Goal: Information Seeking & Learning: Compare options

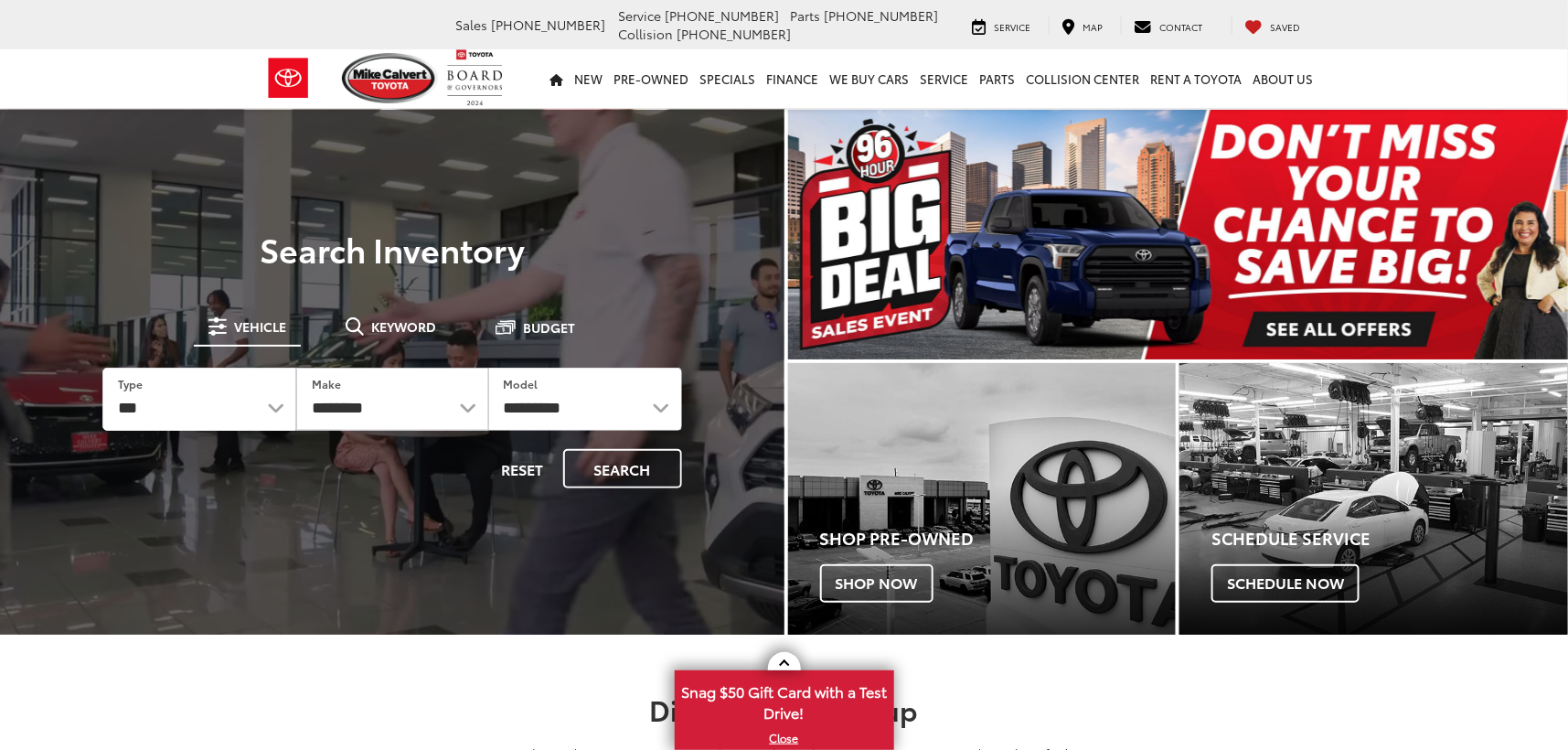
click at [0, 0] on div at bounding box center [0, 0] width 0 height 0
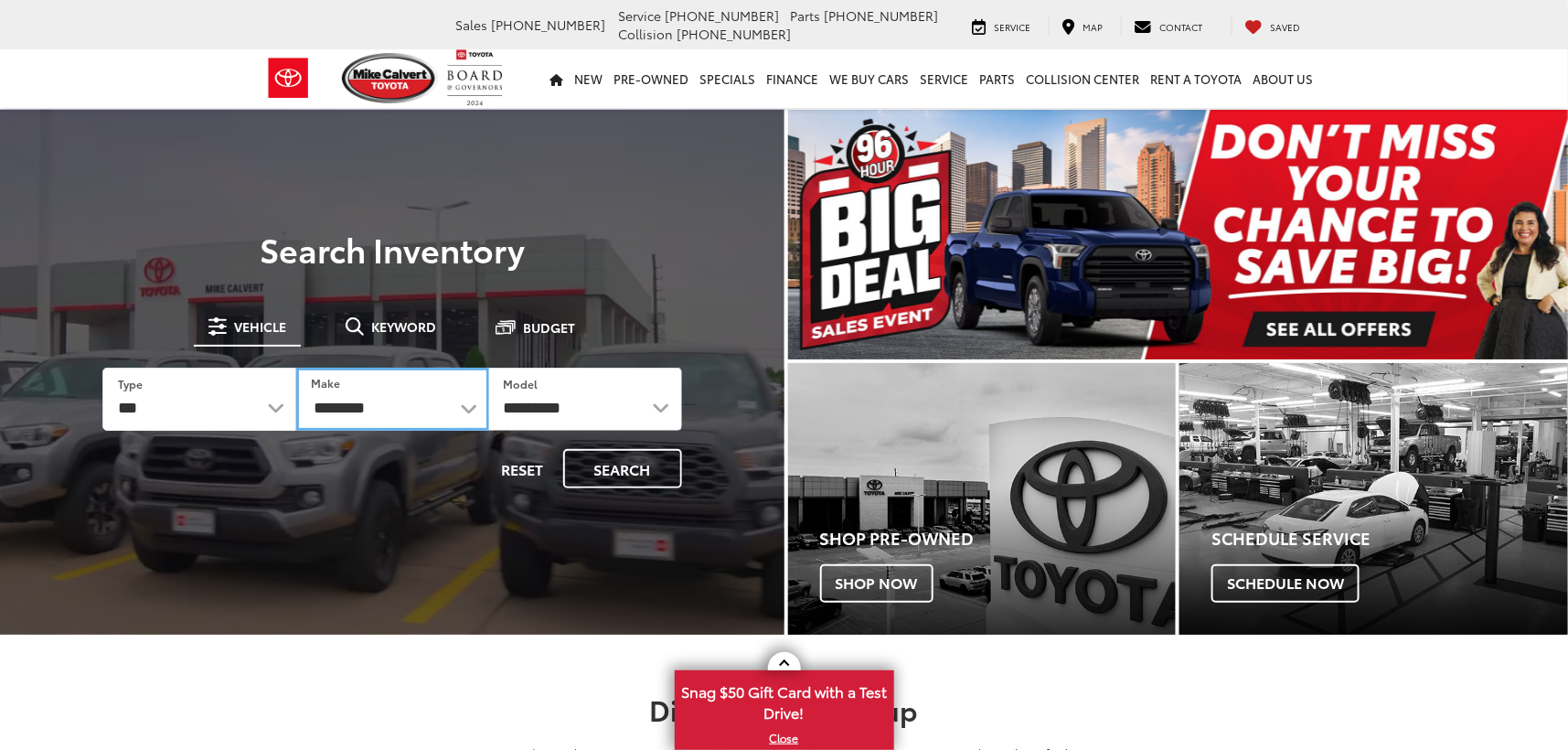
click at [325, 400] on select "**********" at bounding box center [392, 399] width 192 height 63
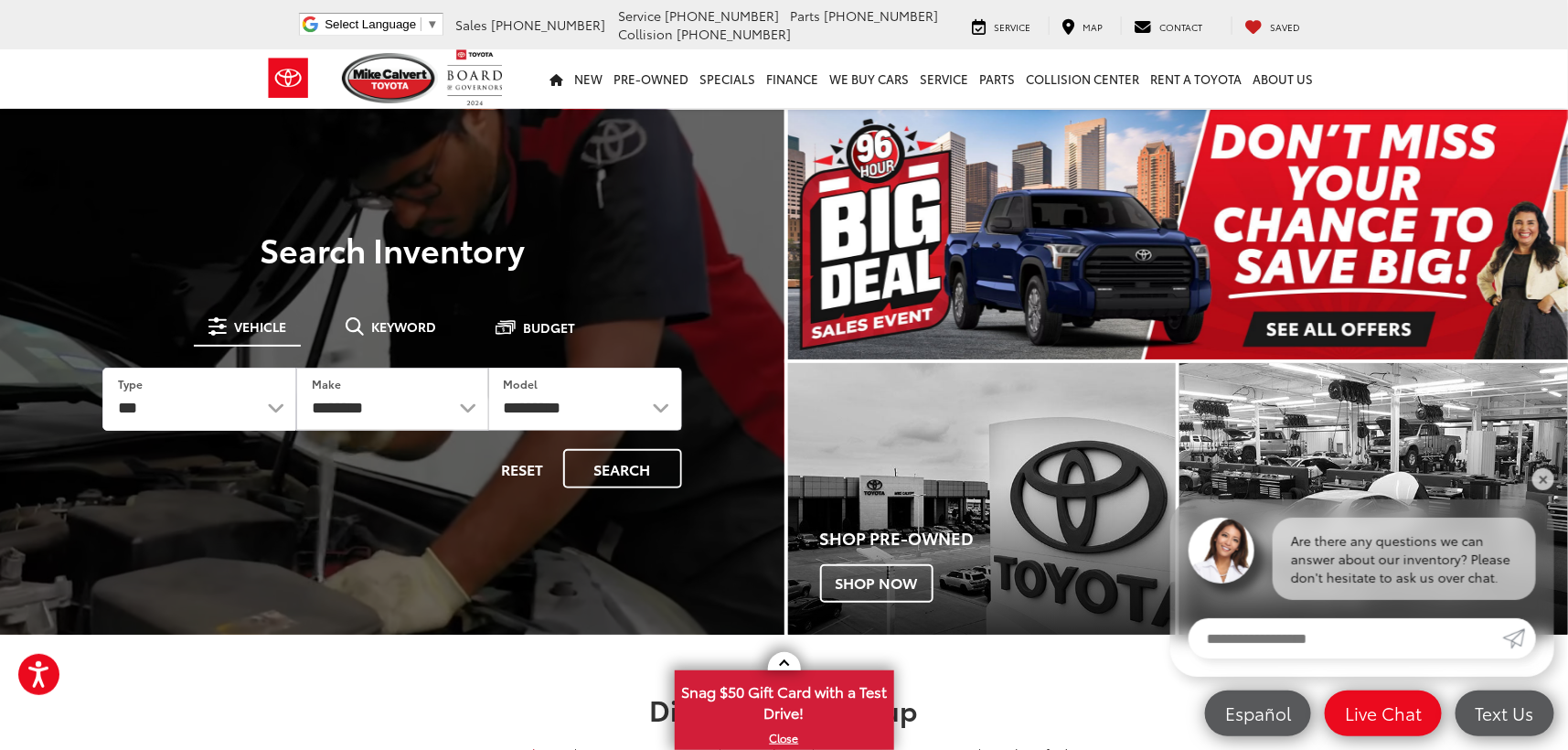
click at [565, 433] on form "**********" at bounding box center [392, 428] width 579 height 121
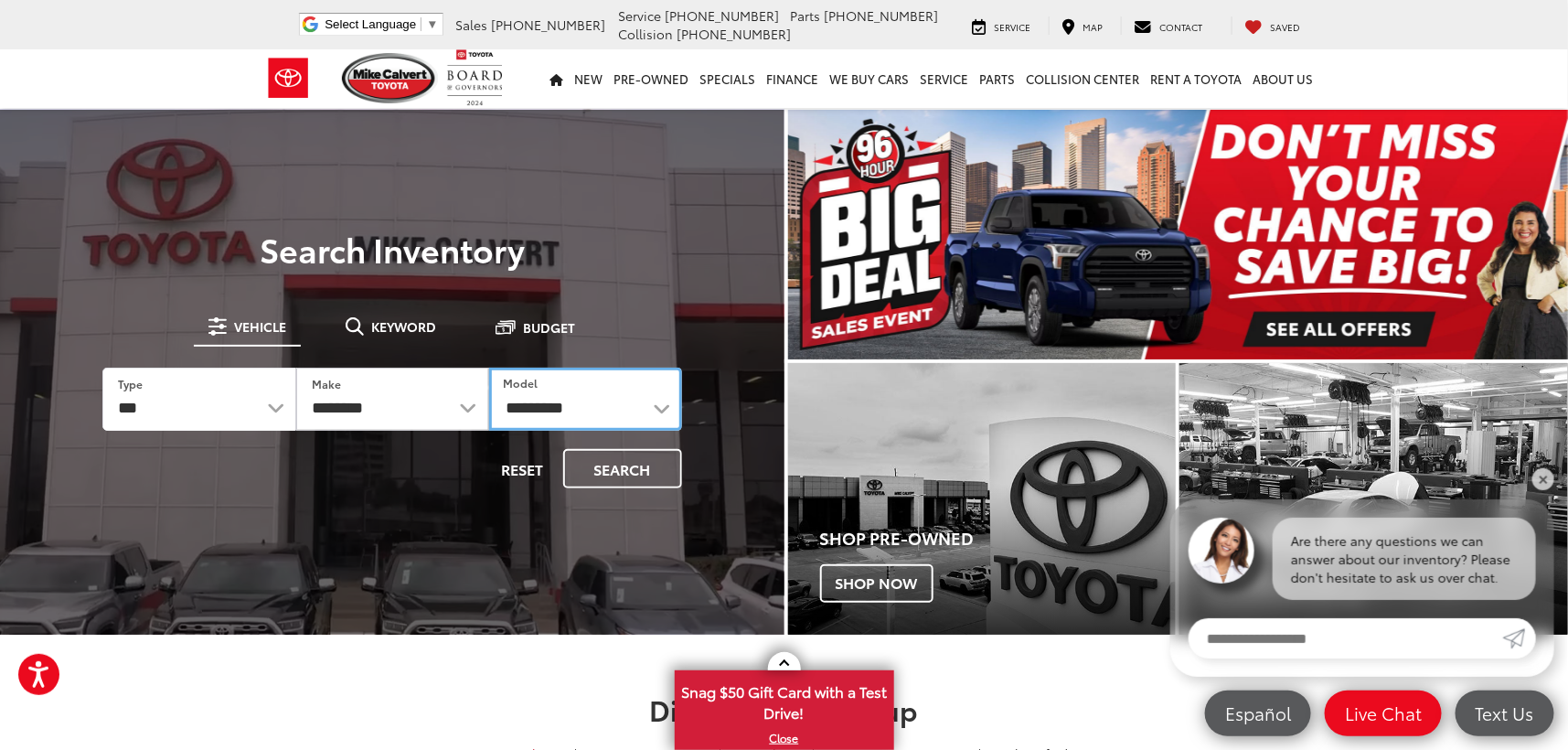
click at [567, 413] on select "**********" at bounding box center [585, 399] width 192 height 63
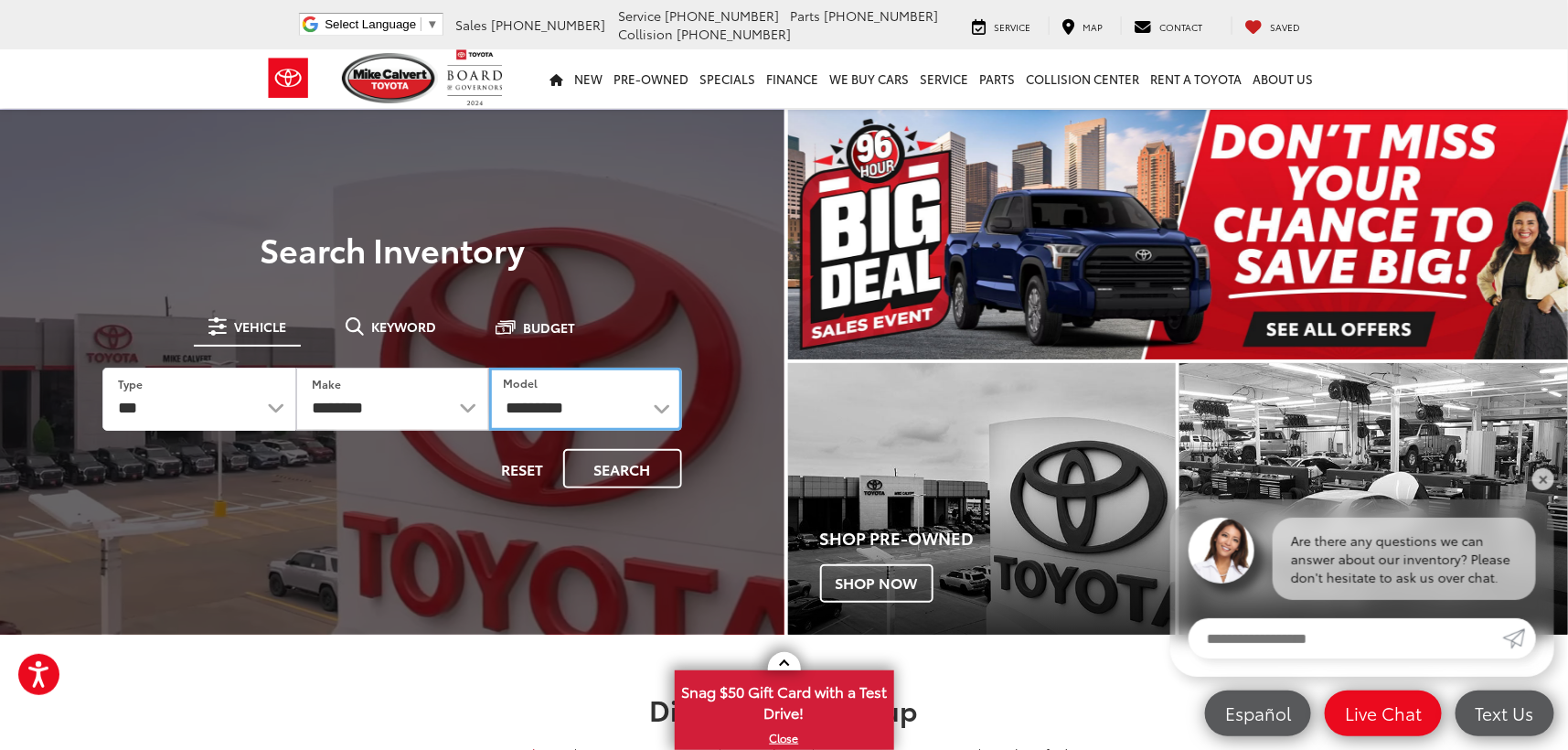
select select "*******"
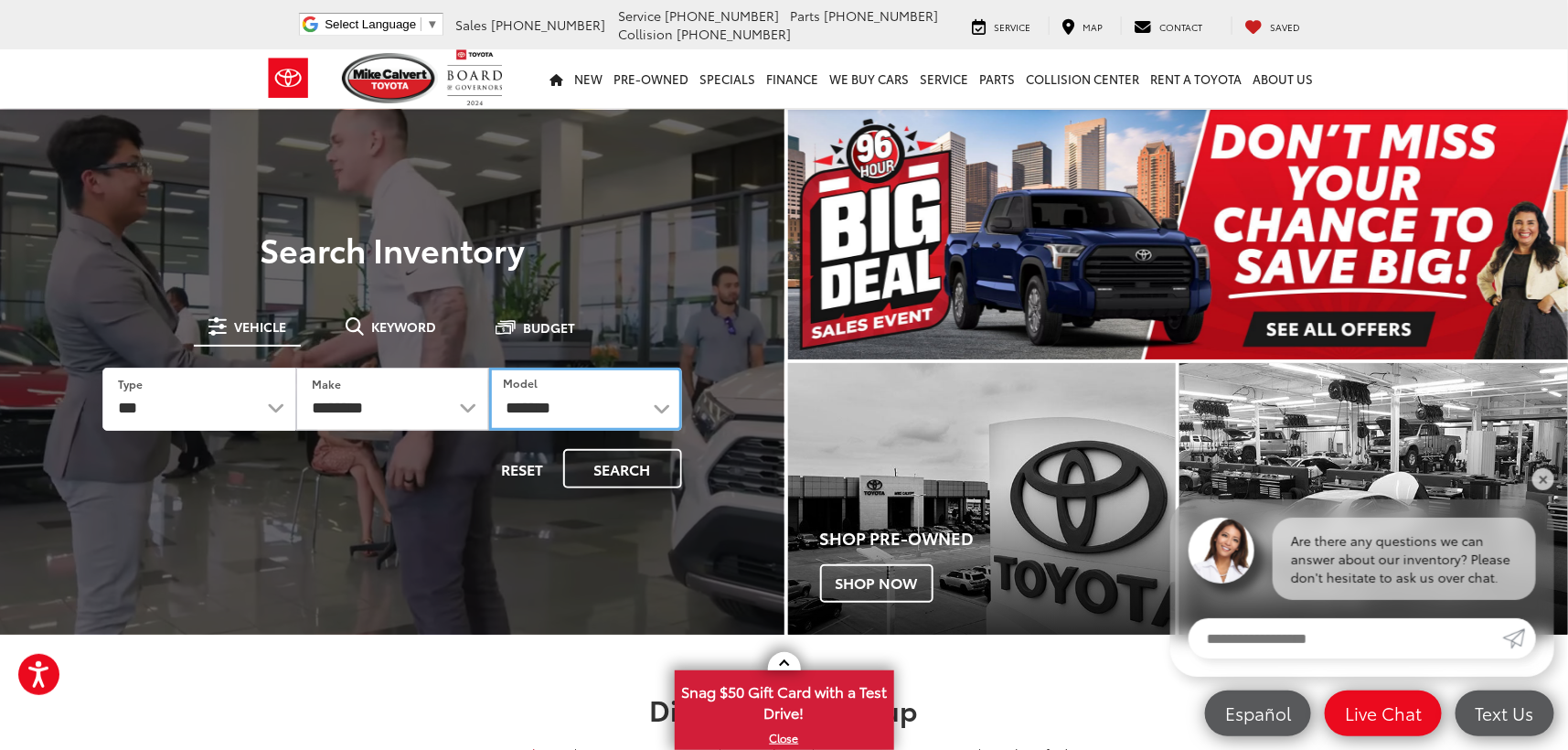
click at [489, 368] on select "**********" at bounding box center [585, 399] width 192 height 63
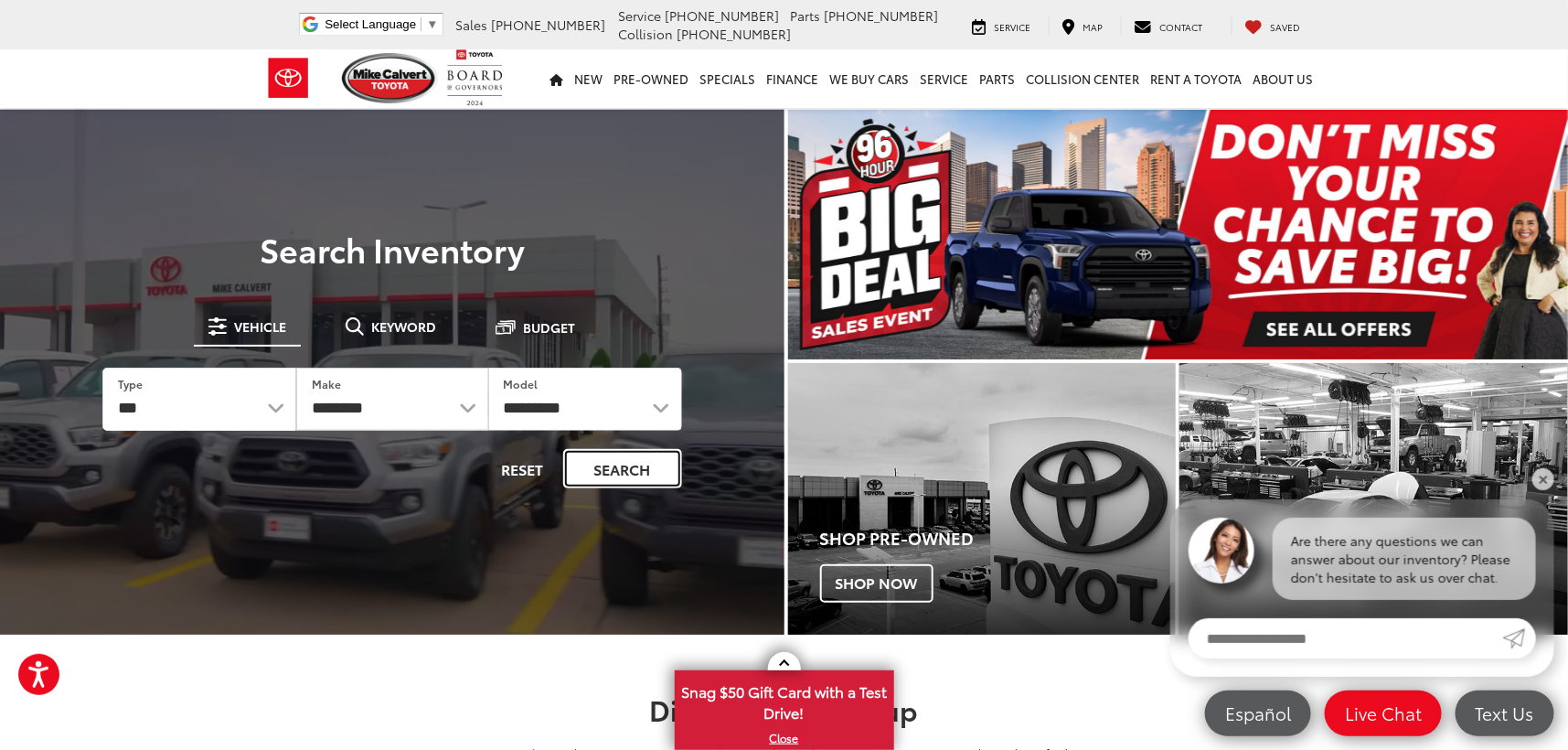
click at [660, 468] on button "Search" at bounding box center [622, 468] width 119 height 39
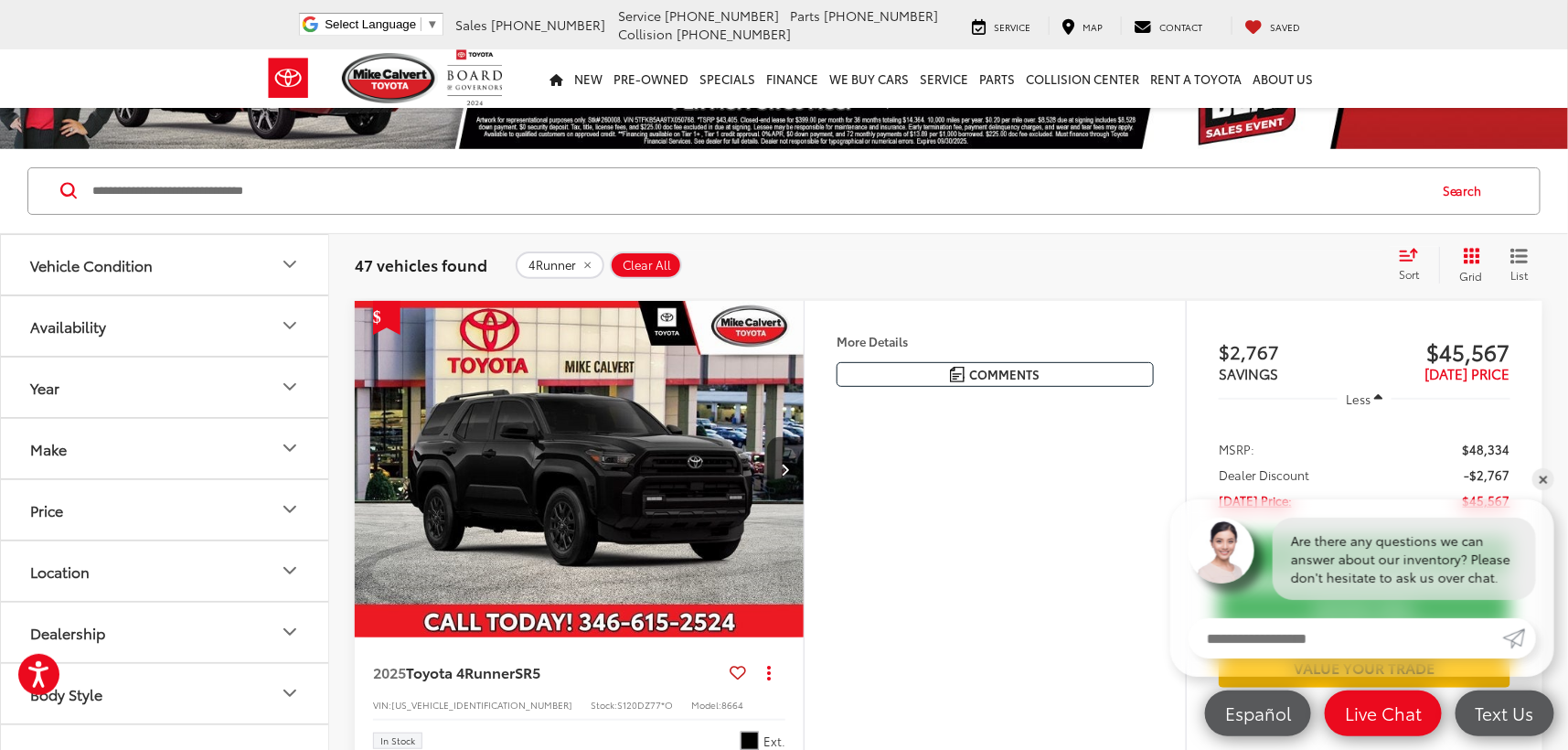
scroll to position [183, 0]
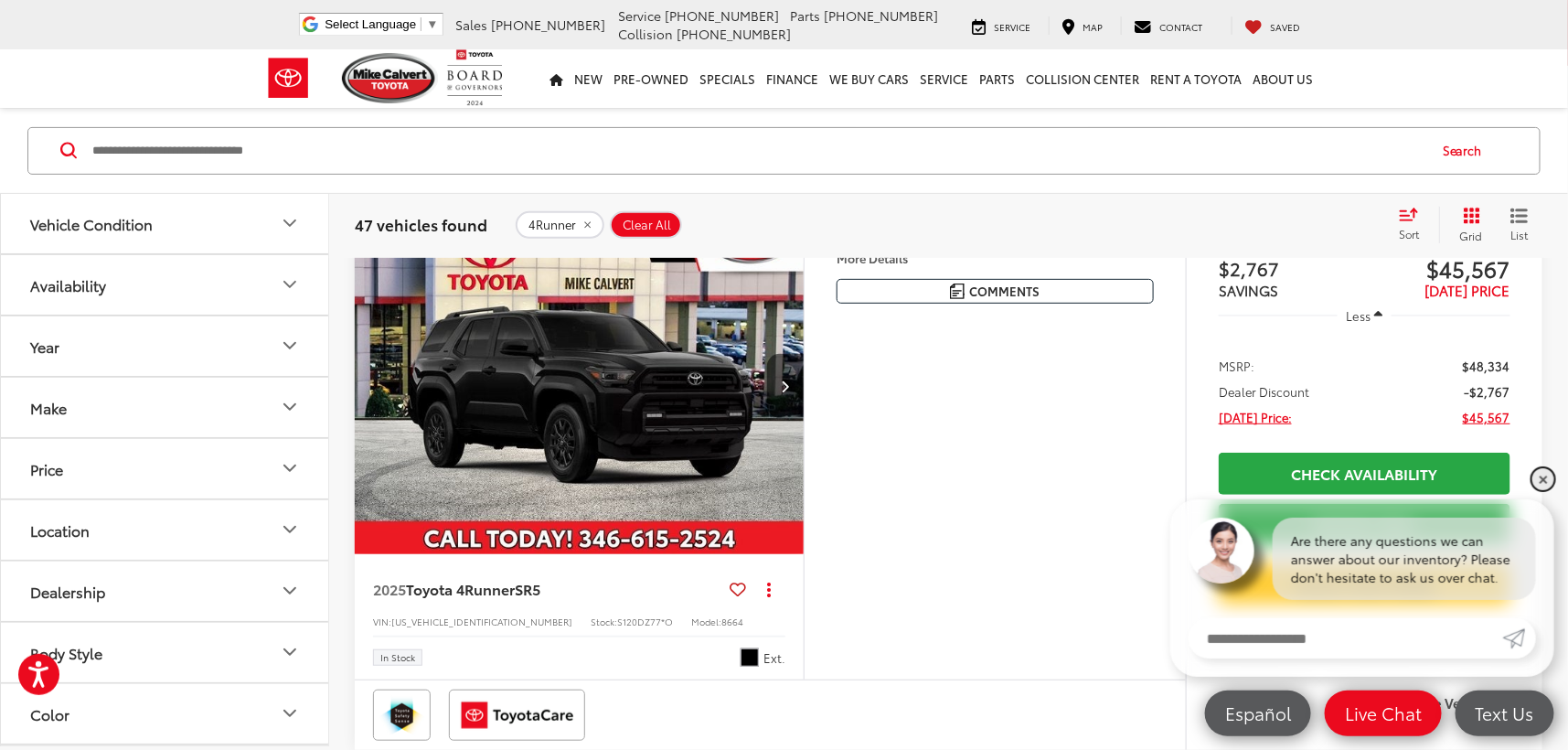
click at [1540, 480] on link "✕" at bounding box center [1543, 480] width 22 height 22
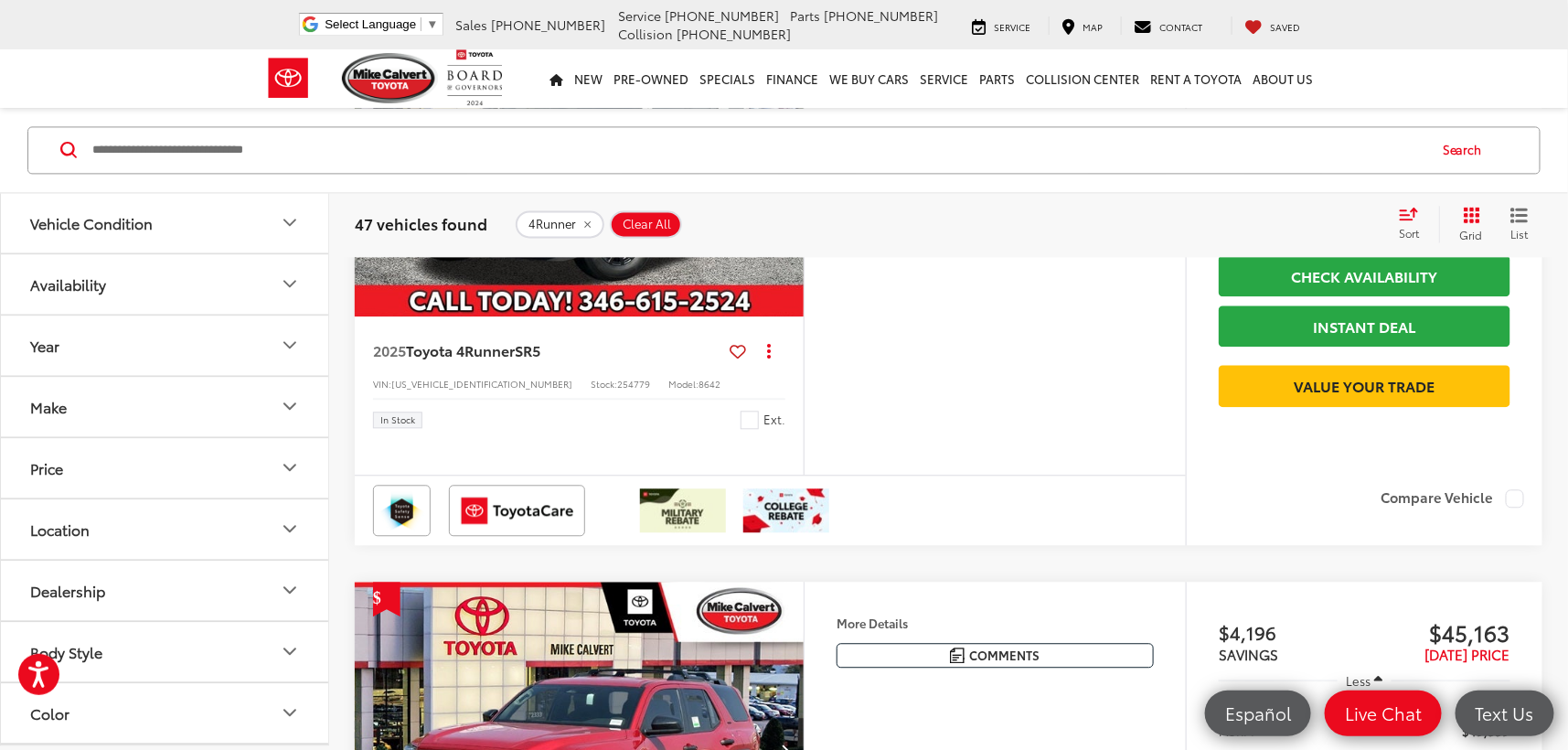
scroll to position [1463, 0]
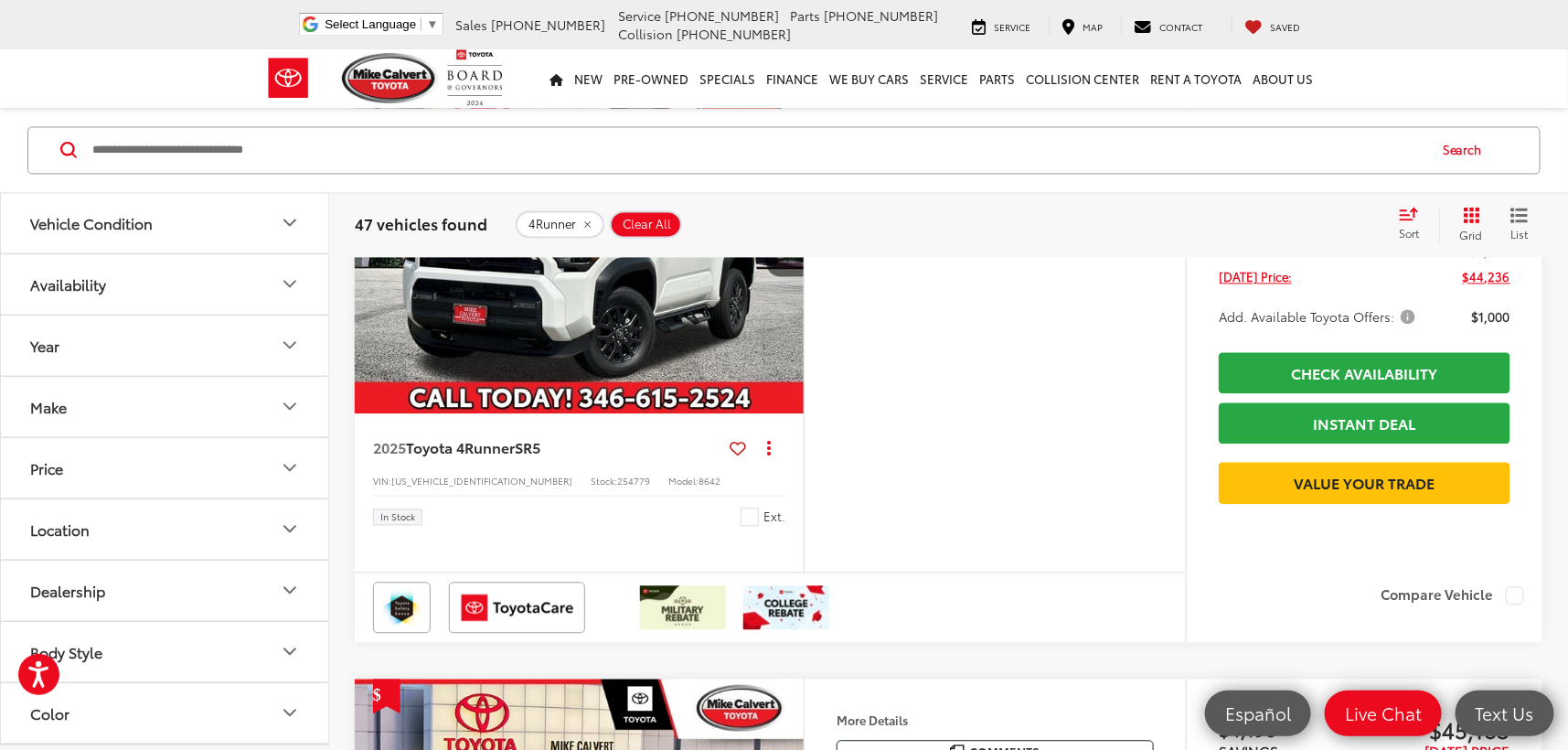
click at [512, 414] on img "2025 Toyota 4Runner SR5 0" at bounding box center [579, 244] width 452 height 338
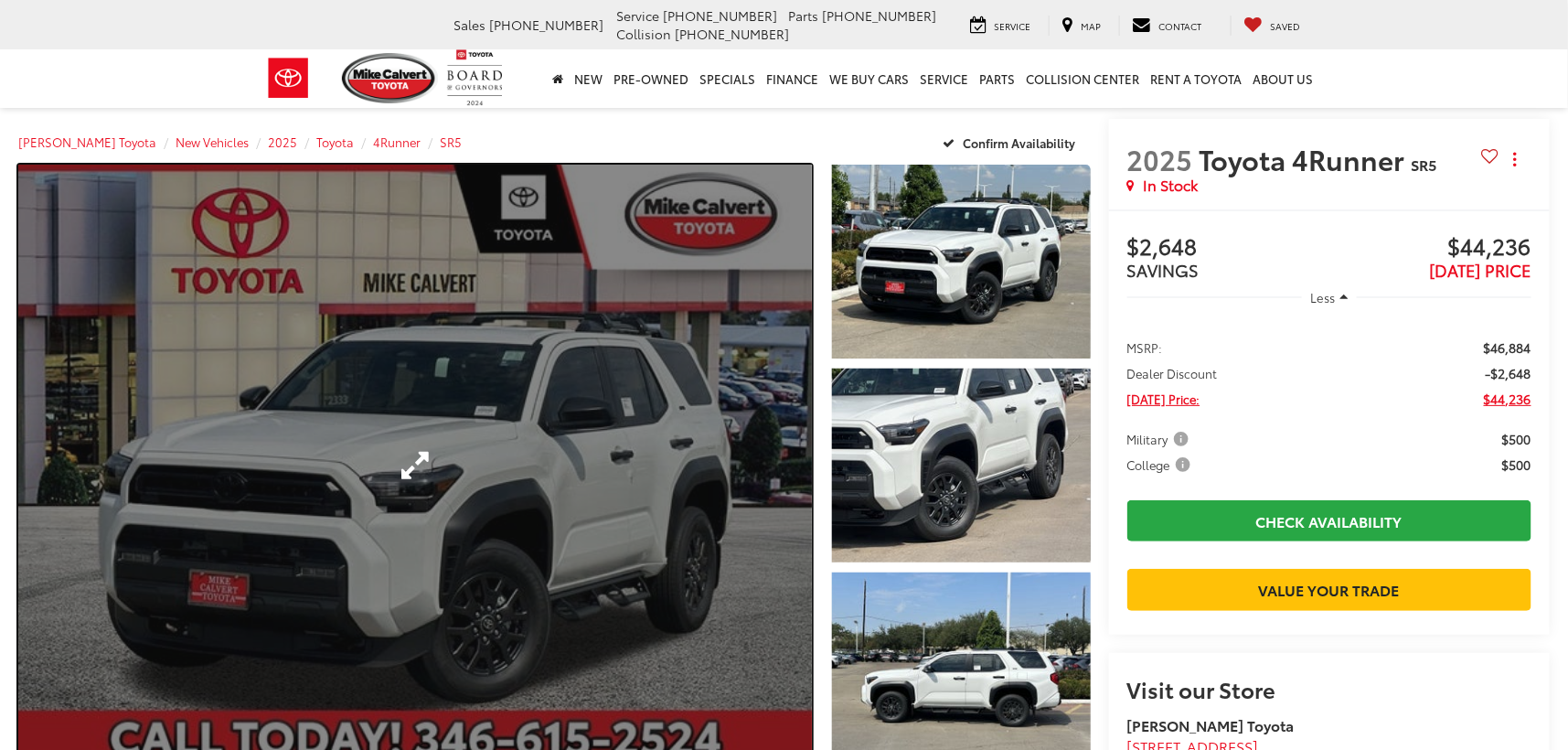
click at [587, 391] on link "Expand Photo 0" at bounding box center [415, 465] width 793 height 601
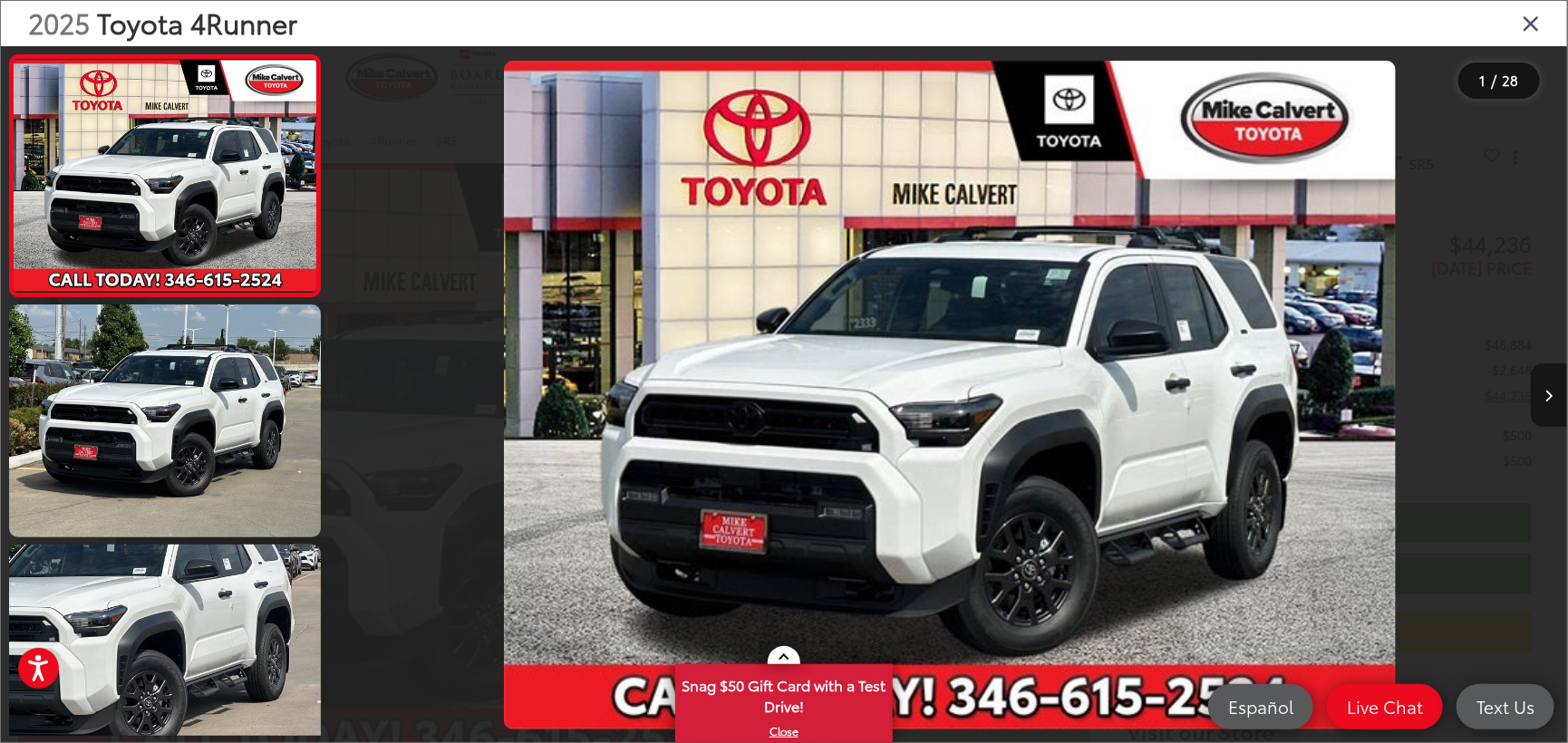
click at [1553, 388] on button "Next image" at bounding box center [1549, 395] width 37 height 63
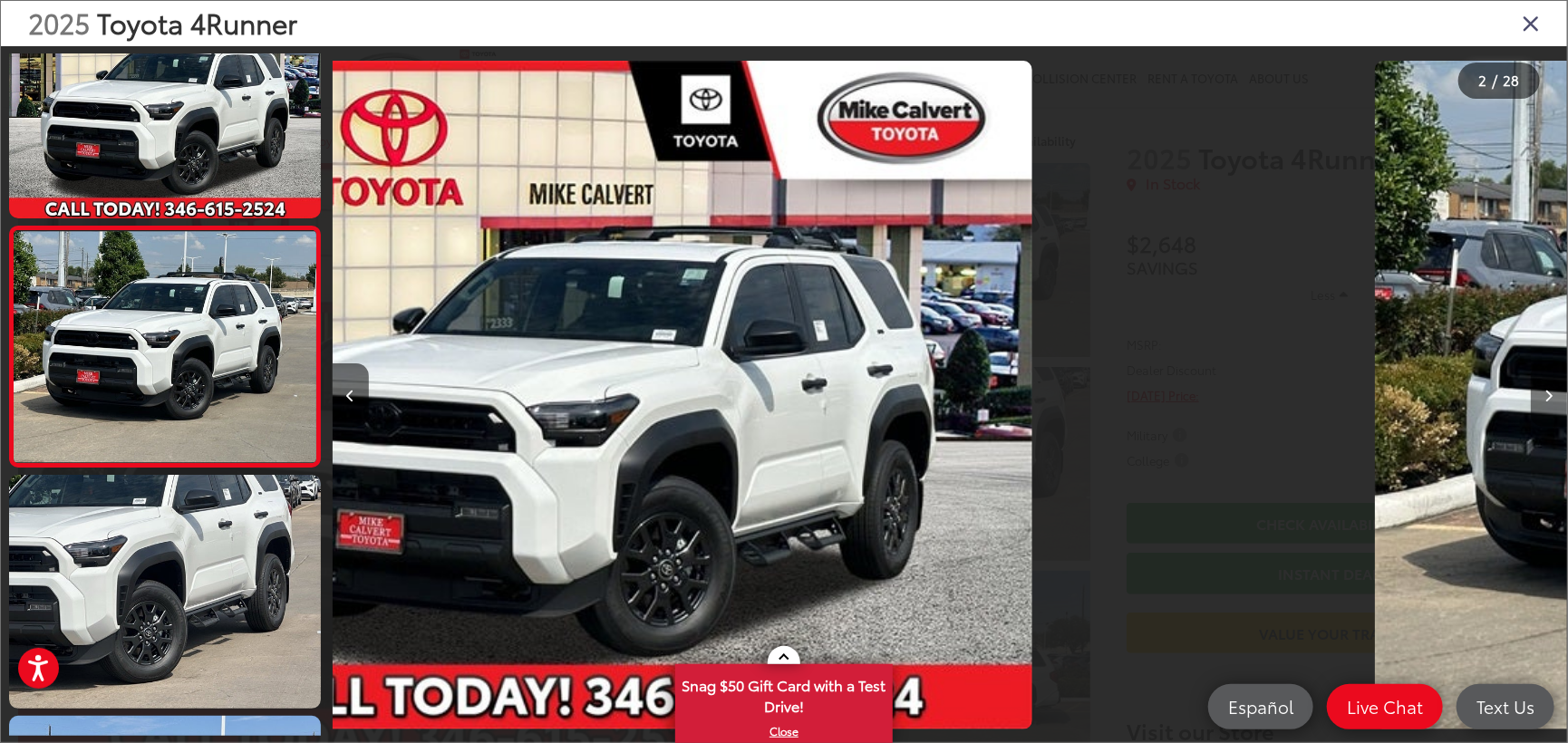
scroll to position [73, 0]
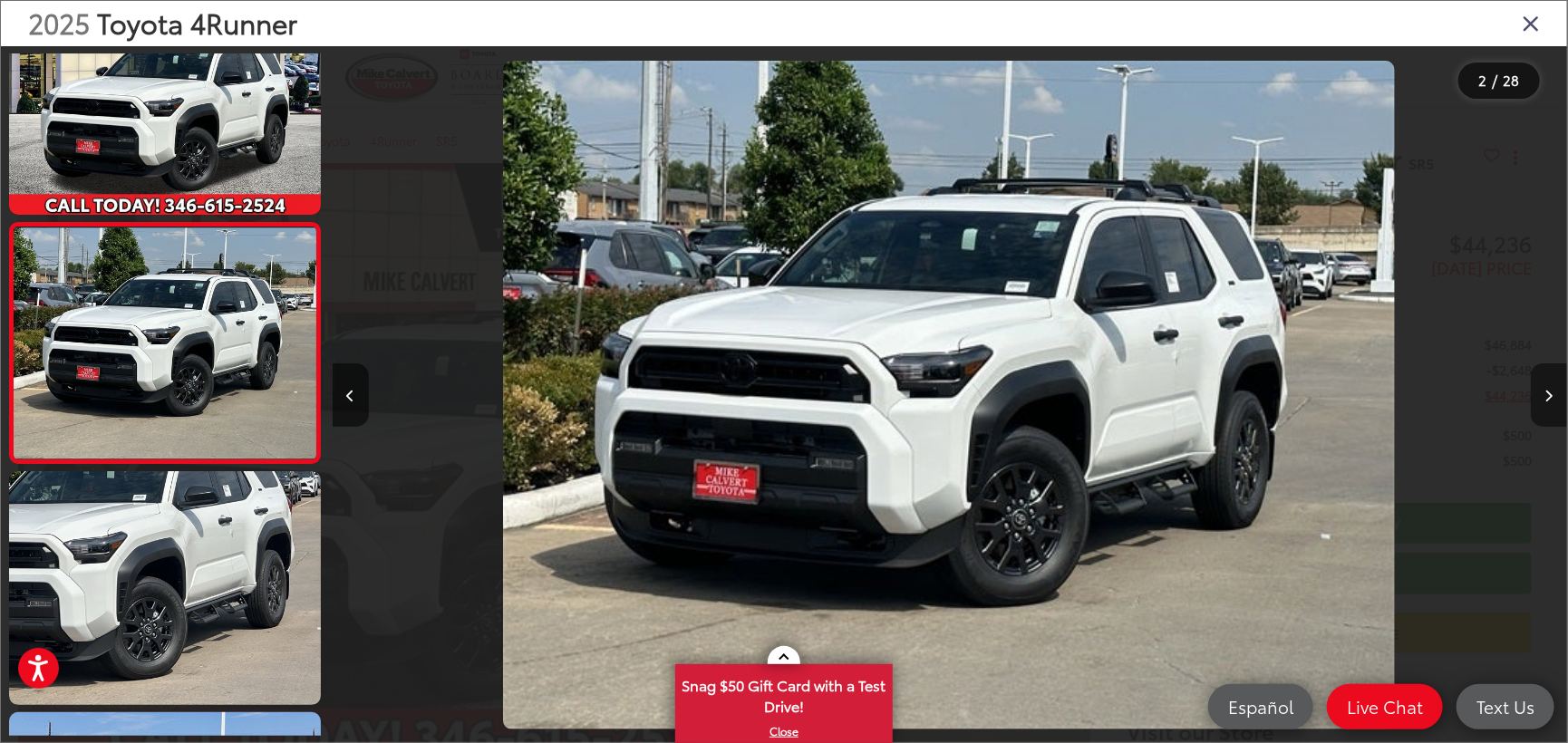
click at [1552, 388] on button "Next image" at bounding box center [1549, 395] width 37 height 63
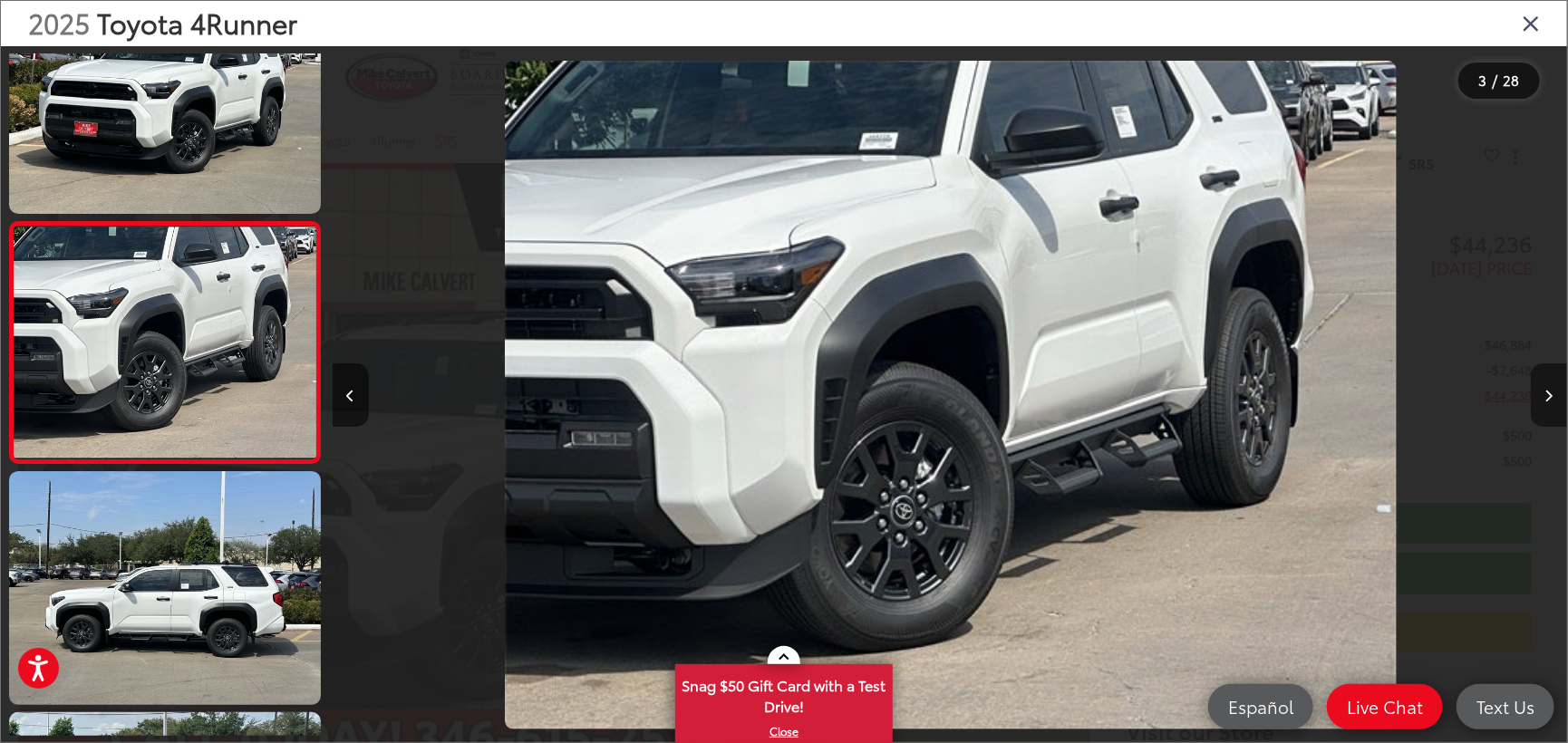
scroll to position [0, 2472]
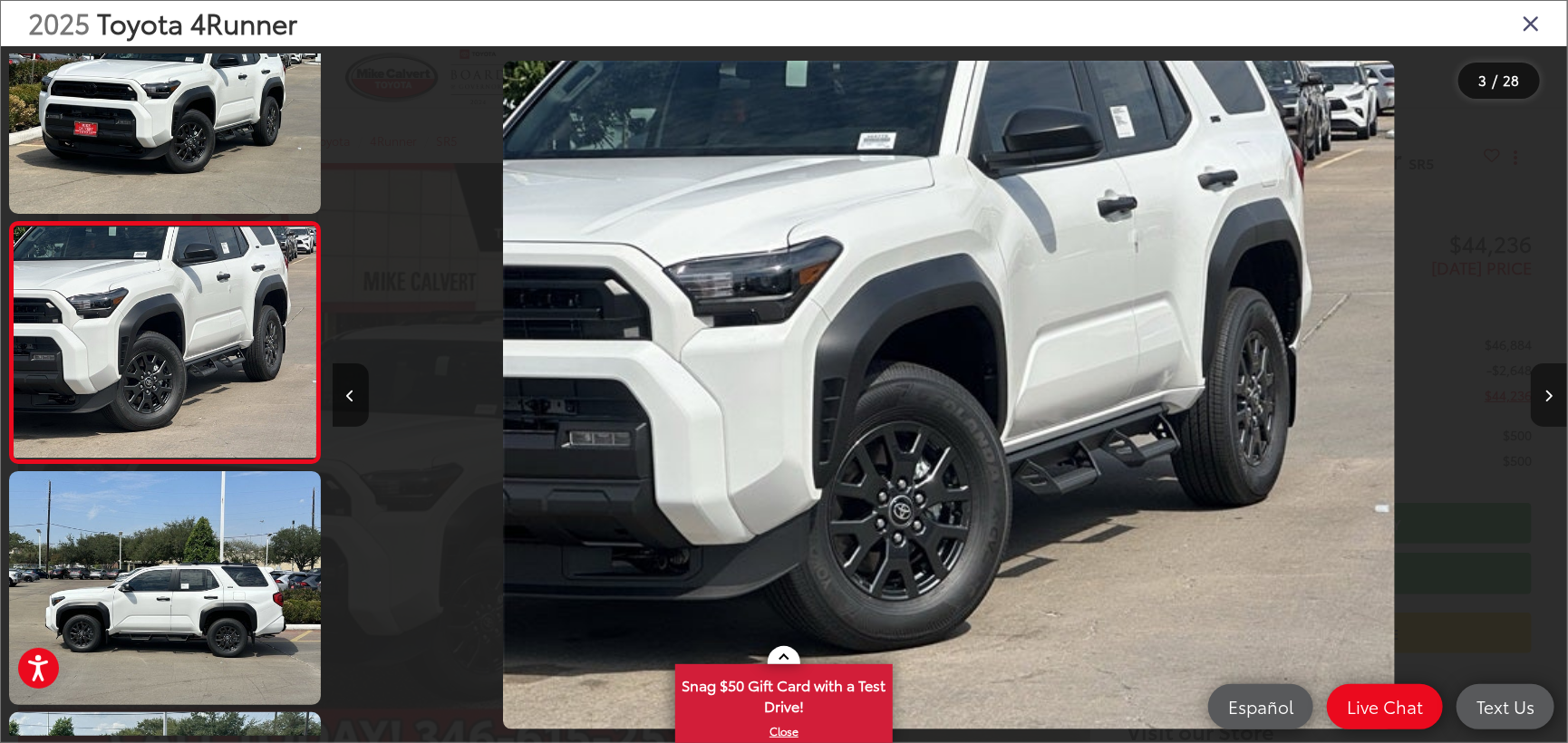
click at [1552, 388] on button "Next image" at bounding box center [1549, 395] width 37 height 63
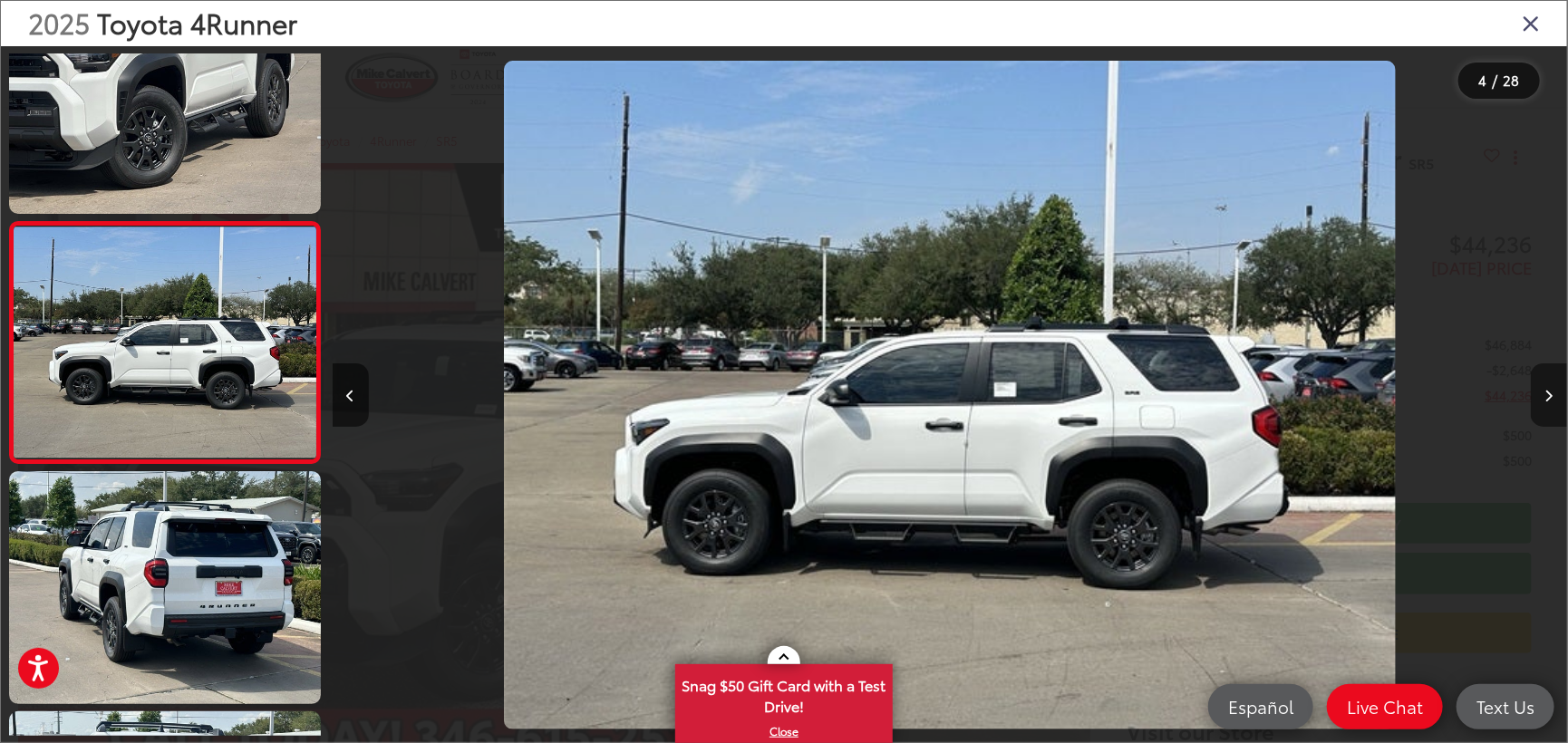
scroll to position [0, 3707]
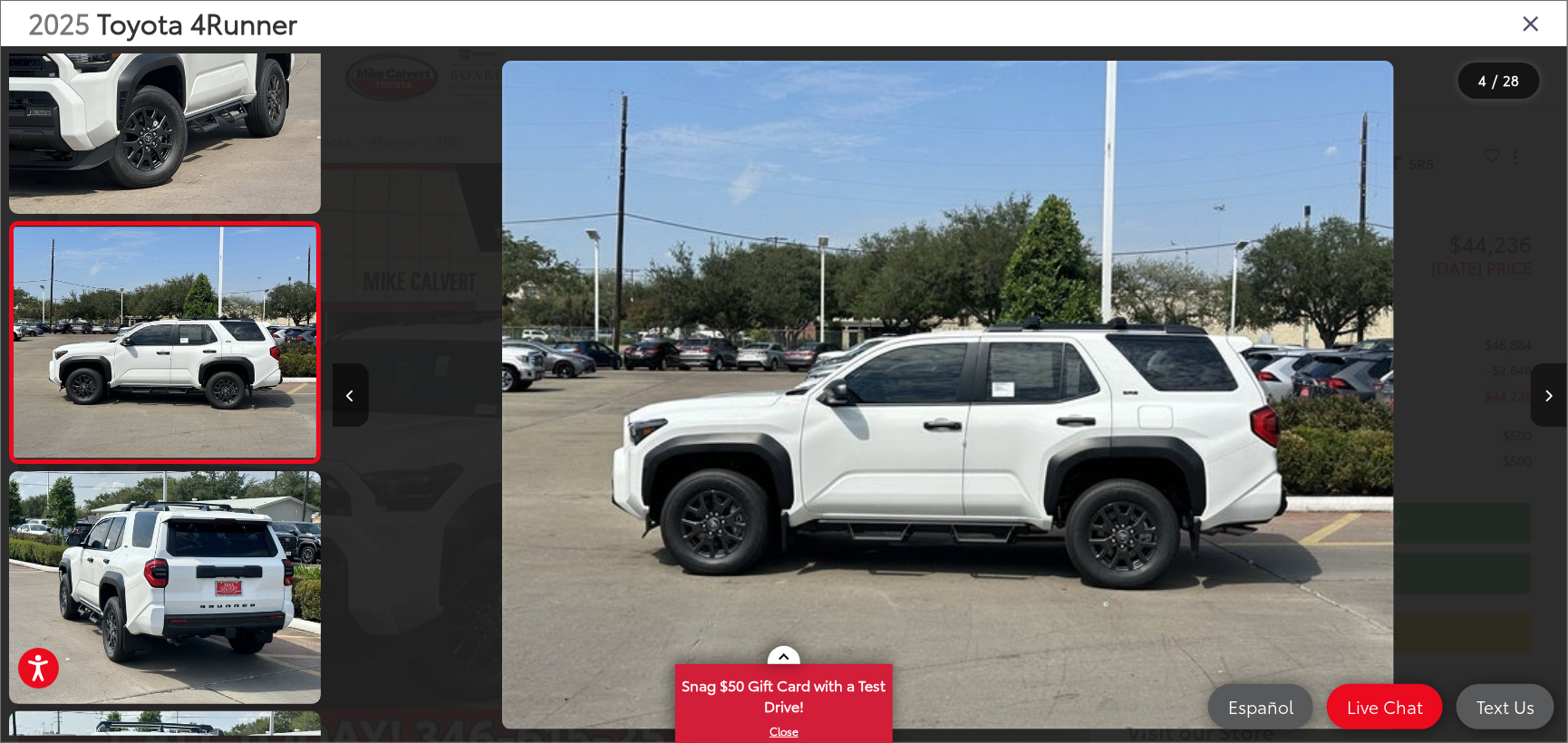
click at [1552, 388] on button "Next image" at bounding box center [1549, 395] width 37 height 63
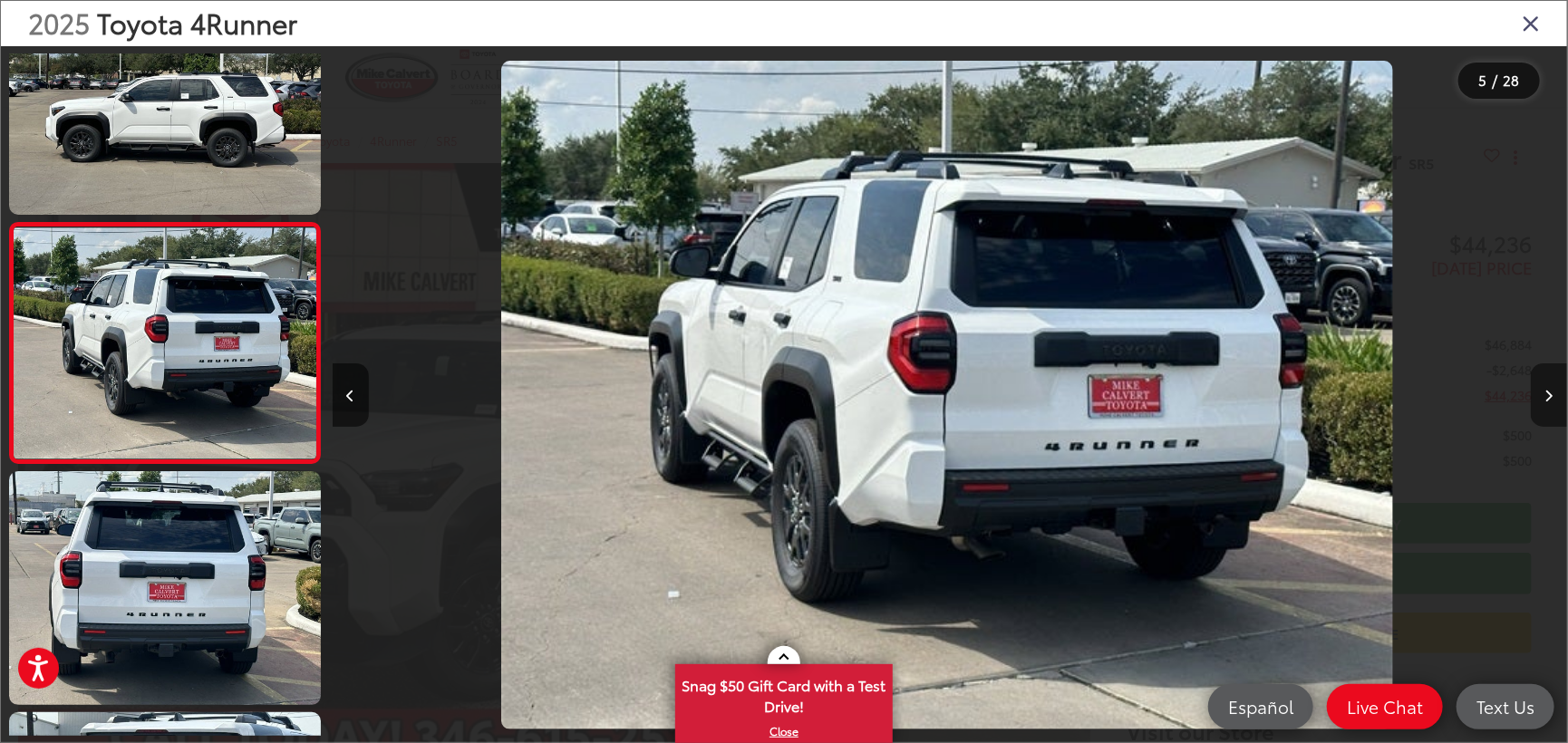
scroll to position [0, 4944]
click at [1552, 388] on button "Next image" at bounding box center [1549, 395] width 37 height 63
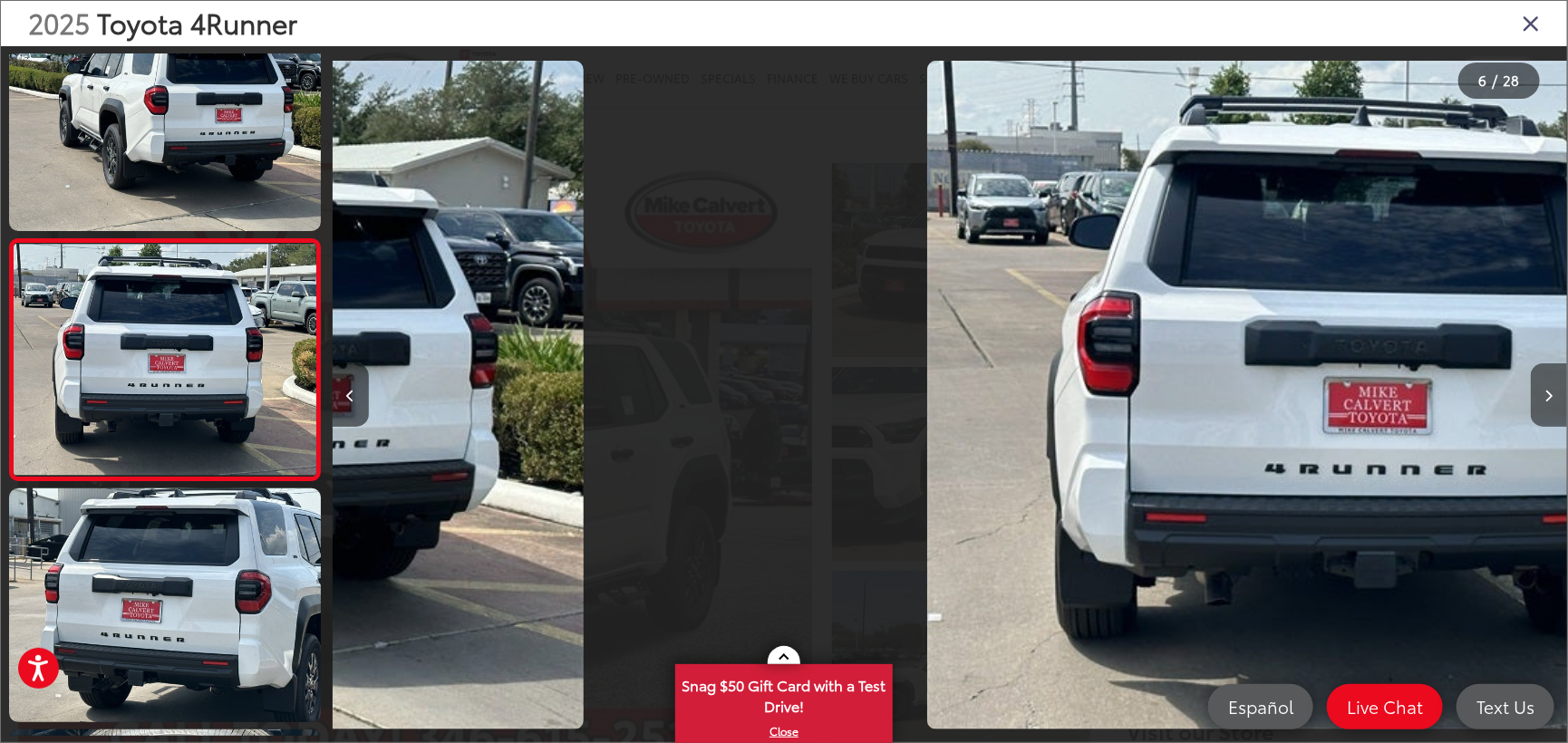
scroll to position [1036, 0]
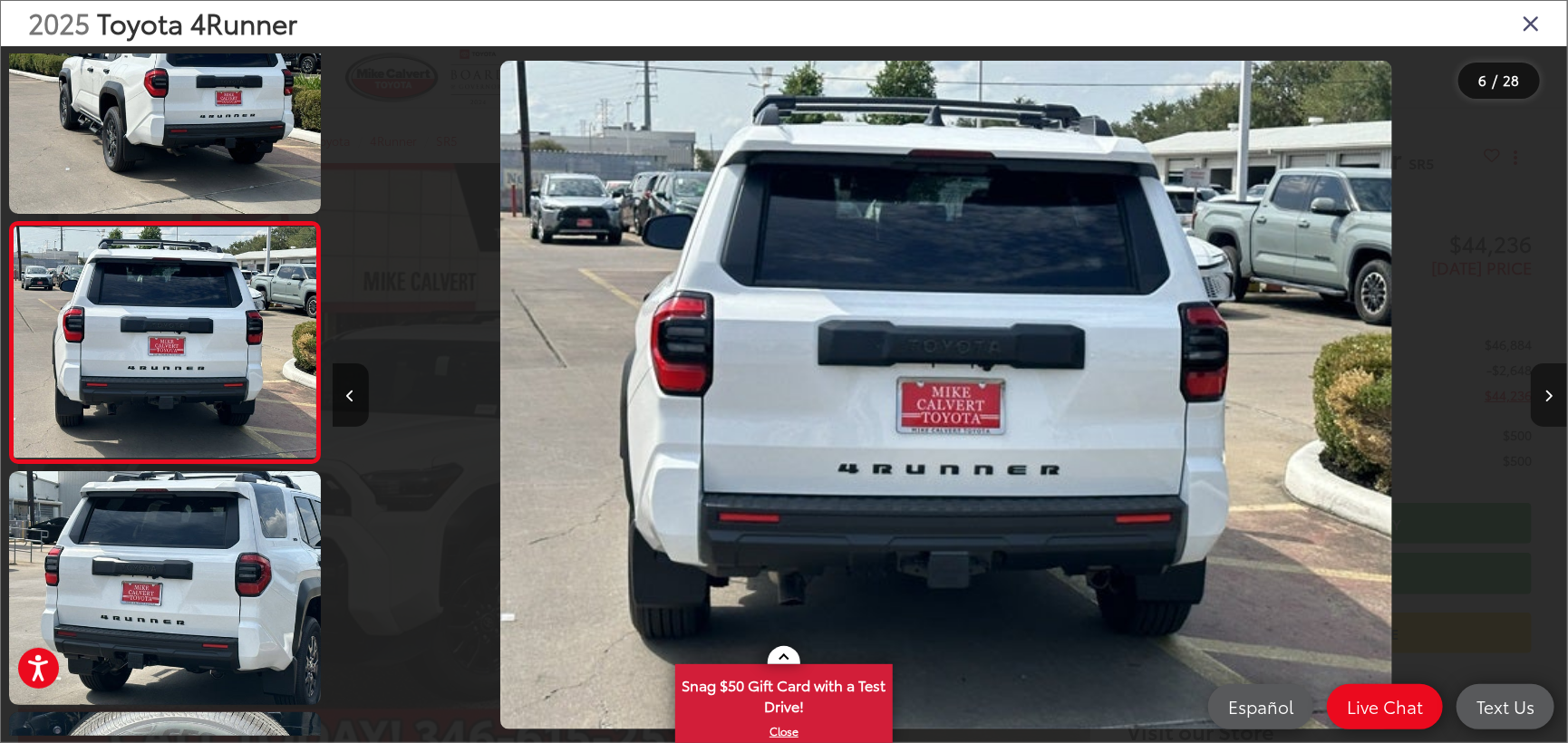
click at [1552, 388] on button "Next image" at bounding box center [1549, 395] width 37 height 63
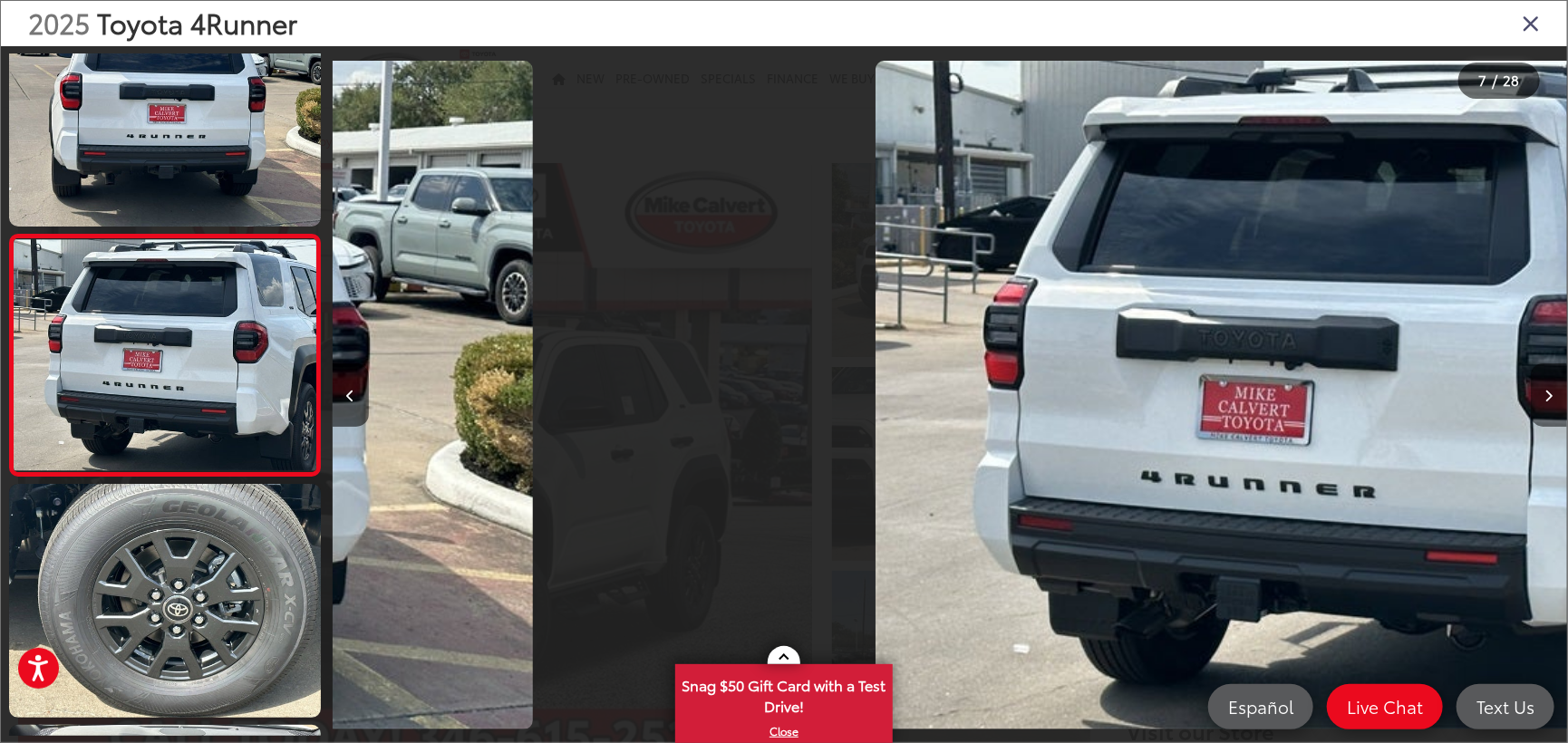
scroll to position [1278, 0]
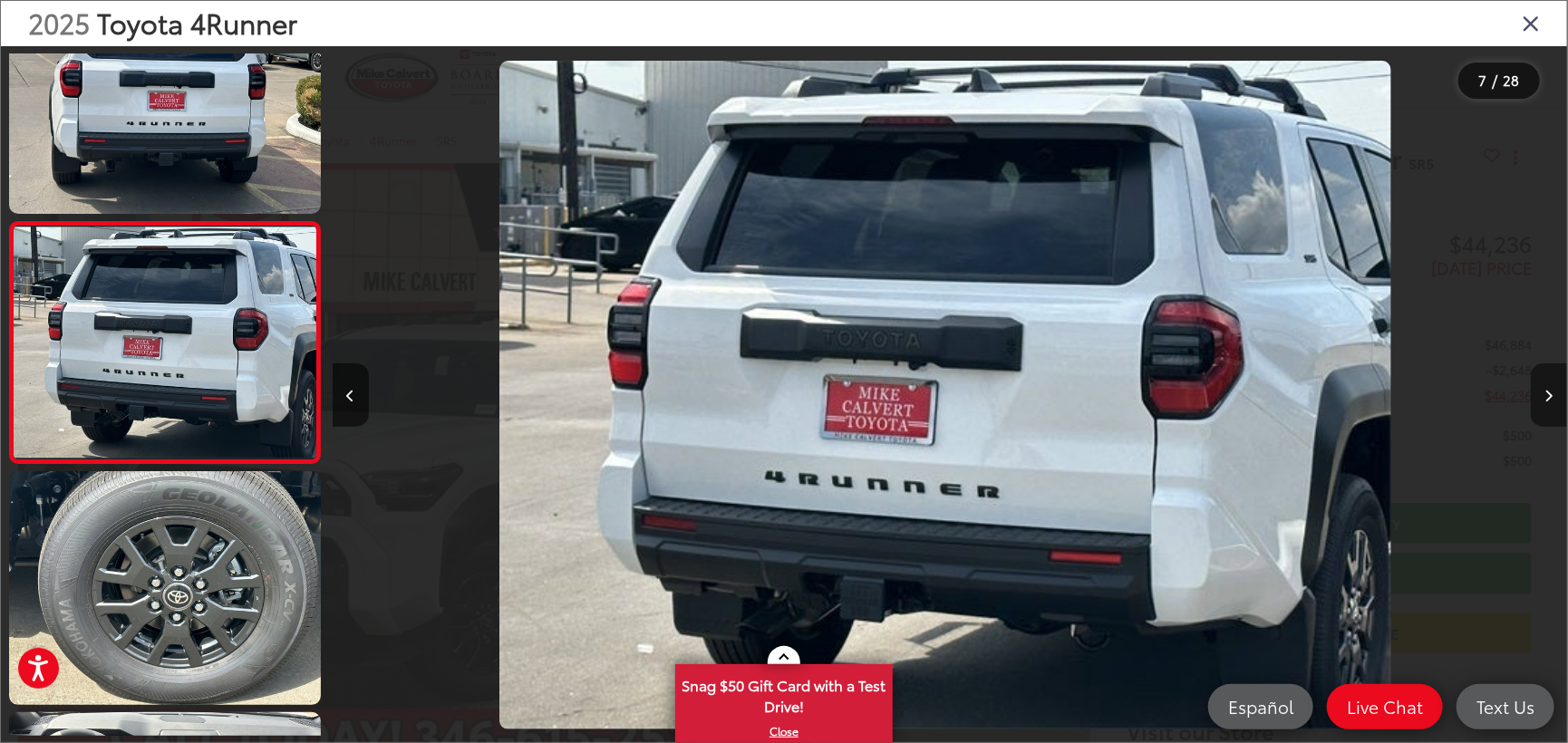
click at [1552, 388] on button "Next image" at bounding box center [1549, 395] width 37 height 63
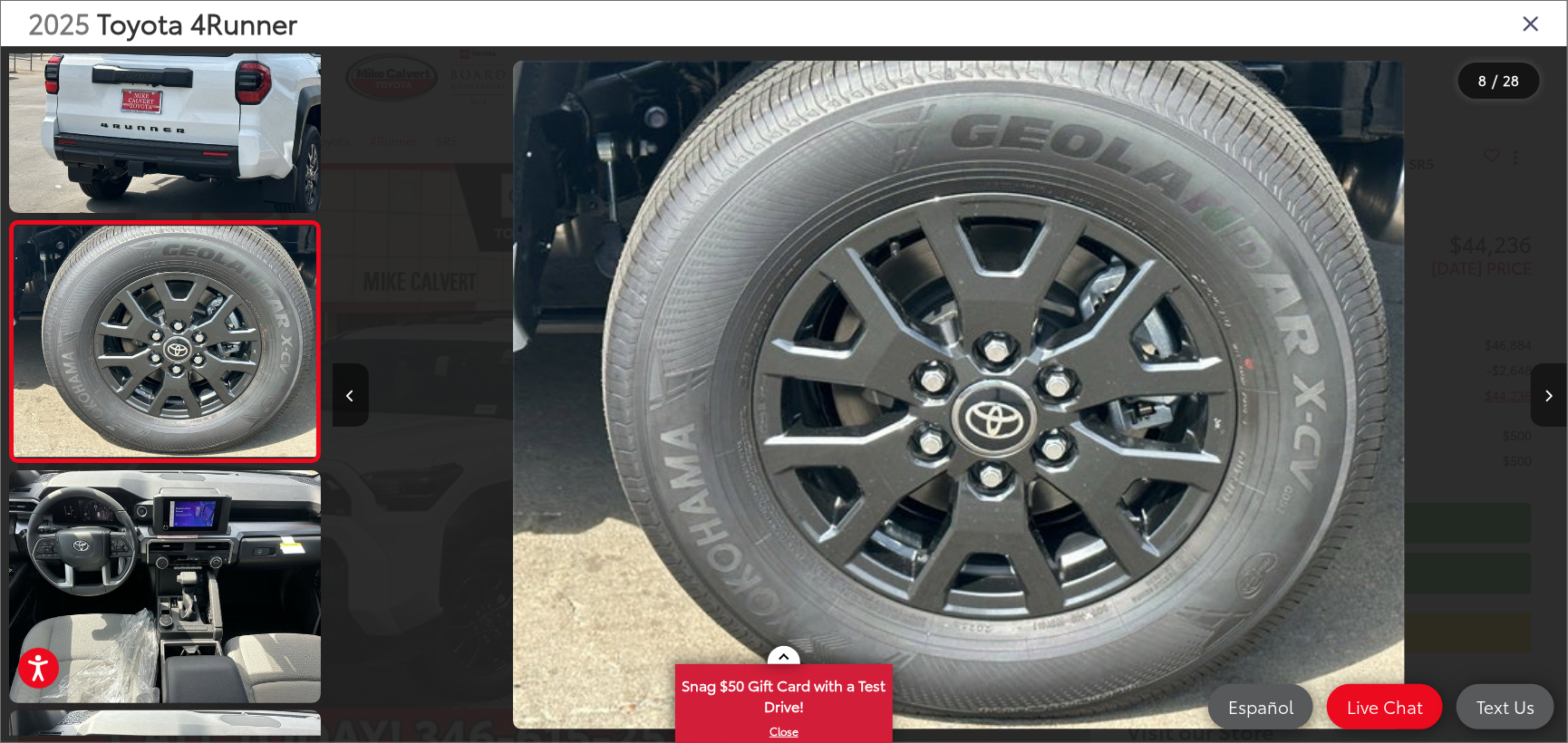
scroll to position [0, 8651]
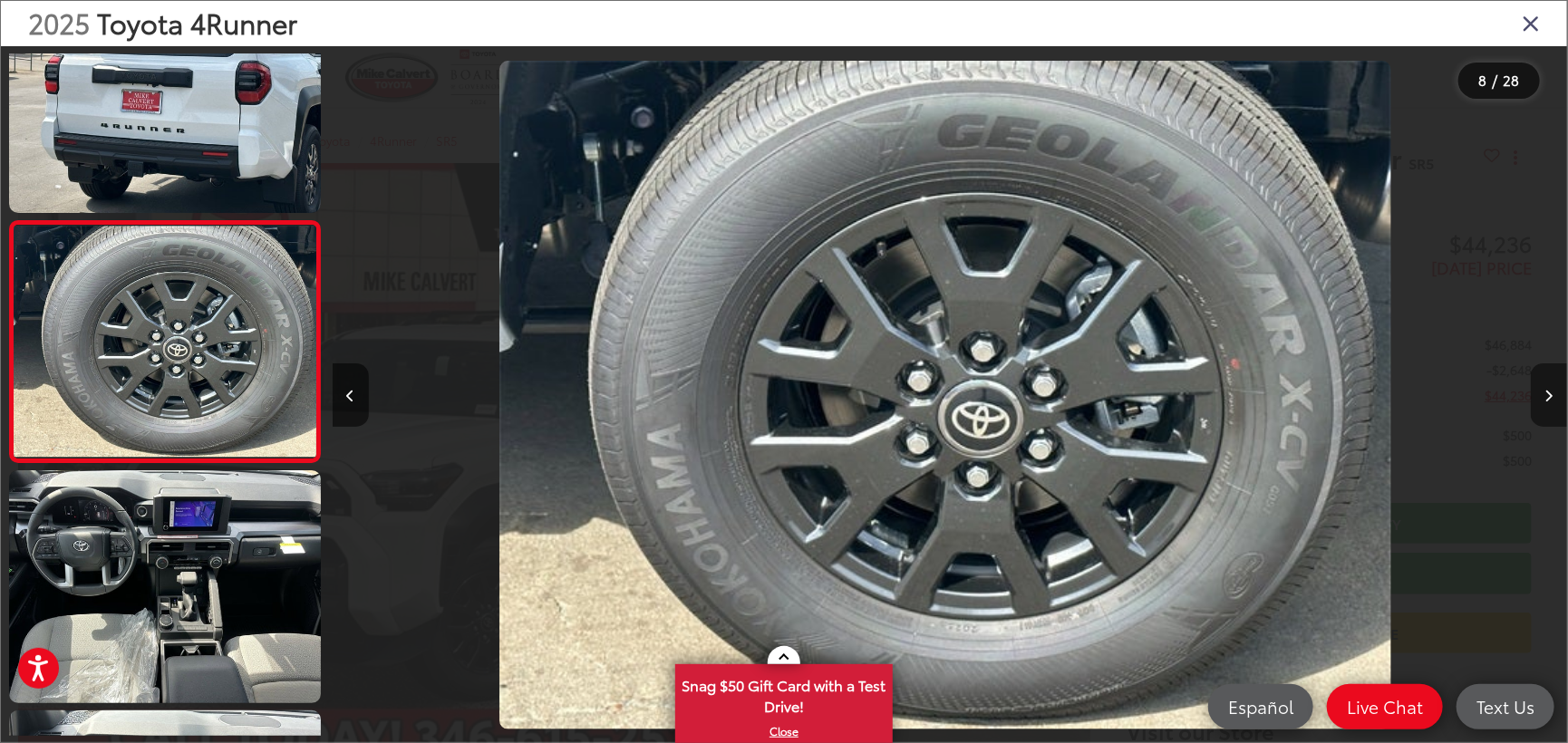
click at [1547, 390] on icon "Next image" at bounding box center [1550, 395] width 8 height 13
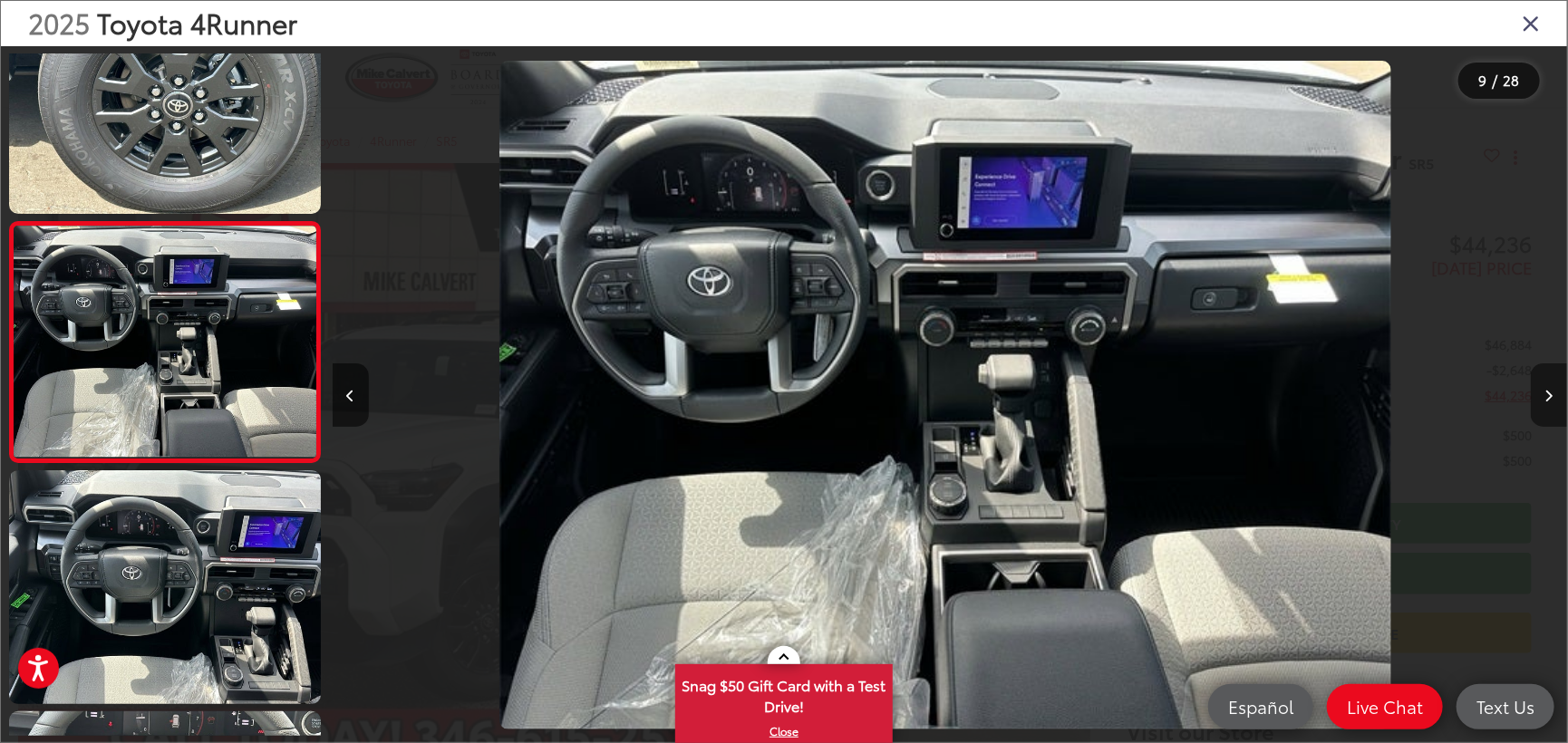
scroll to position [0, 9887]
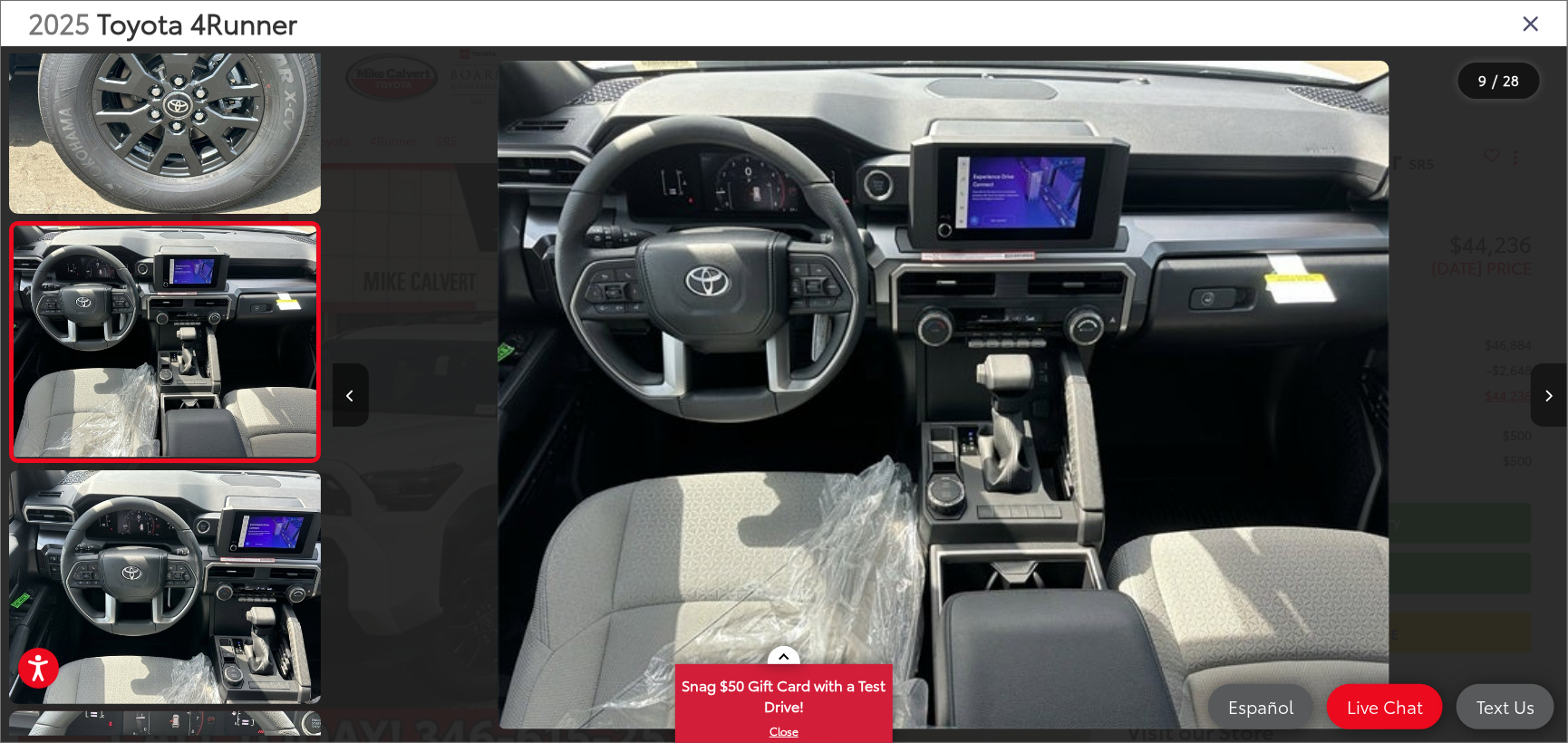
click at [1547, 390] on icon "Next image" at bounding box center [1550, 395] width 8 height 13
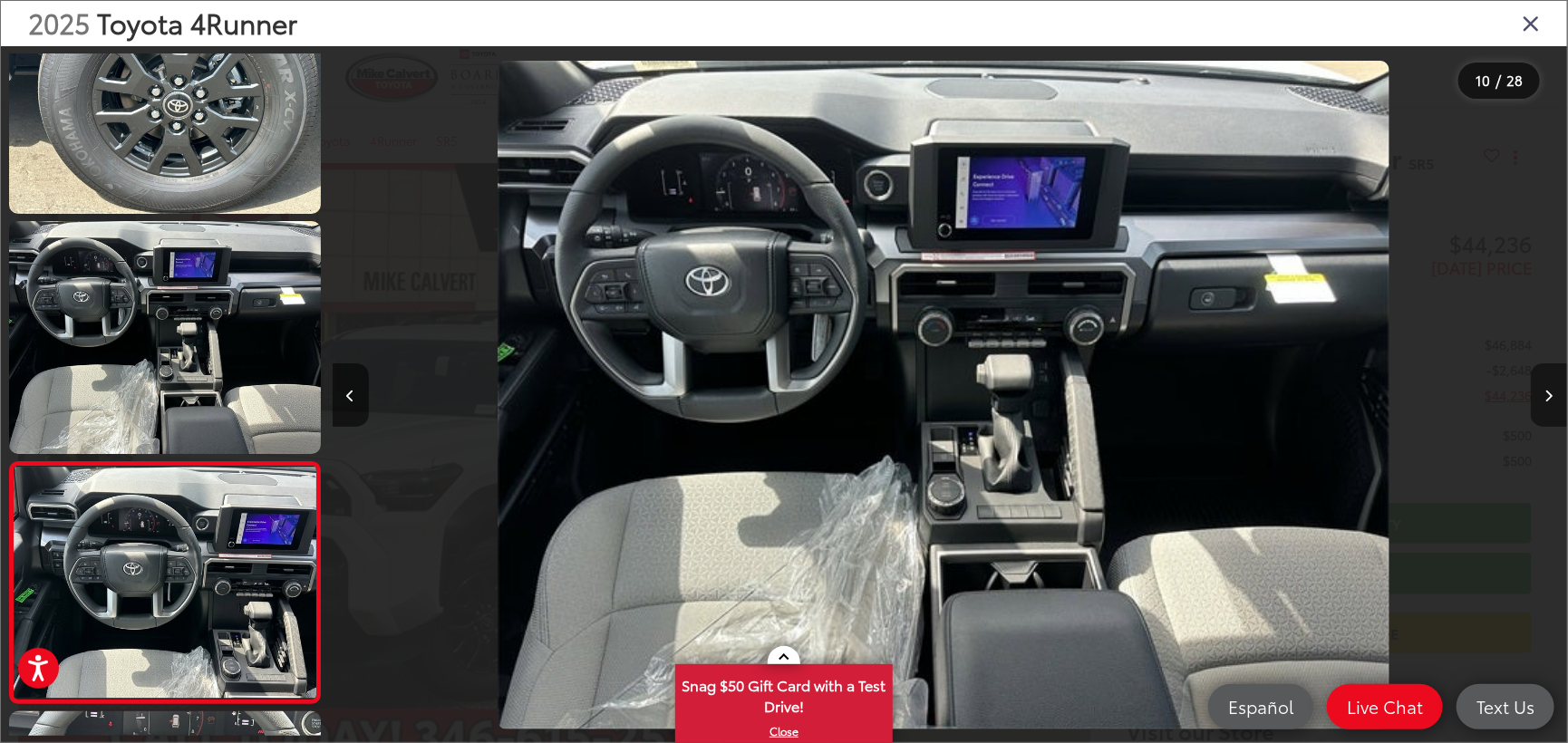
scroll to position [0, 0]
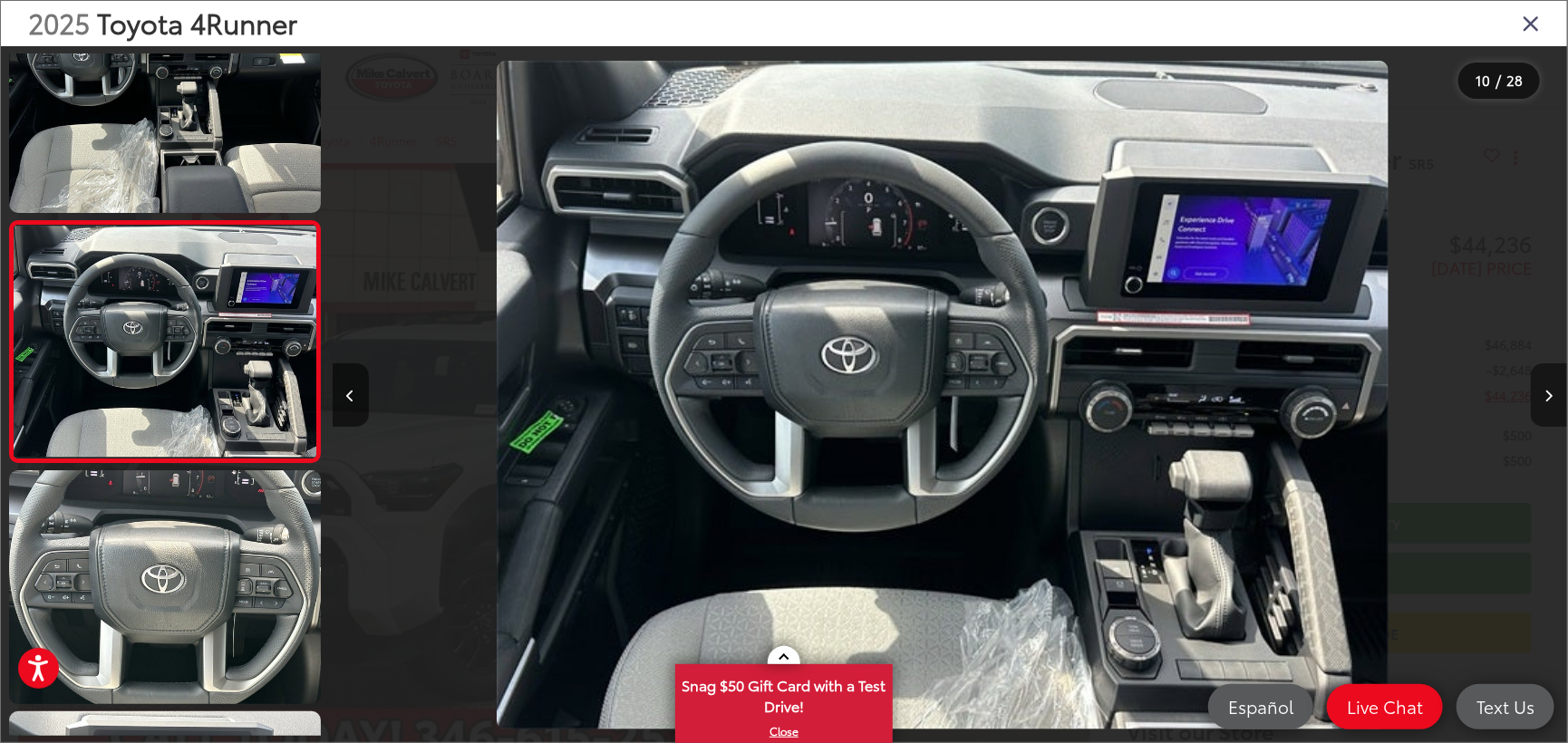
click at [1547, 390] on icon "Next image" at bounding box center [1550, 395] width 8 height 13
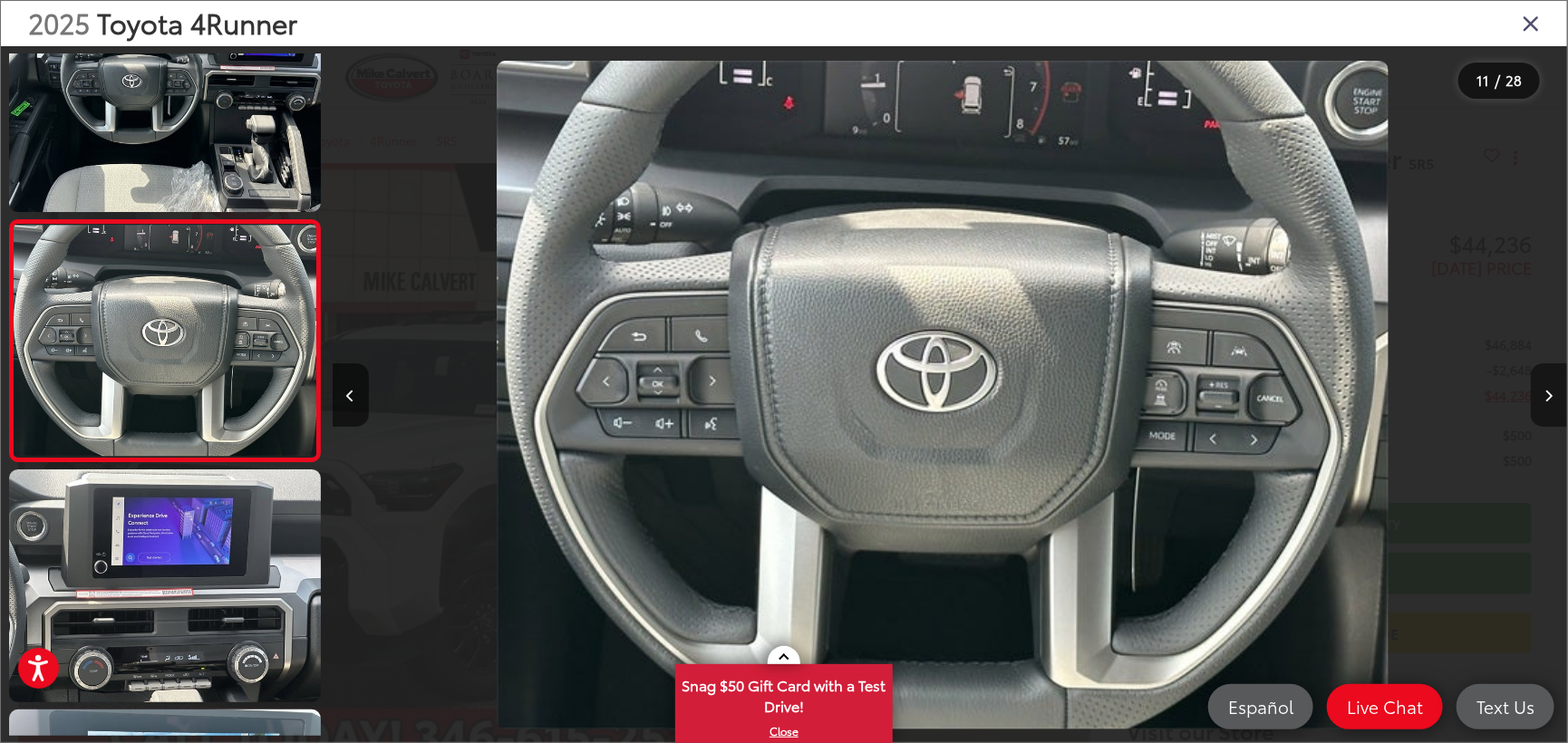
click at [1547, 390] on icon "Next image" at bounding box center [1550, 395] width 8 height 13
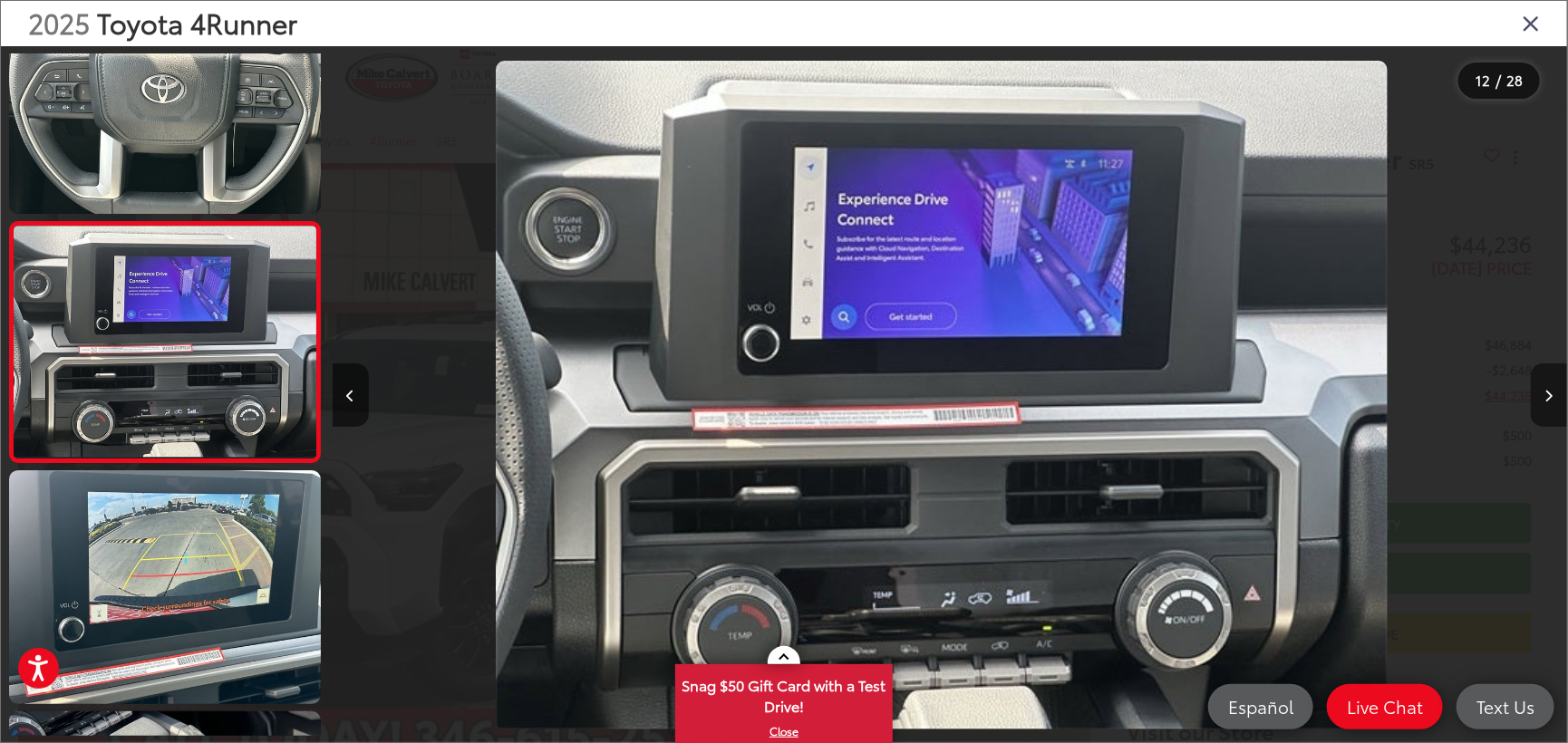
click at [1547, 390] on icon "Next image" at bounding box center [1550, 395] width 8 height 13
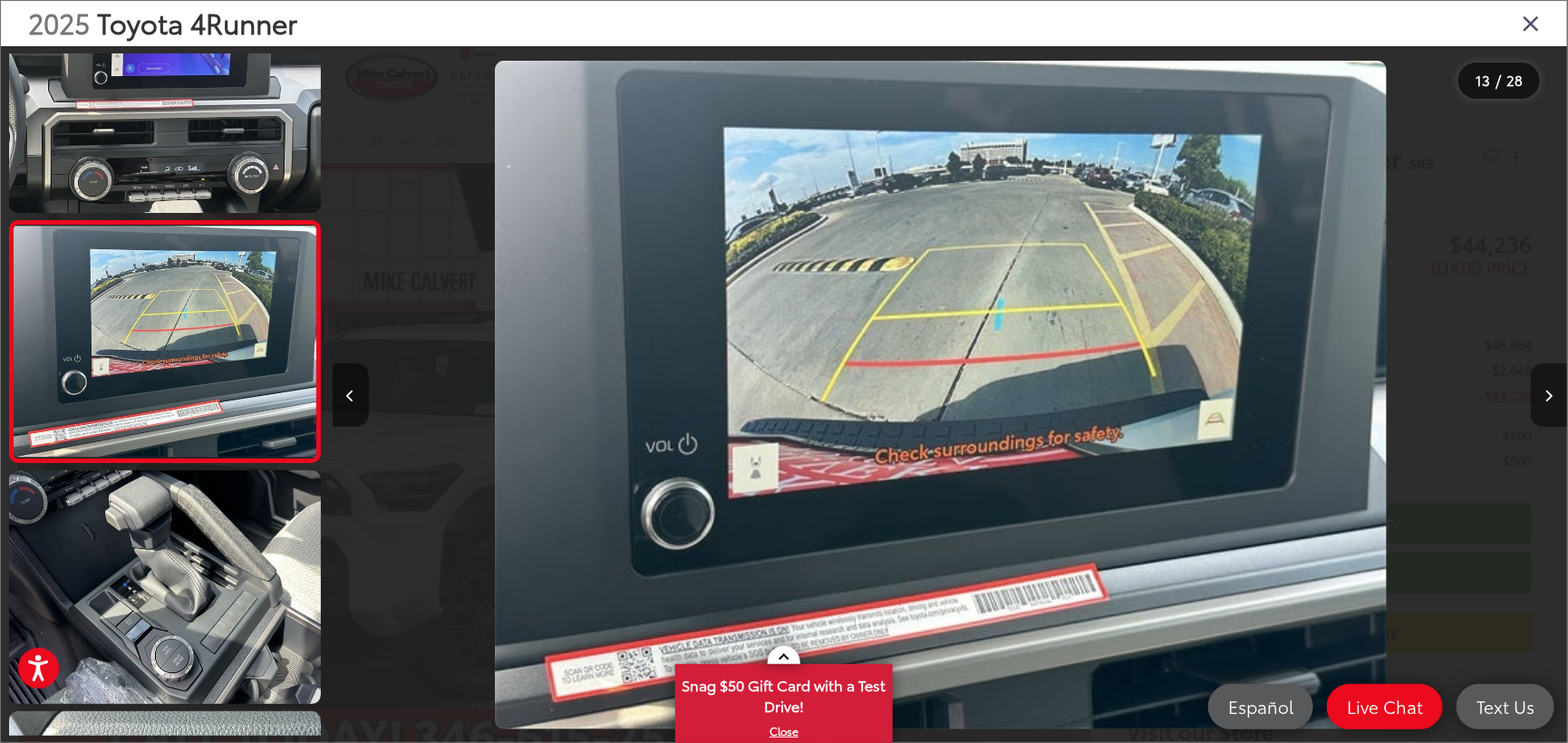
click at [1547, 390] on icon "Next image" at bounding box center [1550, 395] width 8 height 13
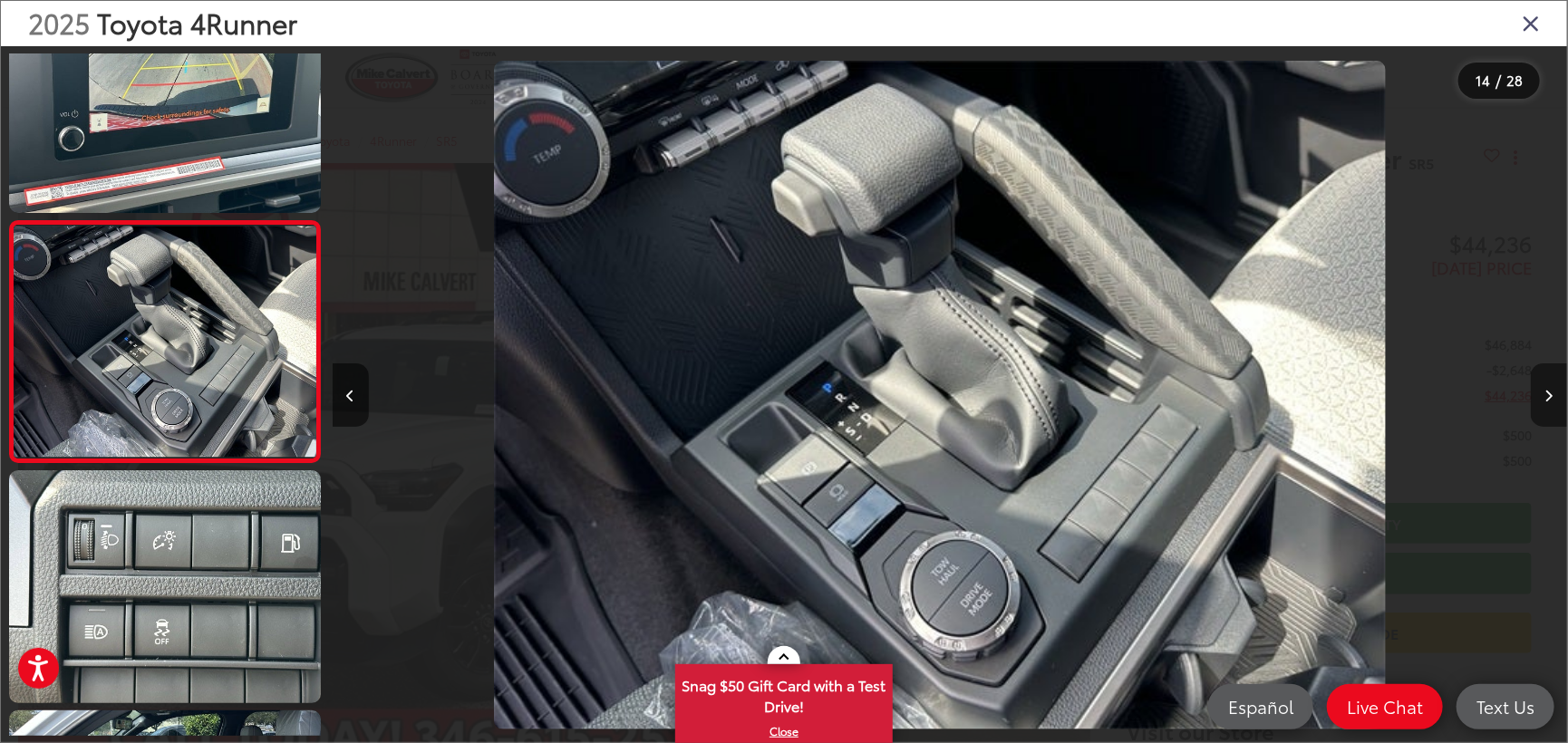
click at [1547, 390] on icon "Next image" at bounding box center [1550, 395] width 8 height 13
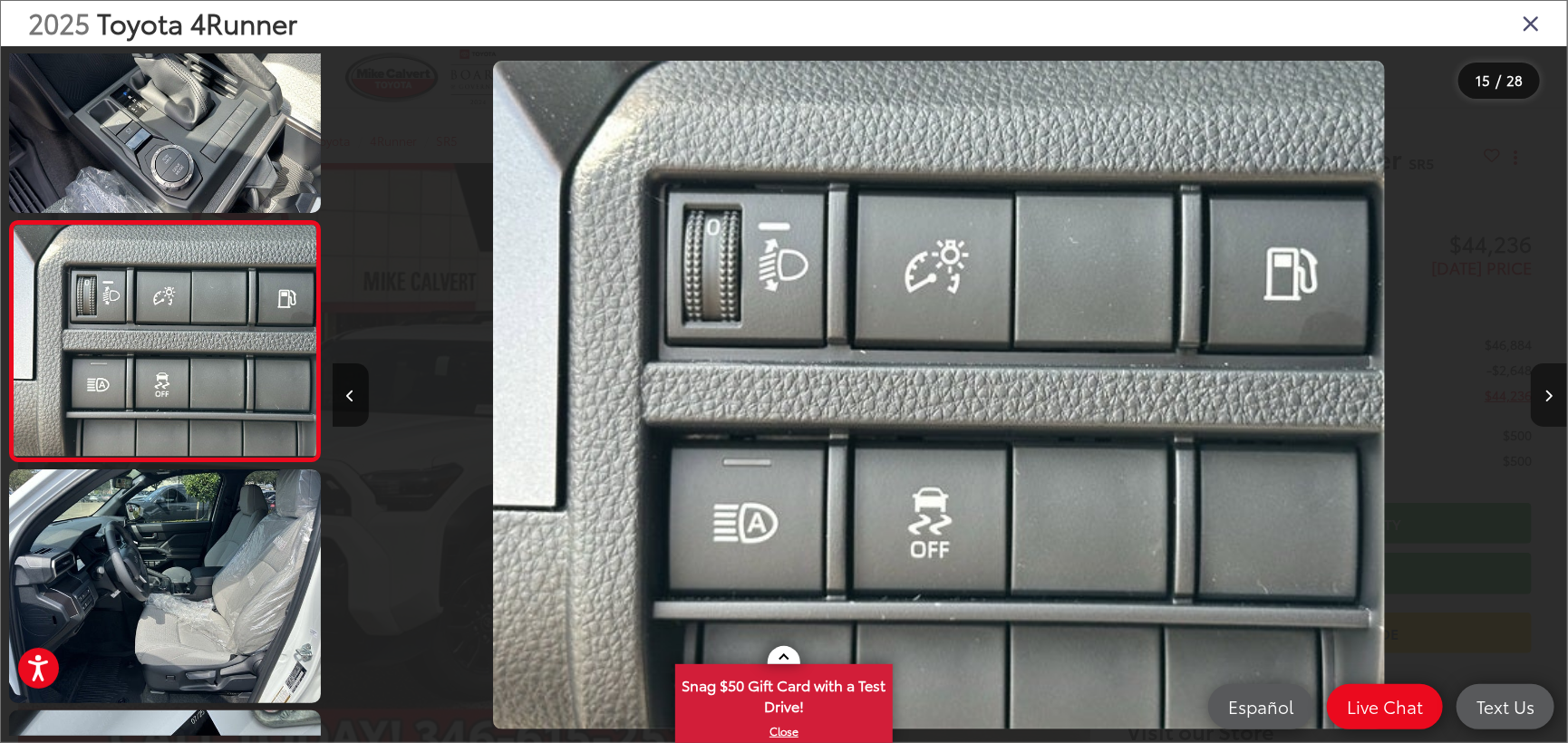
click at [1550, 388] on button "Next image" at bounding box center [1549, 395] width 37 height 63
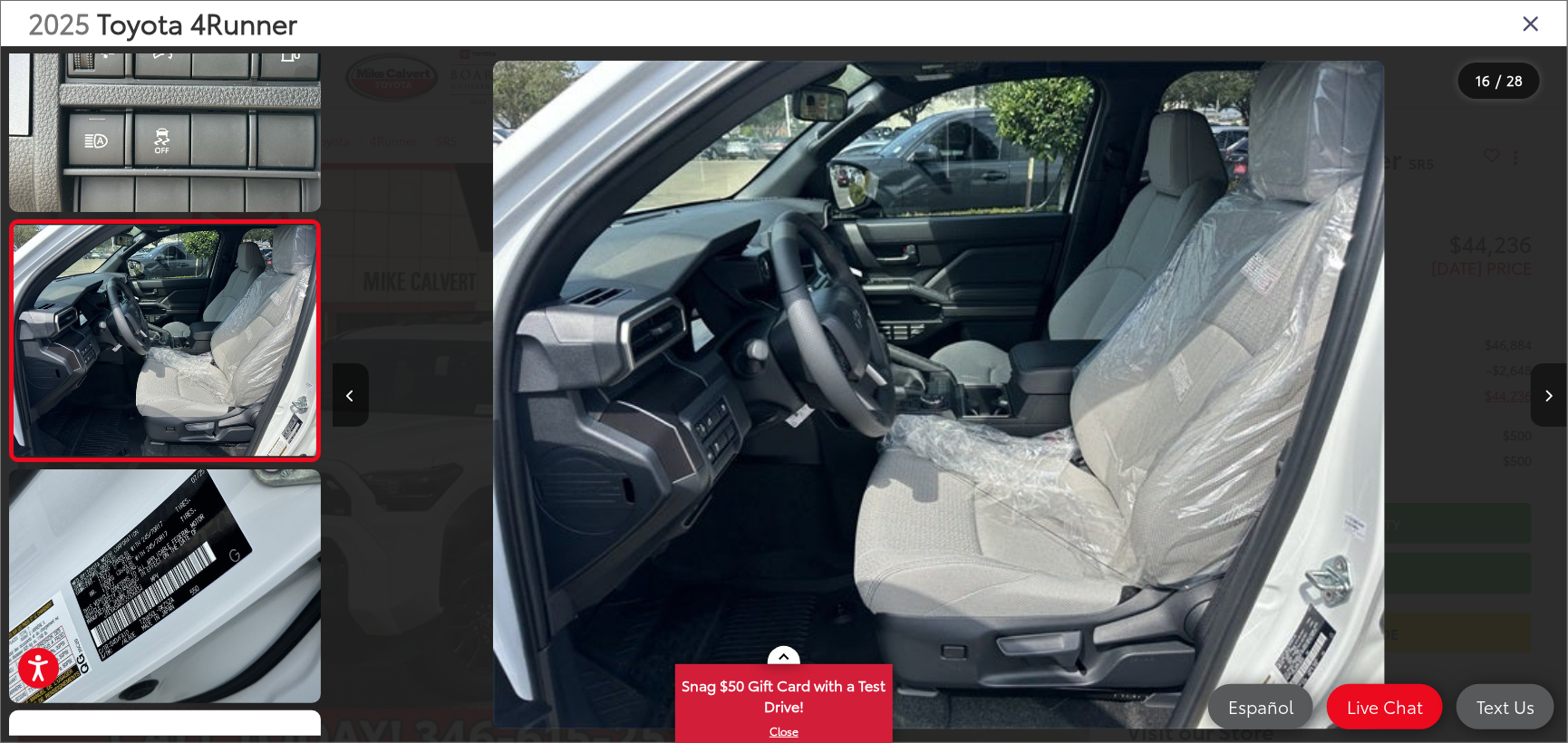
click at [1550, 388] on button "Next image" at bounding box center [1549, 395] width 37 height 63
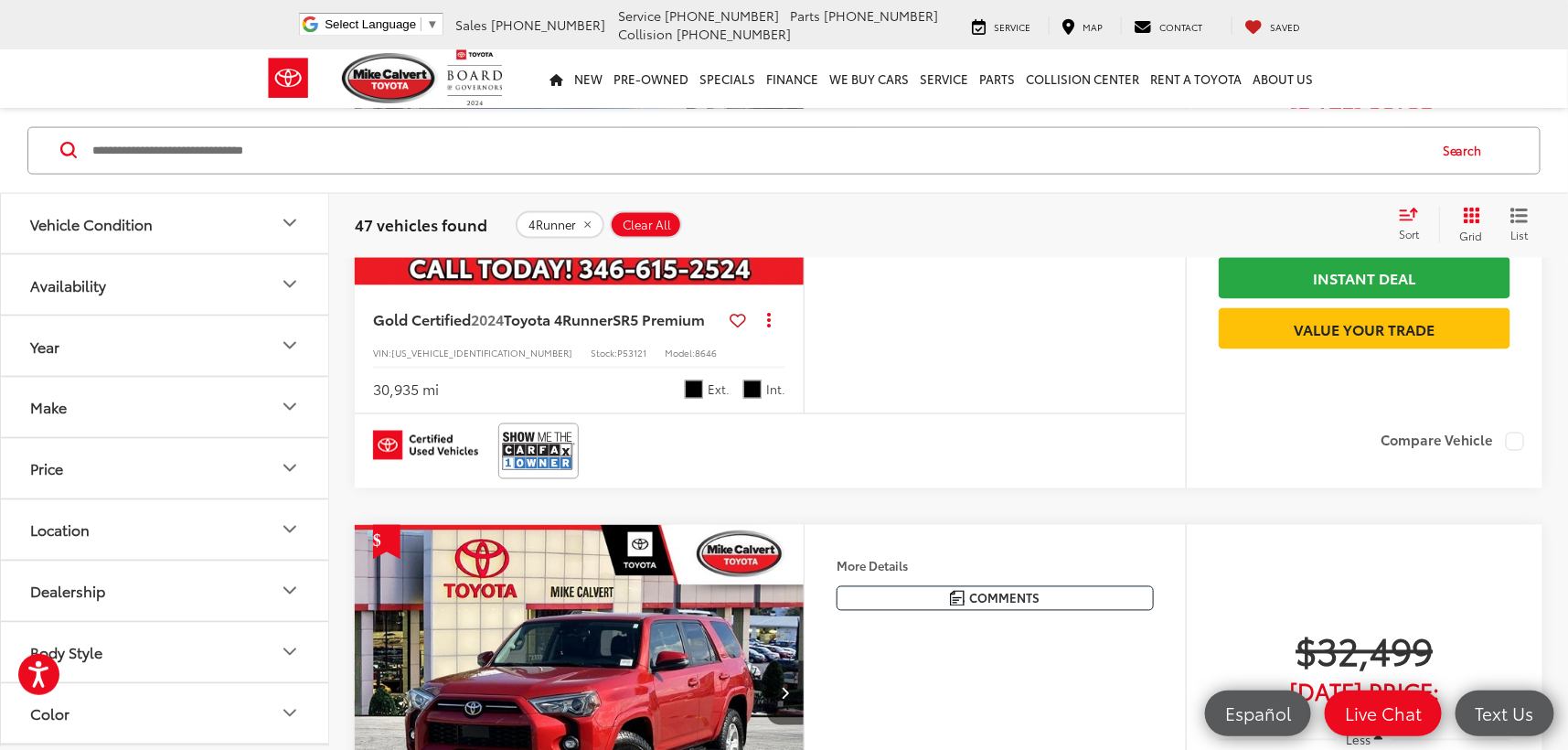
scroll to position [4006, 0]
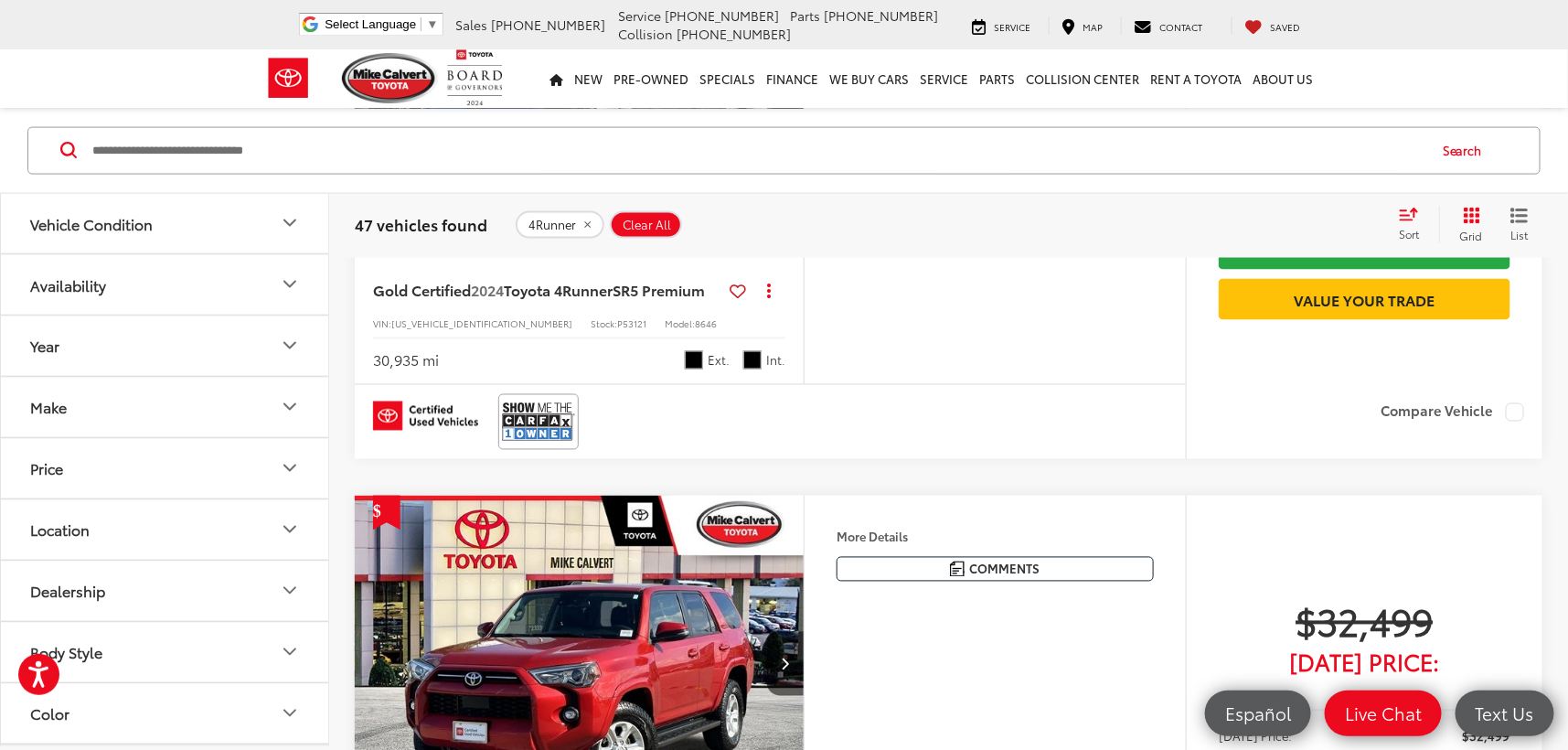
click at [601, 257] on img "2024 Toyota 4Runner SR5 Premium 0" at bounding box center [579, 87] width 452 height 338
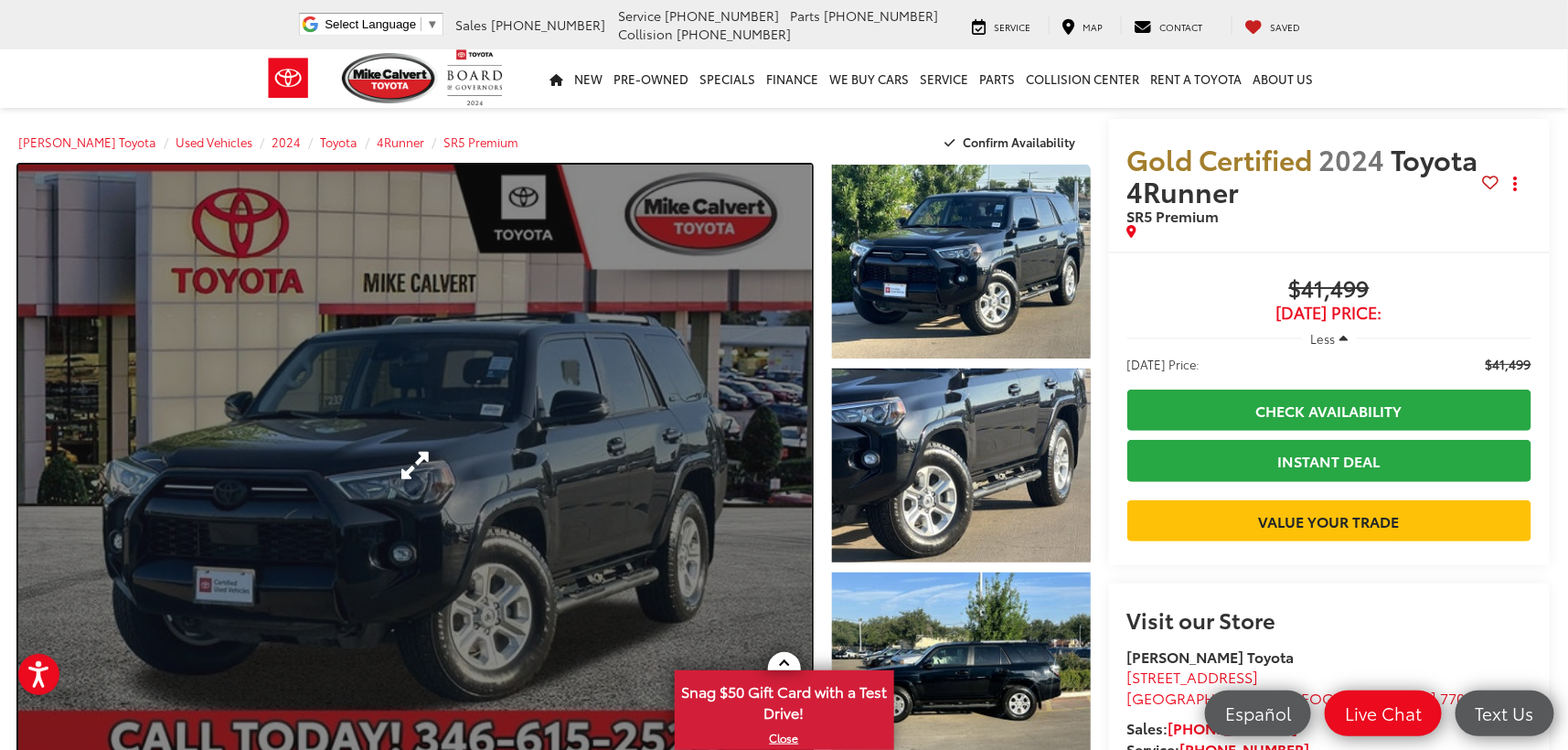
click at [544, 324] on link "Expand Photo 0" at bounding box center [415, 465] width 793 height 601
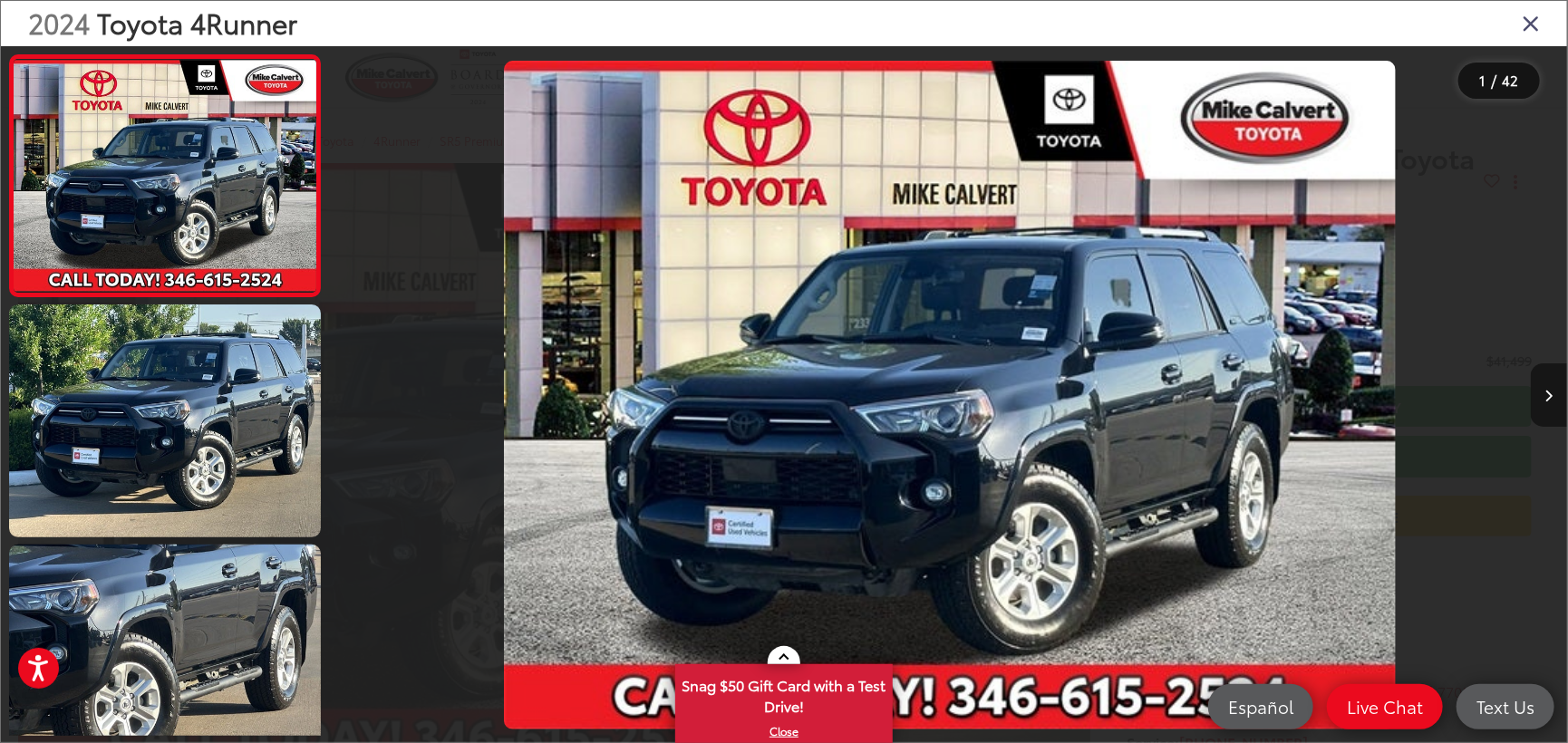
click at [1538, 390] on button "Next image" at bounding box center [1549, 395] width 37 height 63
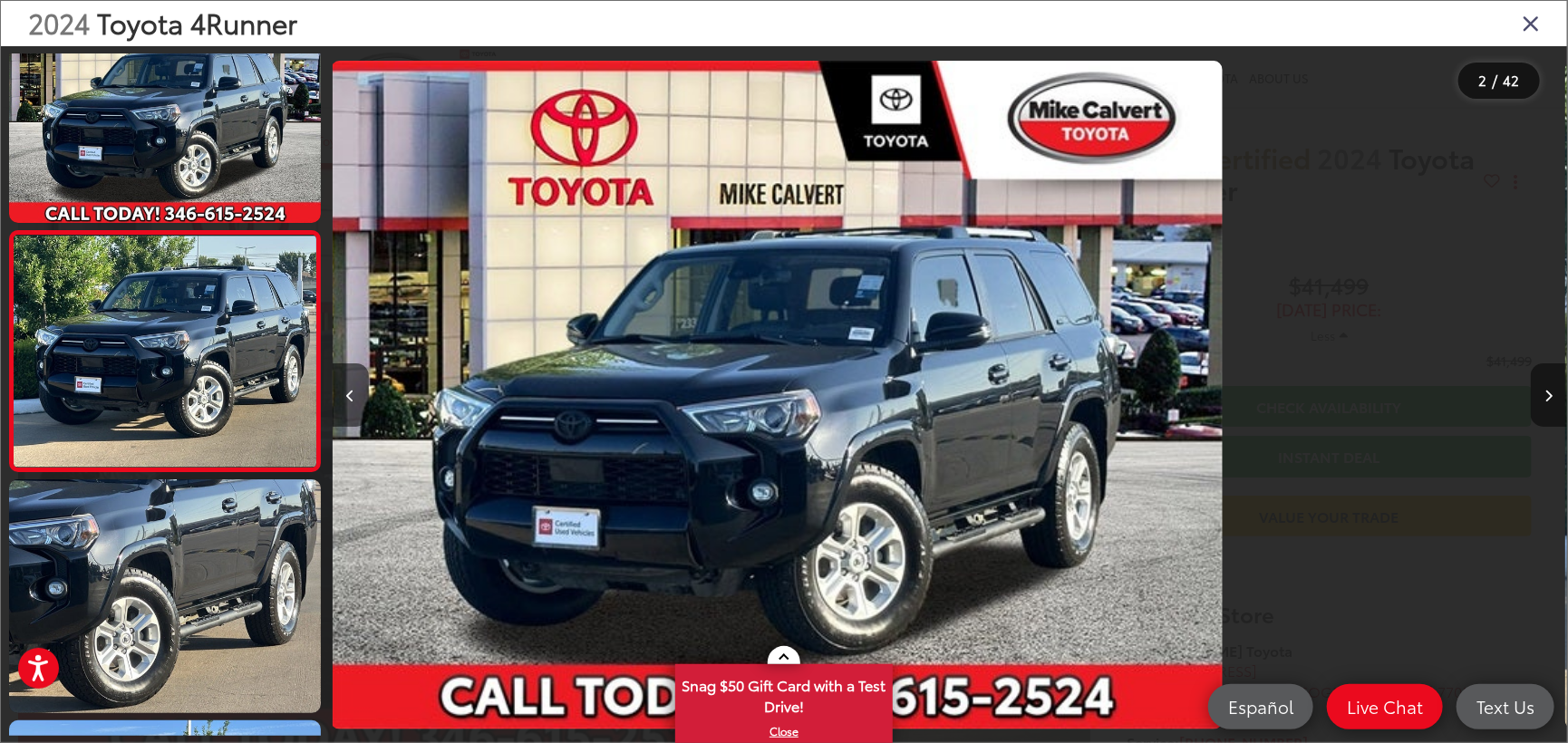
scroll to position [73, 0]
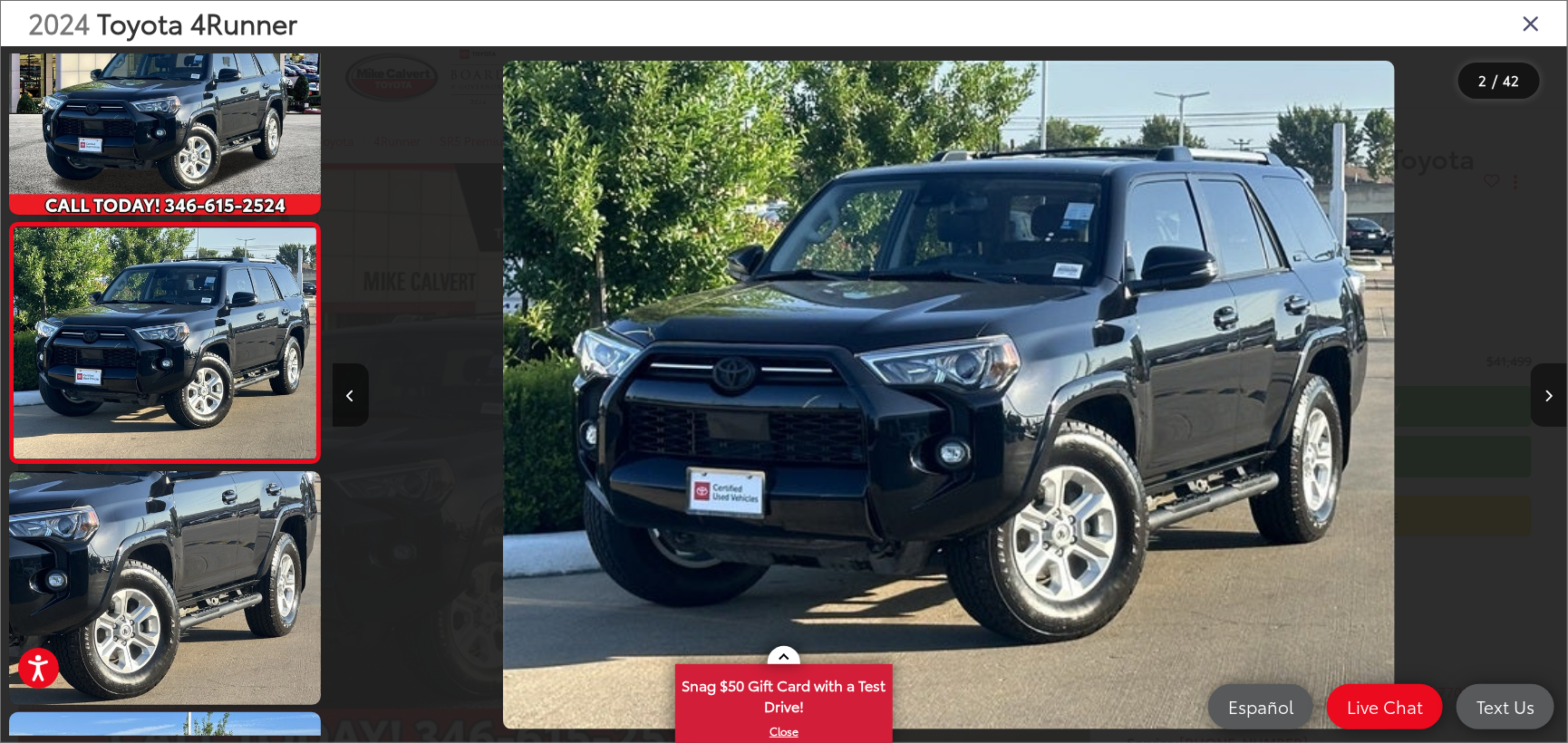
click at [1538, 390] on button "Next image" at bounding box center [1549, 395] width 37 height 63
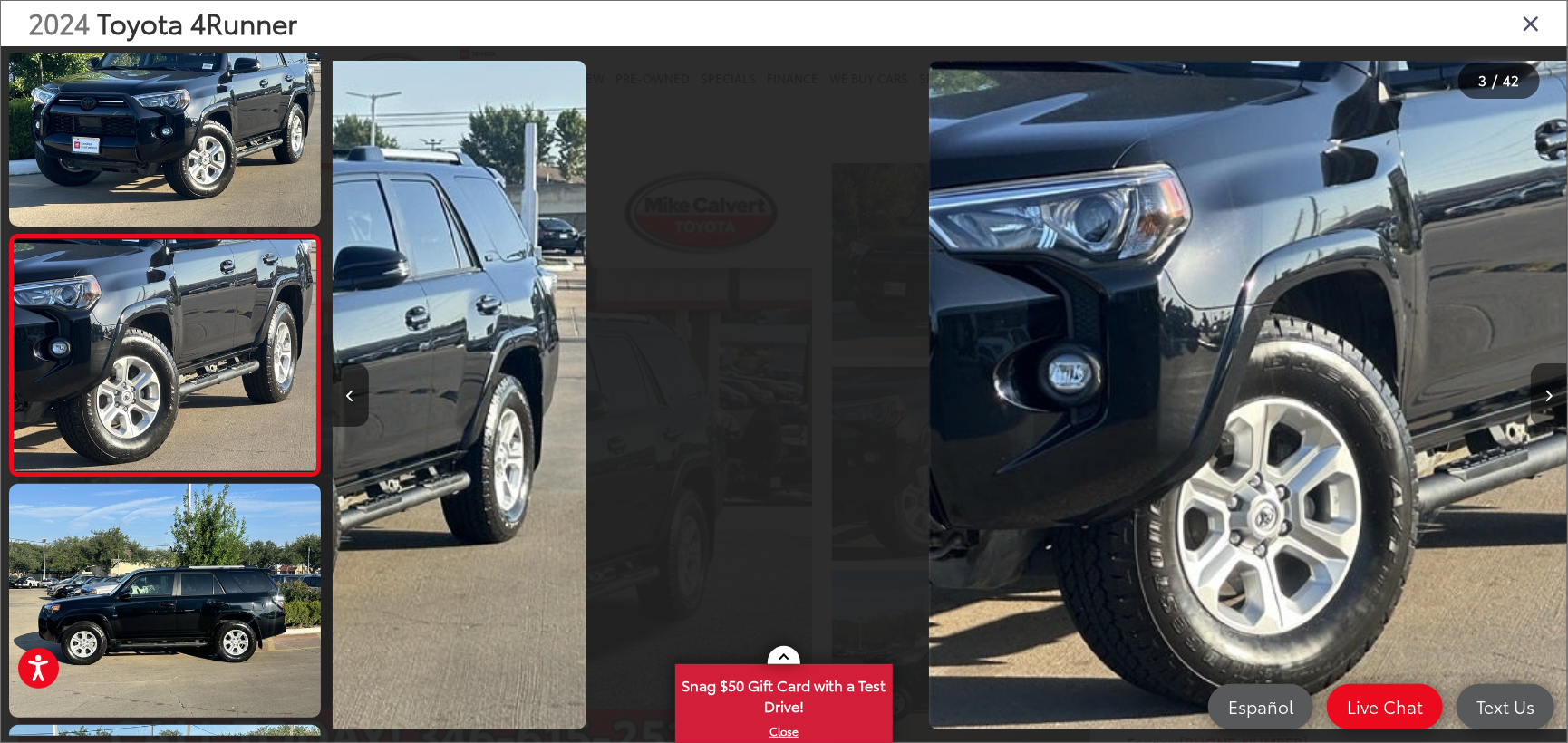
scroll to position [314, 0]
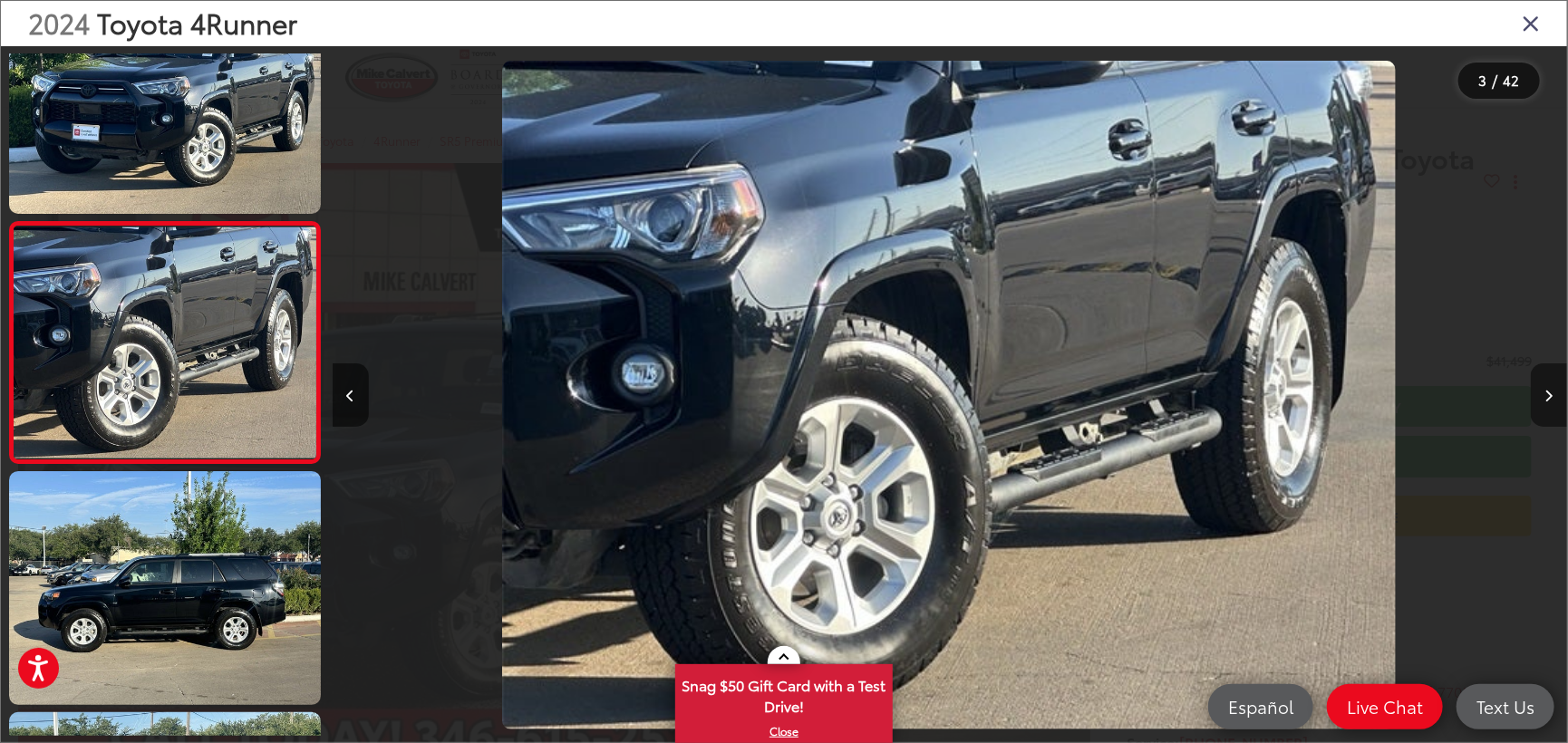
click at [1538, 390] on button "Next image" at bounding box center [1549, 395] width 37 height 63
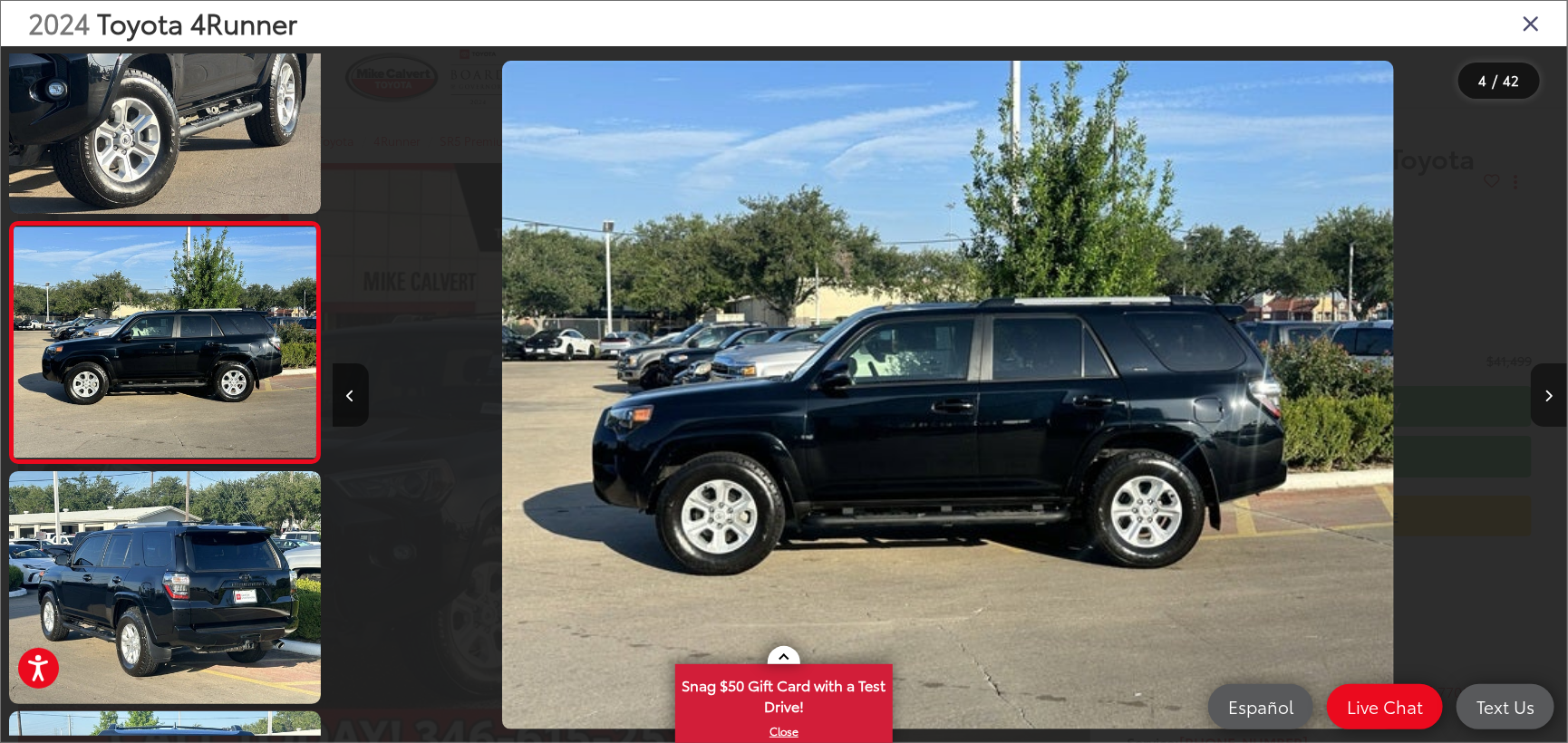
scroll to position [0, 3707]
click at [1538, 390] on button "Next image" at bounding box center [1549, 395] width 37 height 63
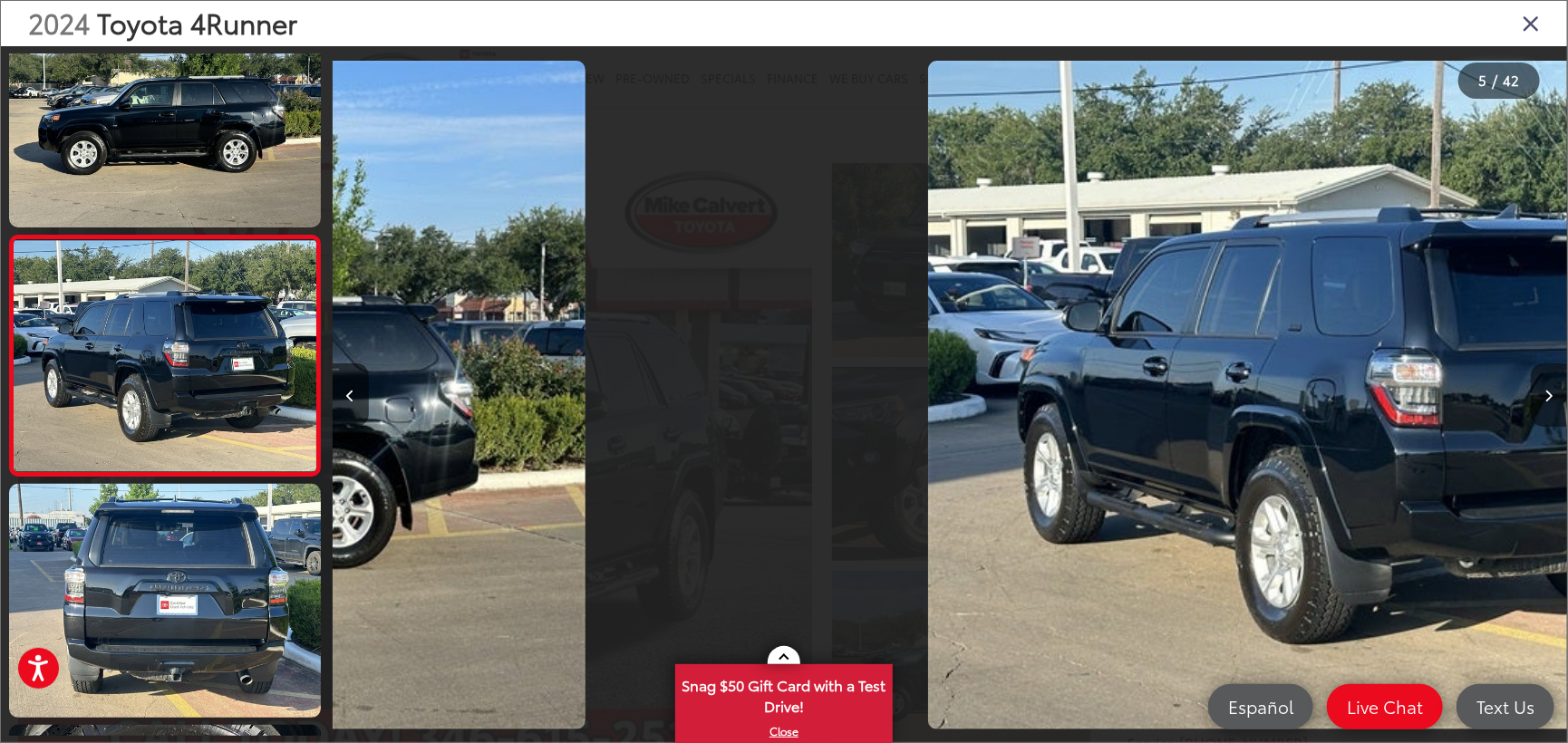
scroll to position [795, 0]
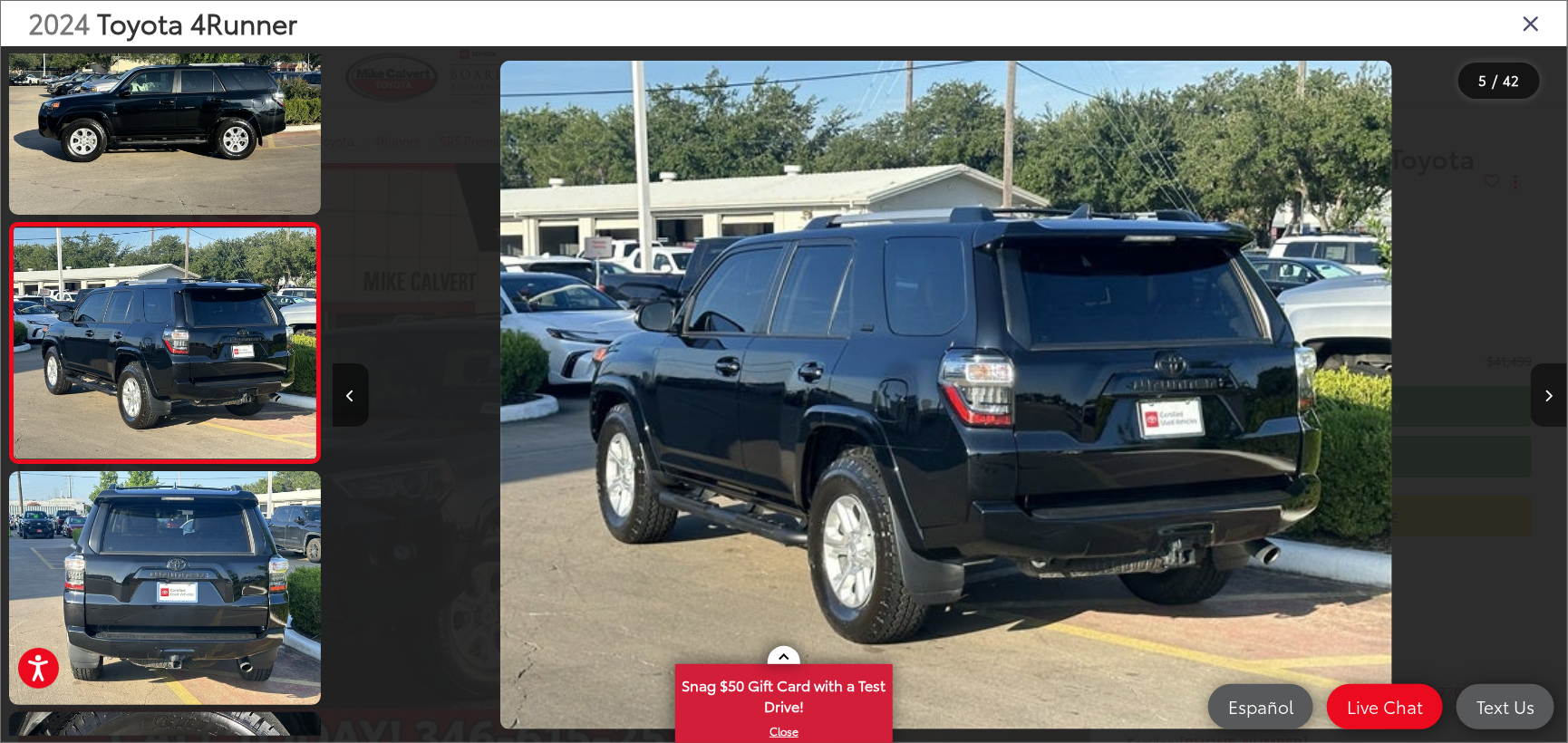
click at [1538, 390] on button "Next image" at bounding box center [1549, 395] width 37 height 63
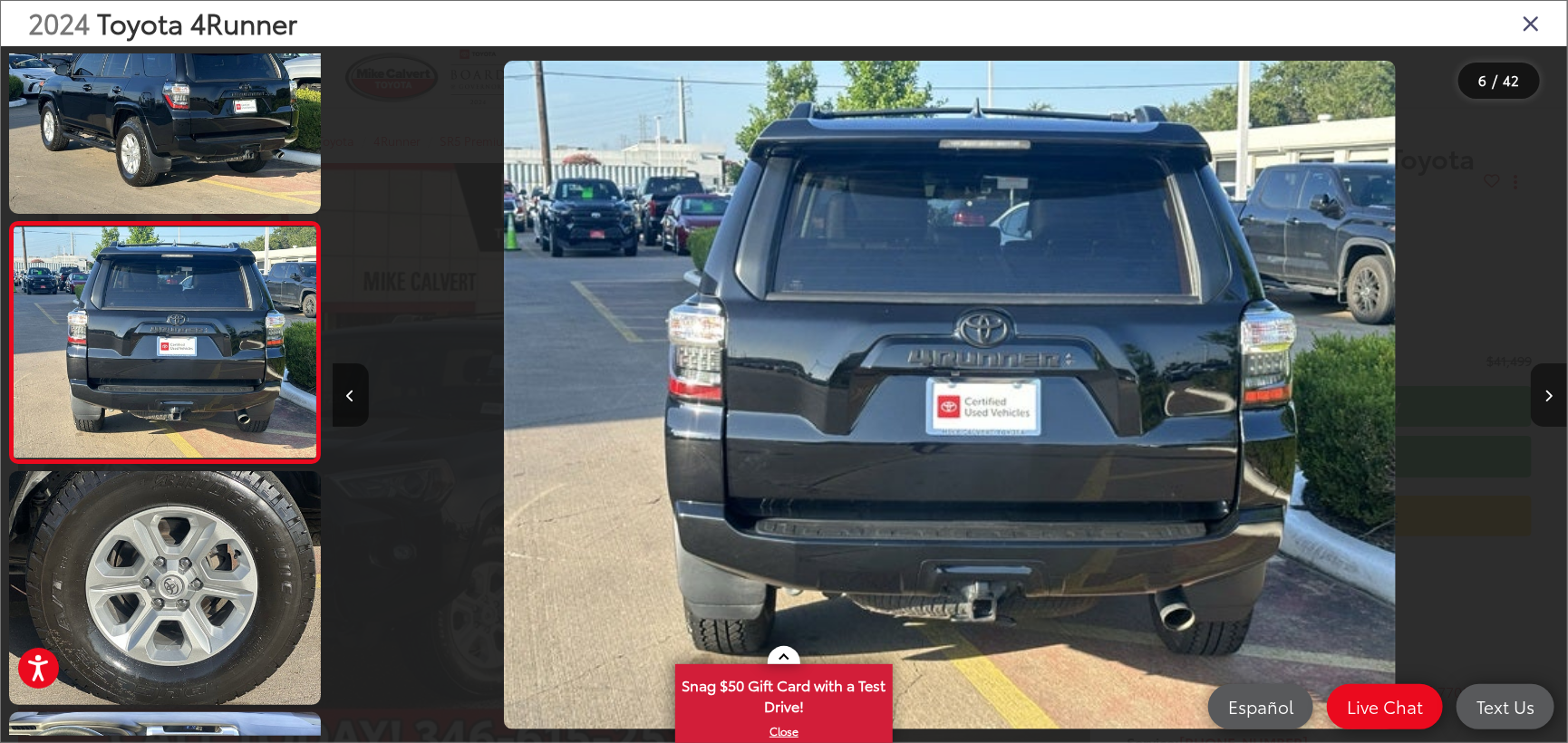
scroll to position [0, 6179]
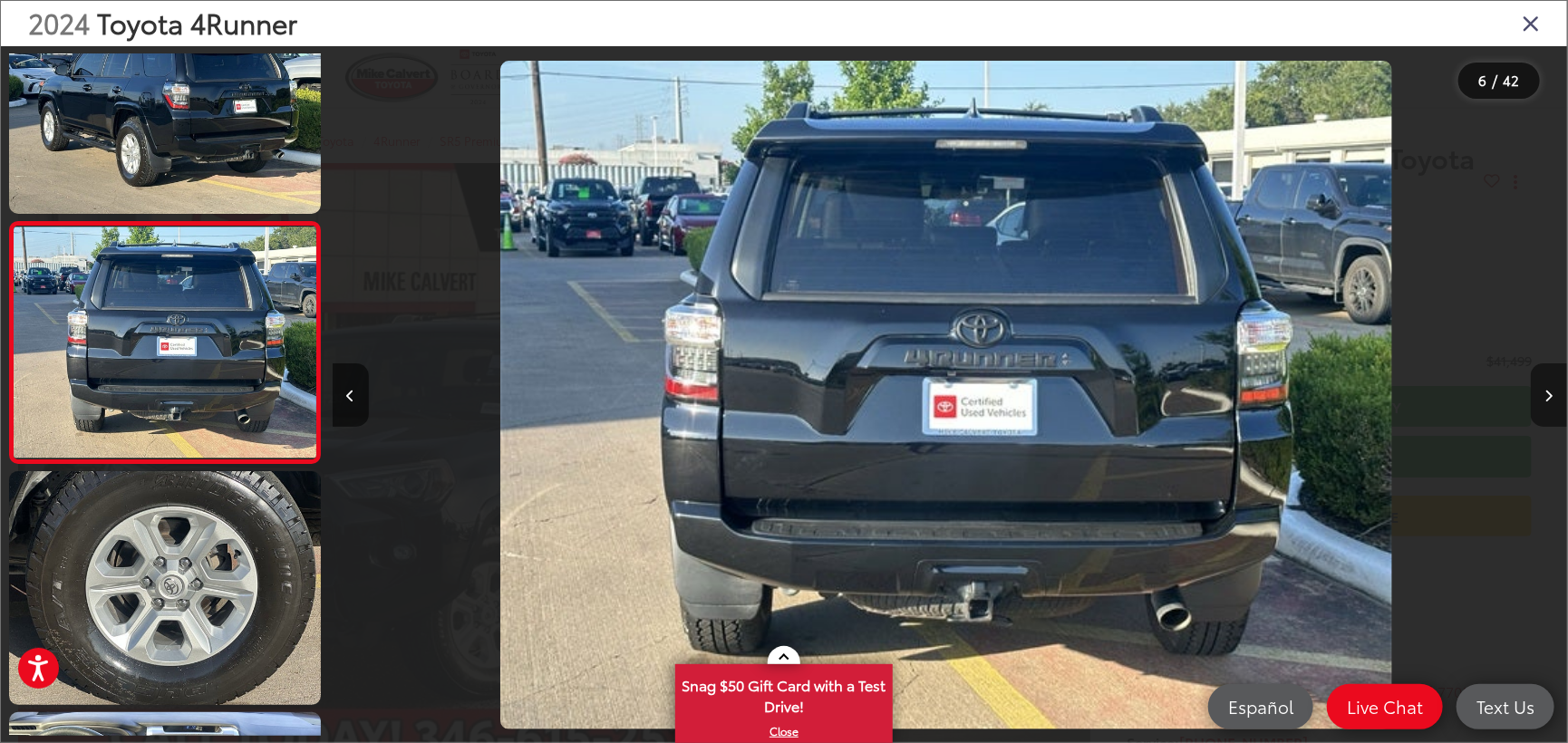
click at [1538, 390] on button "Next image" at bounding box center [1549, 395] width 37 height 63
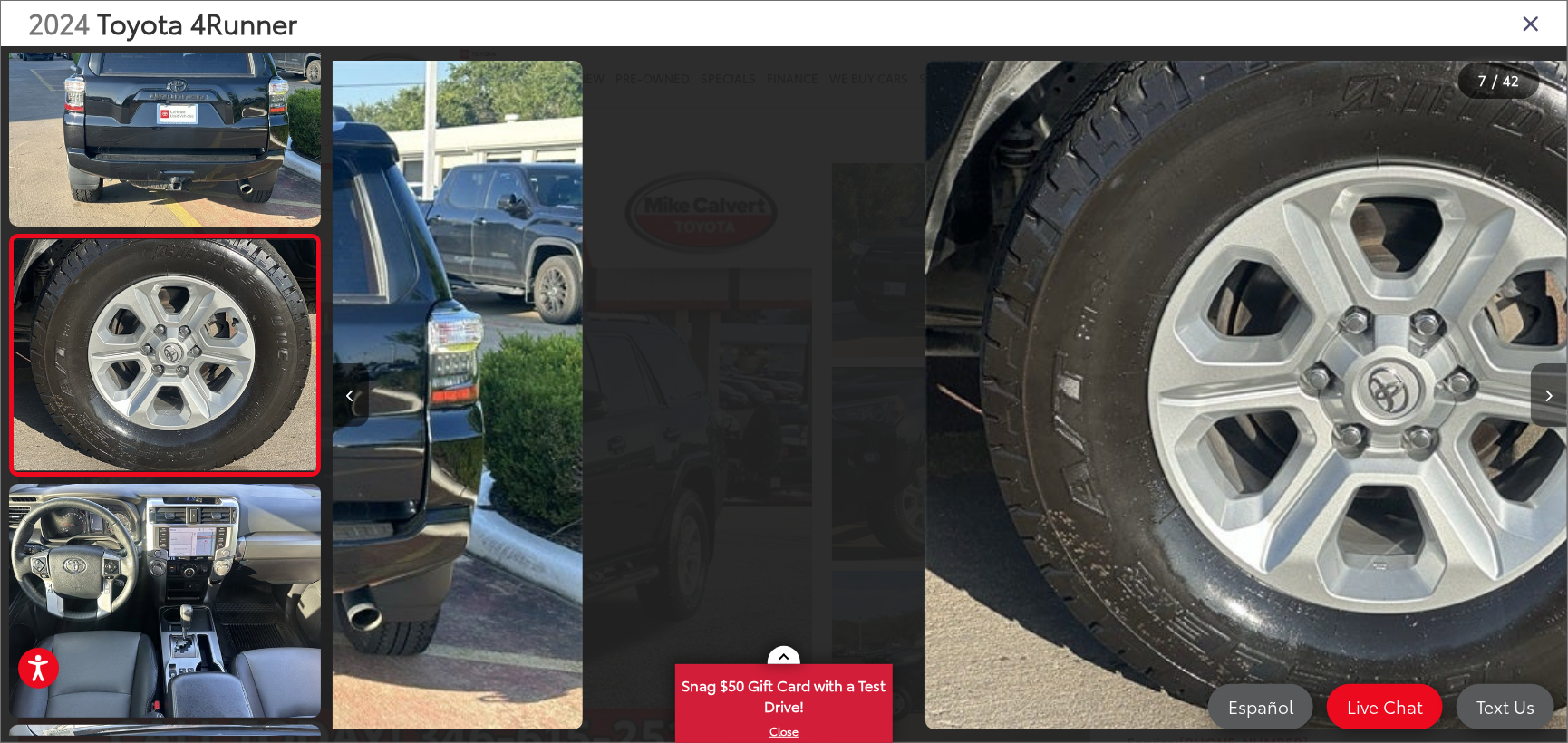
scroll to position [1278, 0]
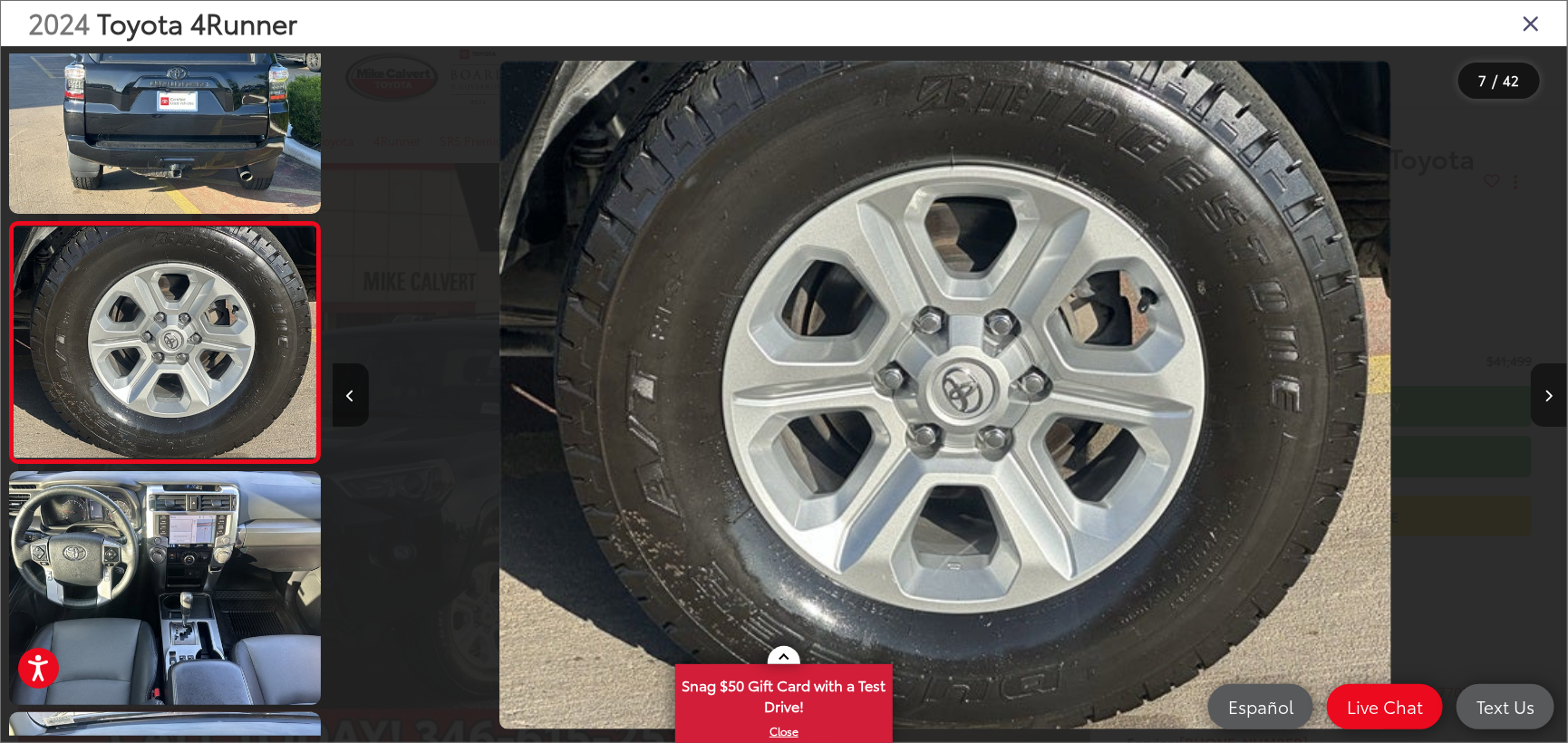
click at [1538, 390] on button "Next image" at bounding box center [1549, 395] width 37 height 63
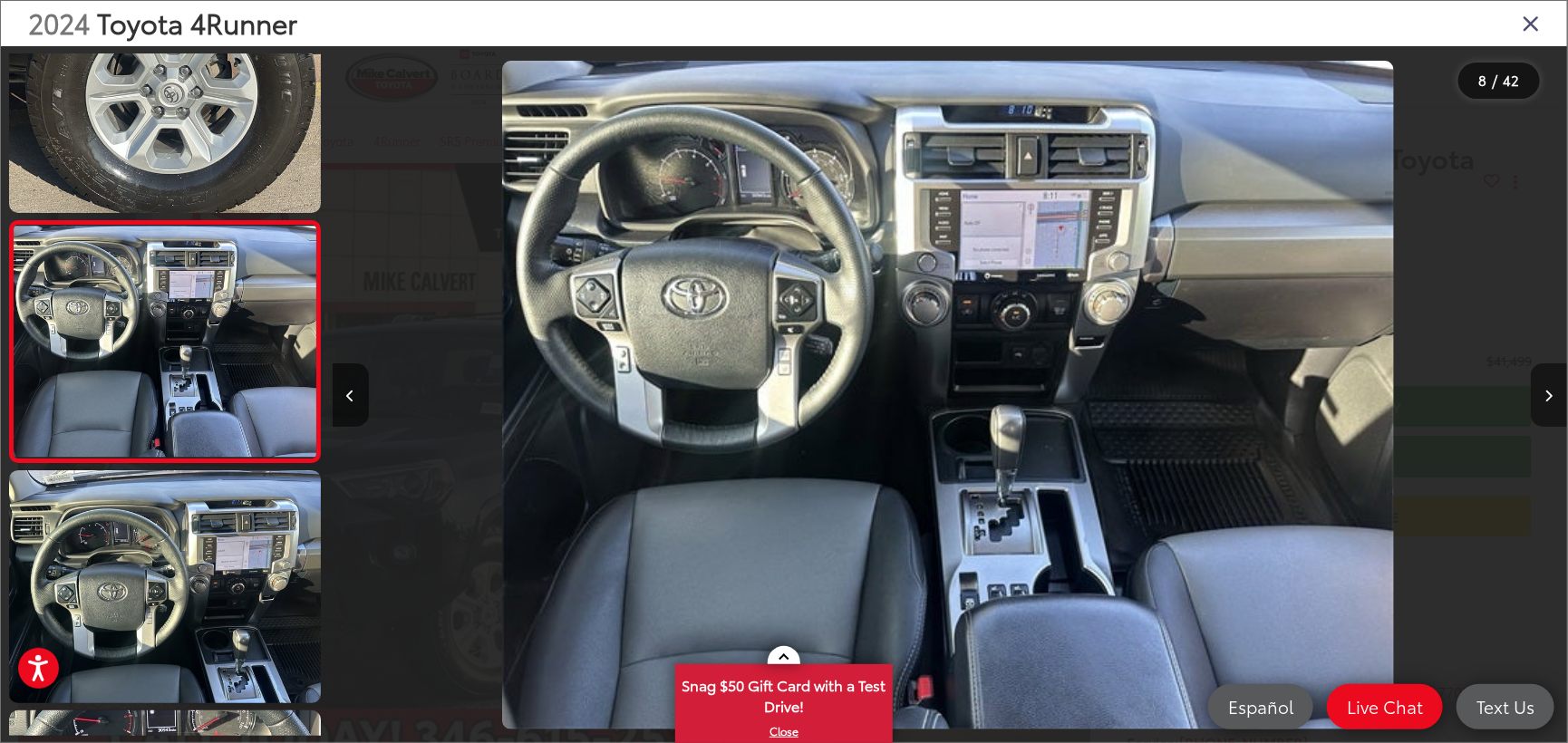
scroll to position [0, 8651]
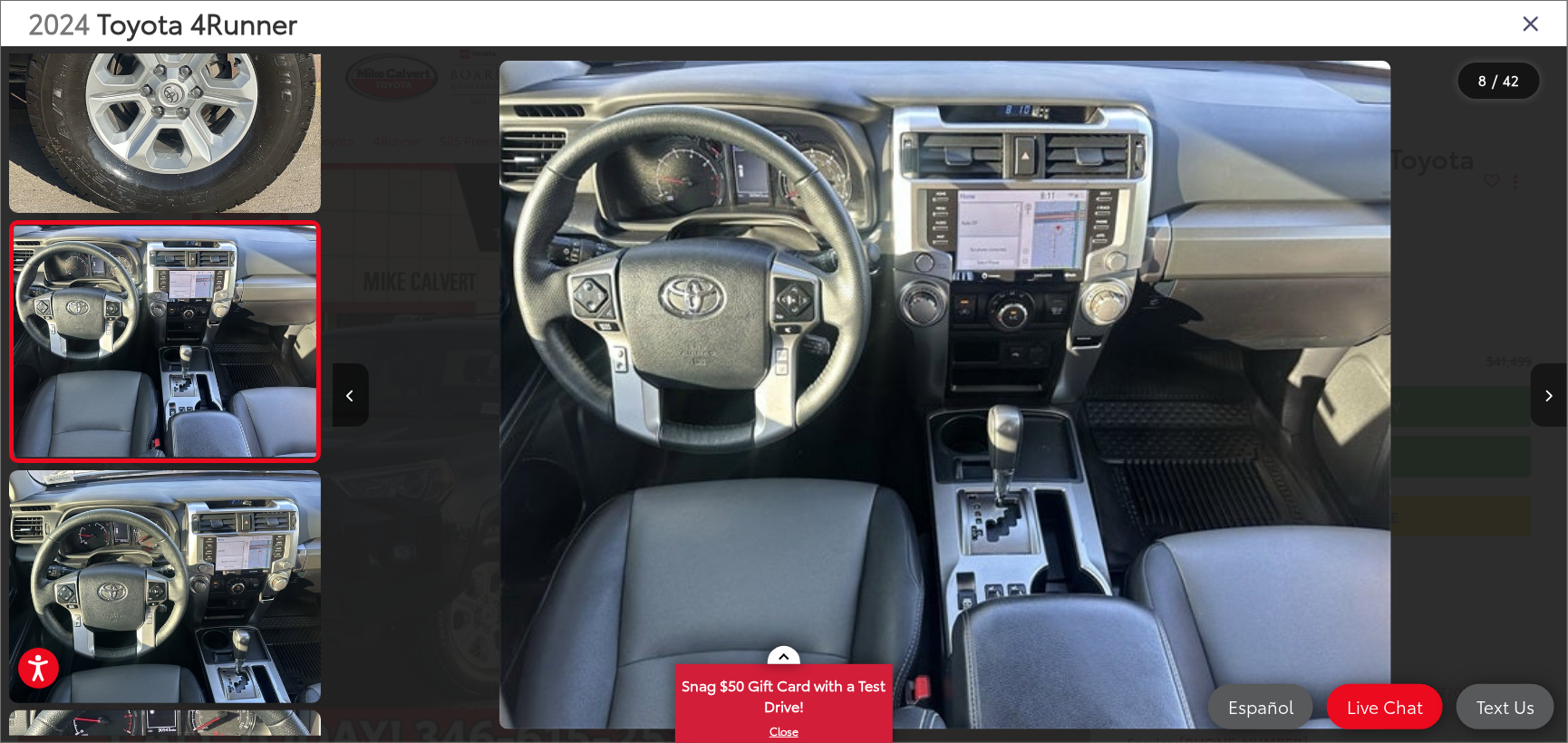
click at [1538, 390] on button "Next image" at bounding box center [1549, 395] width 37 height 63
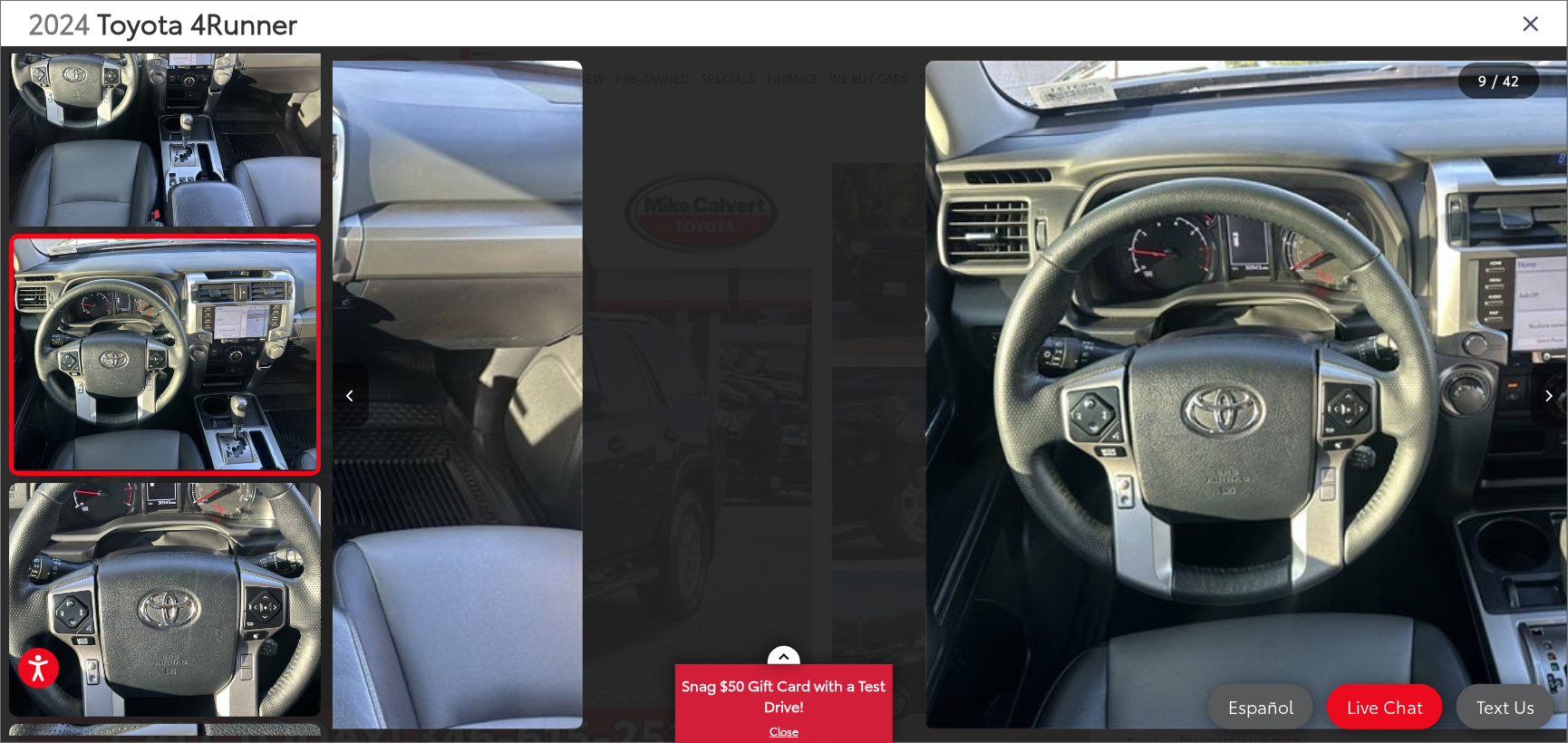
scroll to position [0, 0]
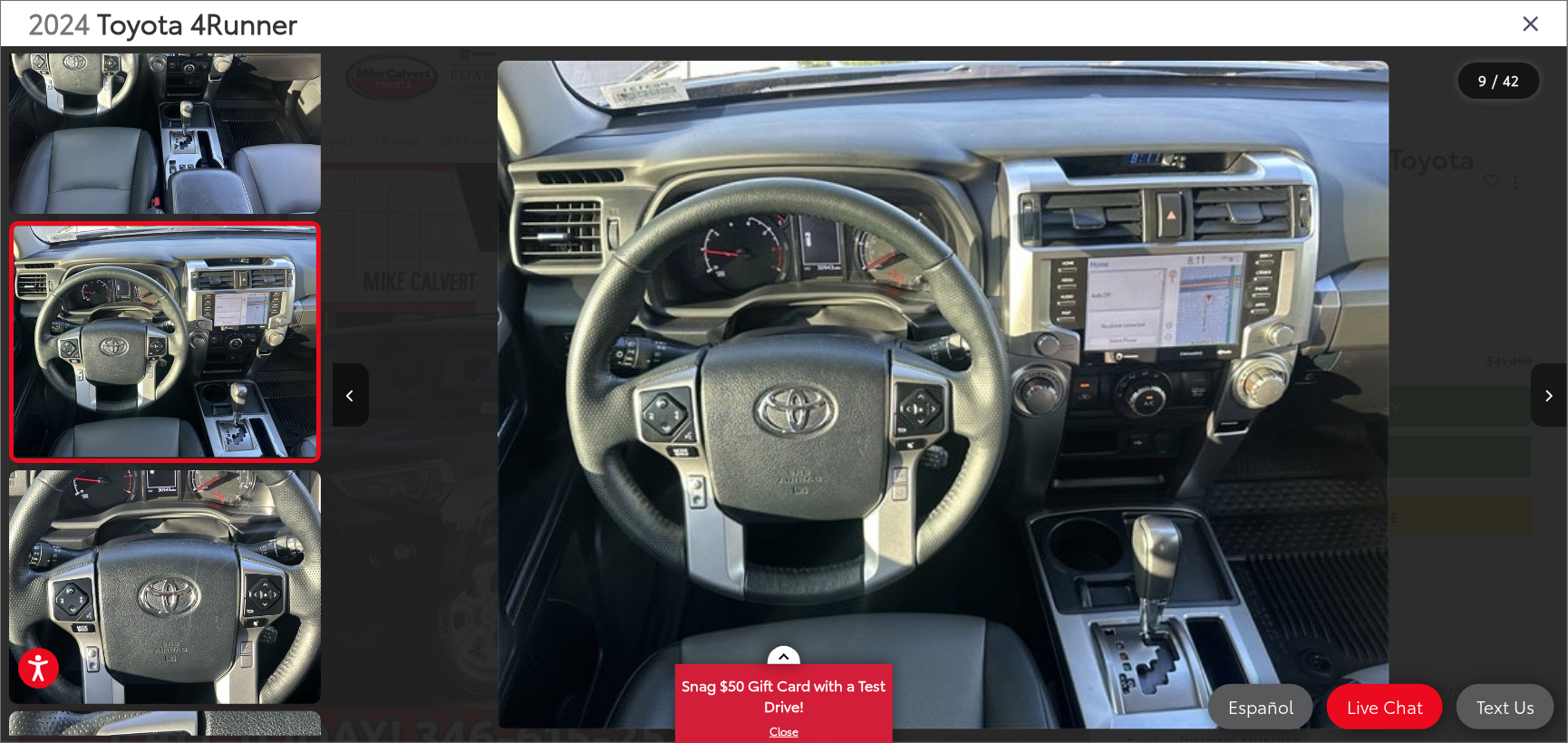
click at [1538, 390] on button "Next image" at bounding box center [1549, 395] width 37 height 63
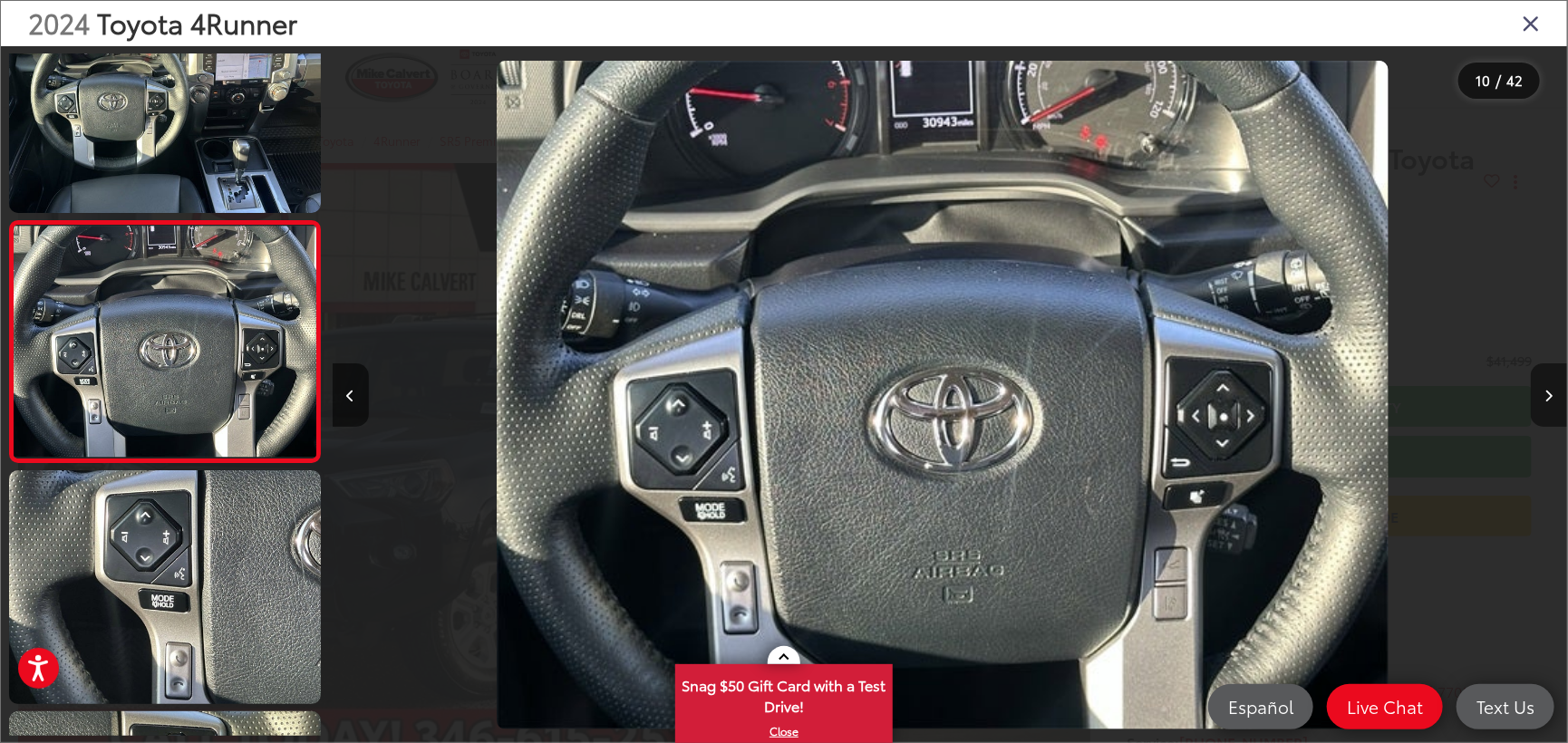
click at [1538, 390] on button "Next image" at bounding box center [1549, 395] width 37 height 63
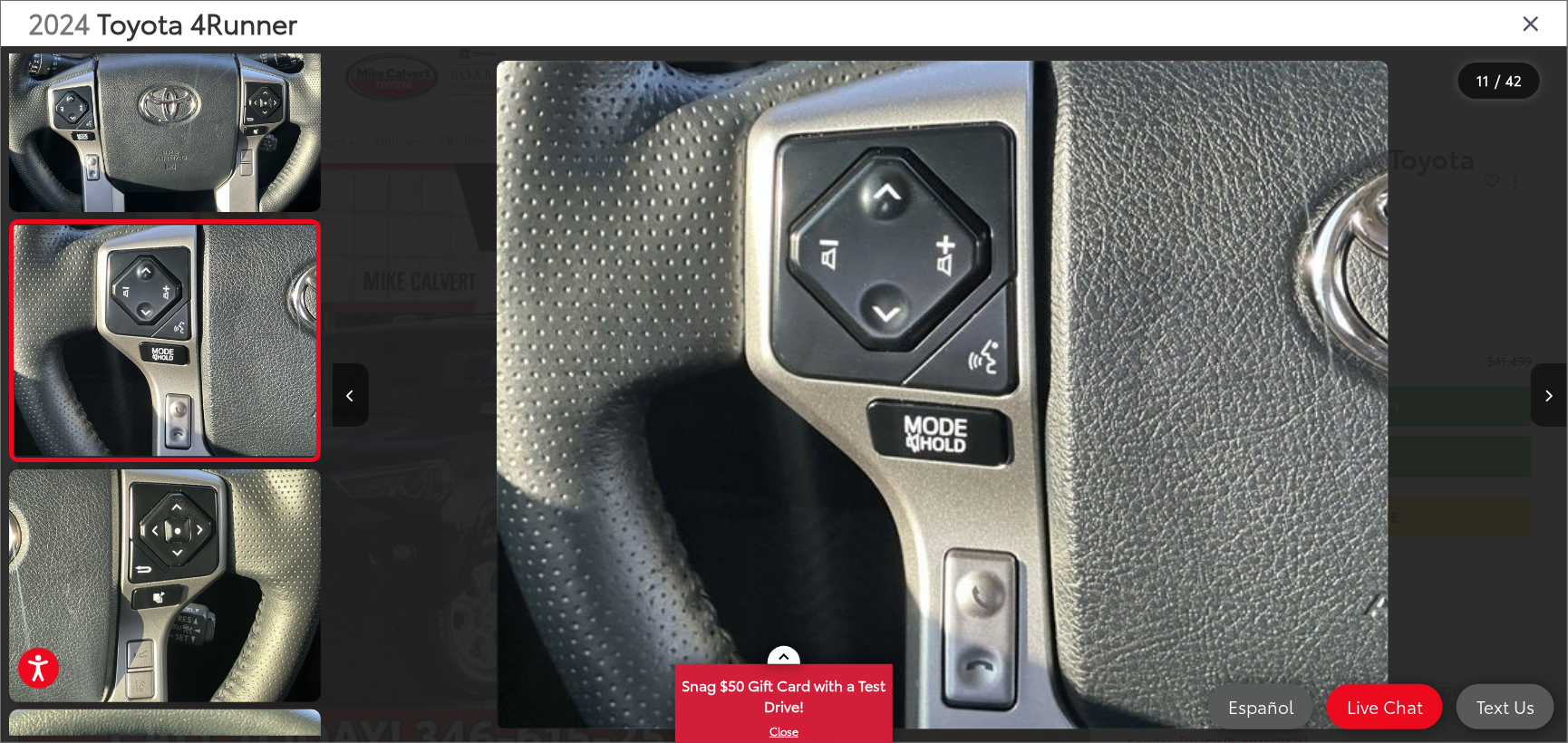
click at [1538, 390] on button "Next image" at bounding box center [1549, 395] width 37 height 63
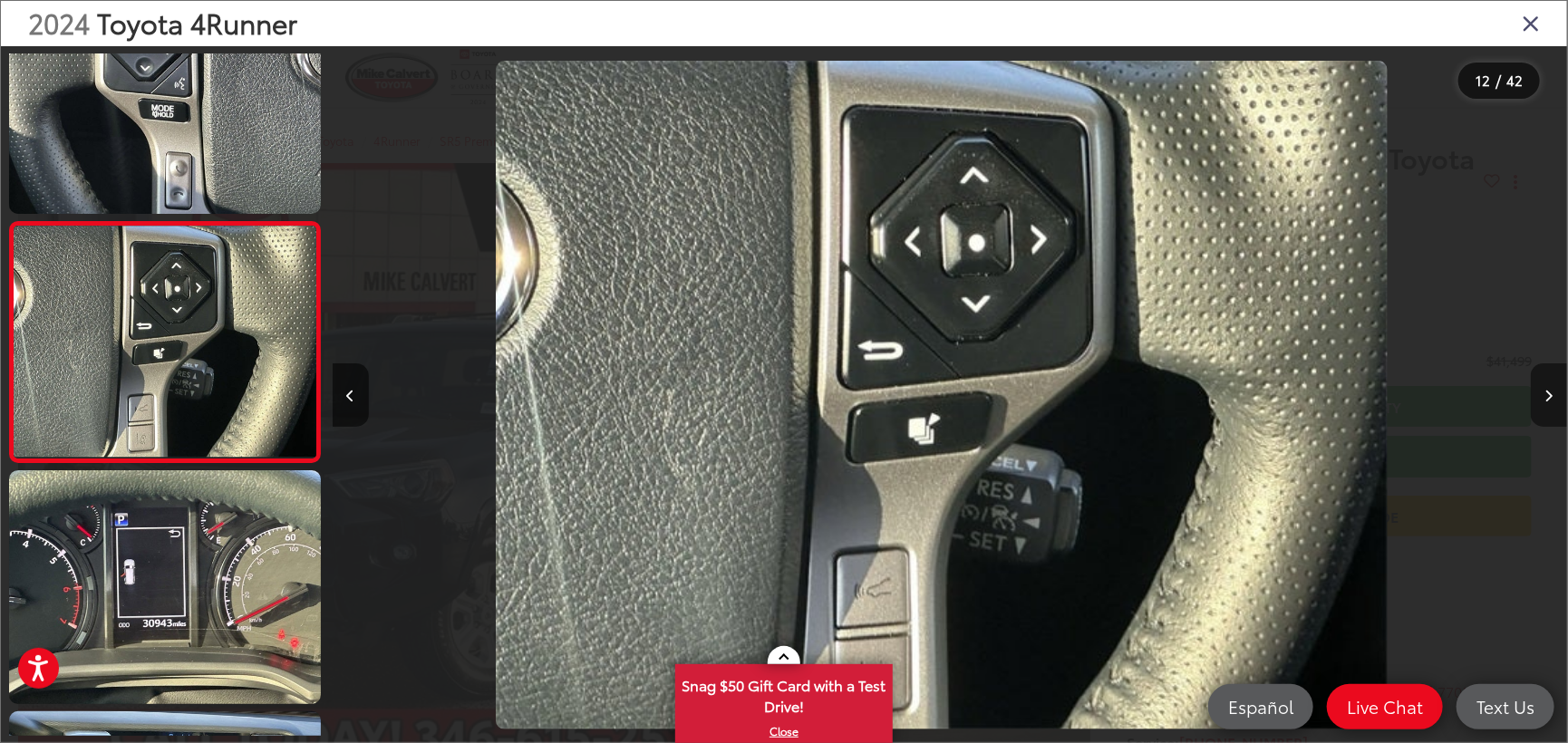
click at [1538, 390] on button "Next image" at bounding box center [1549, 395] width 37 height 63
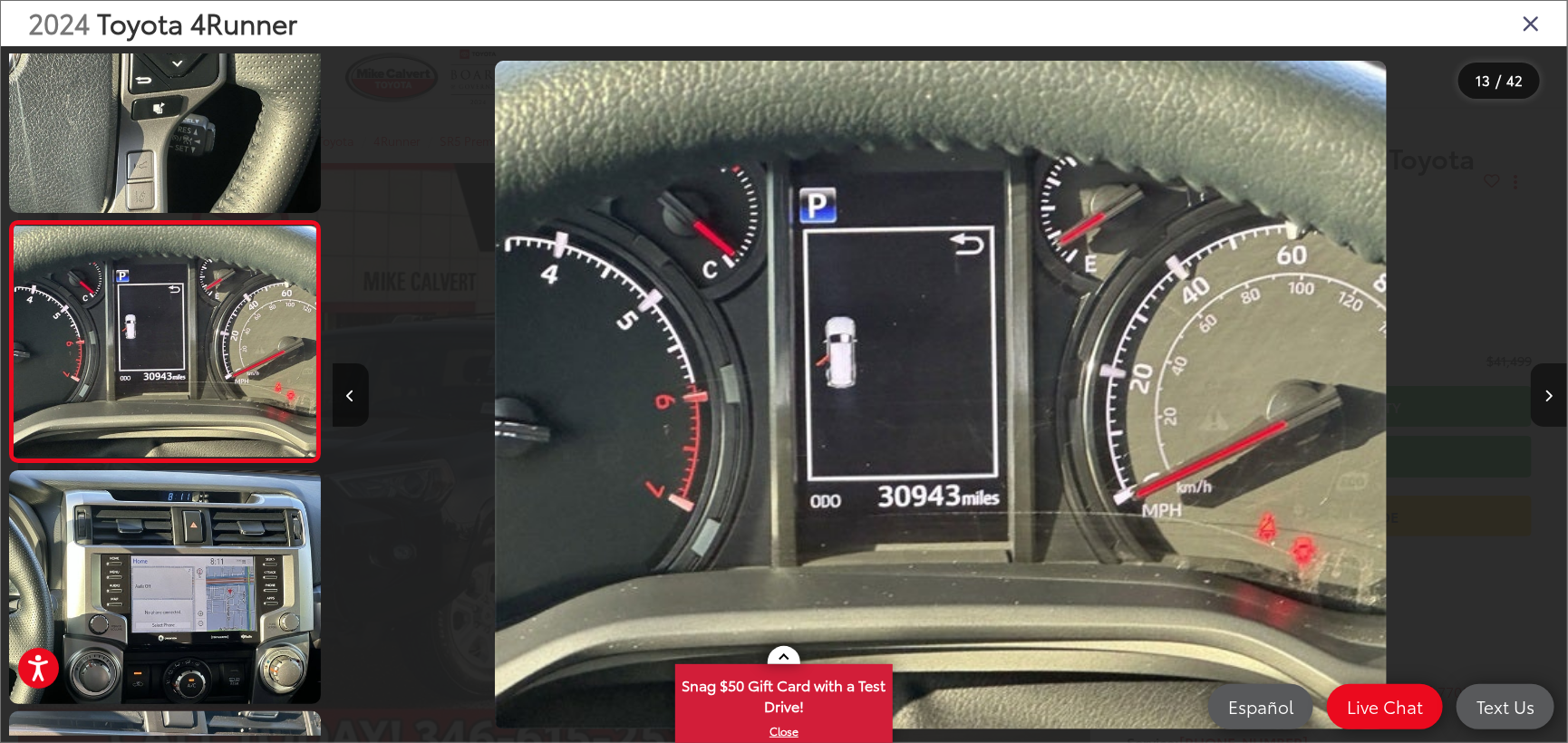
click at [1538, 390] on button "Next image" at bounding box center [1549, 395] width 37 height 63
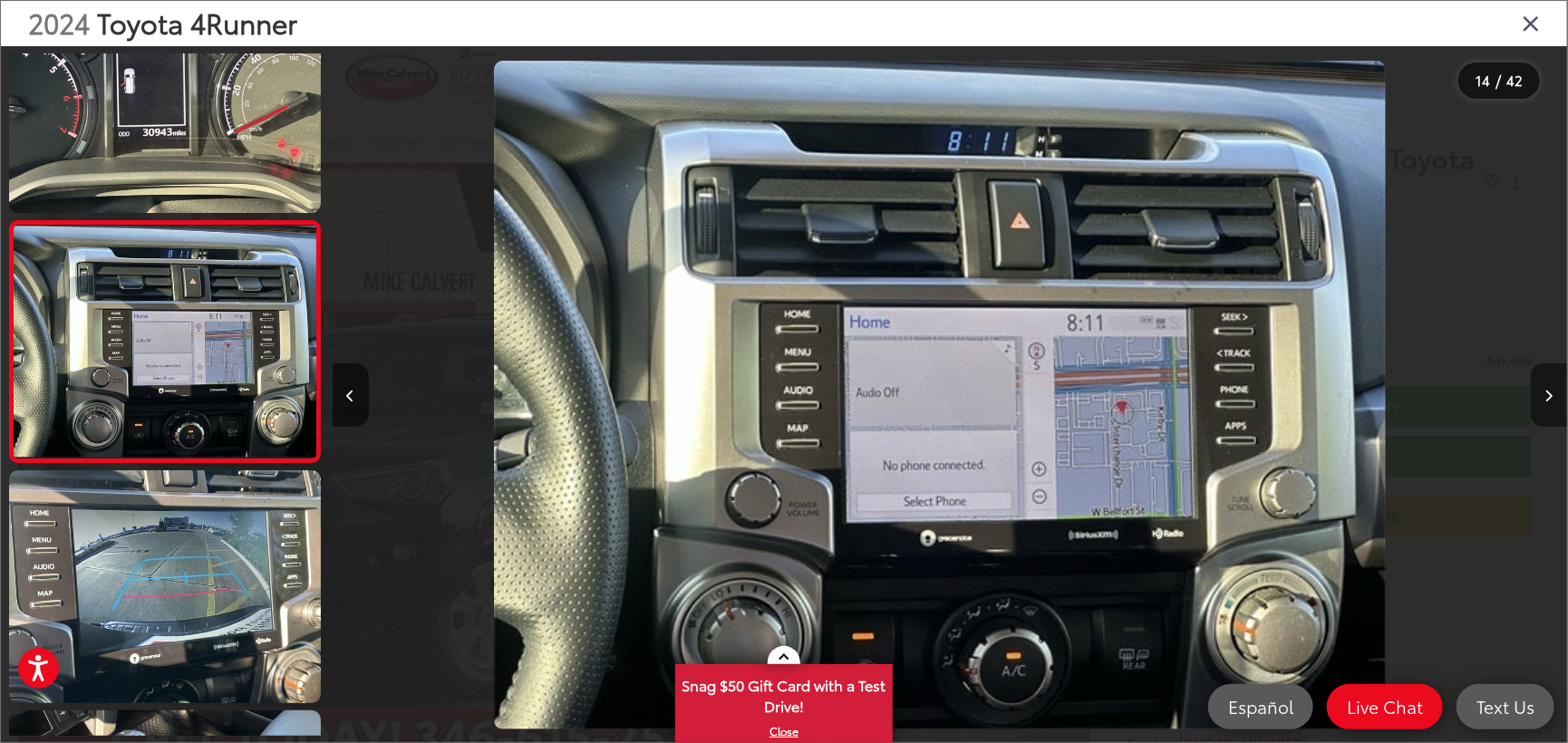
click at [1538, 390] on button "Next image" at bounding box center [1549, 395] width 37 height 63
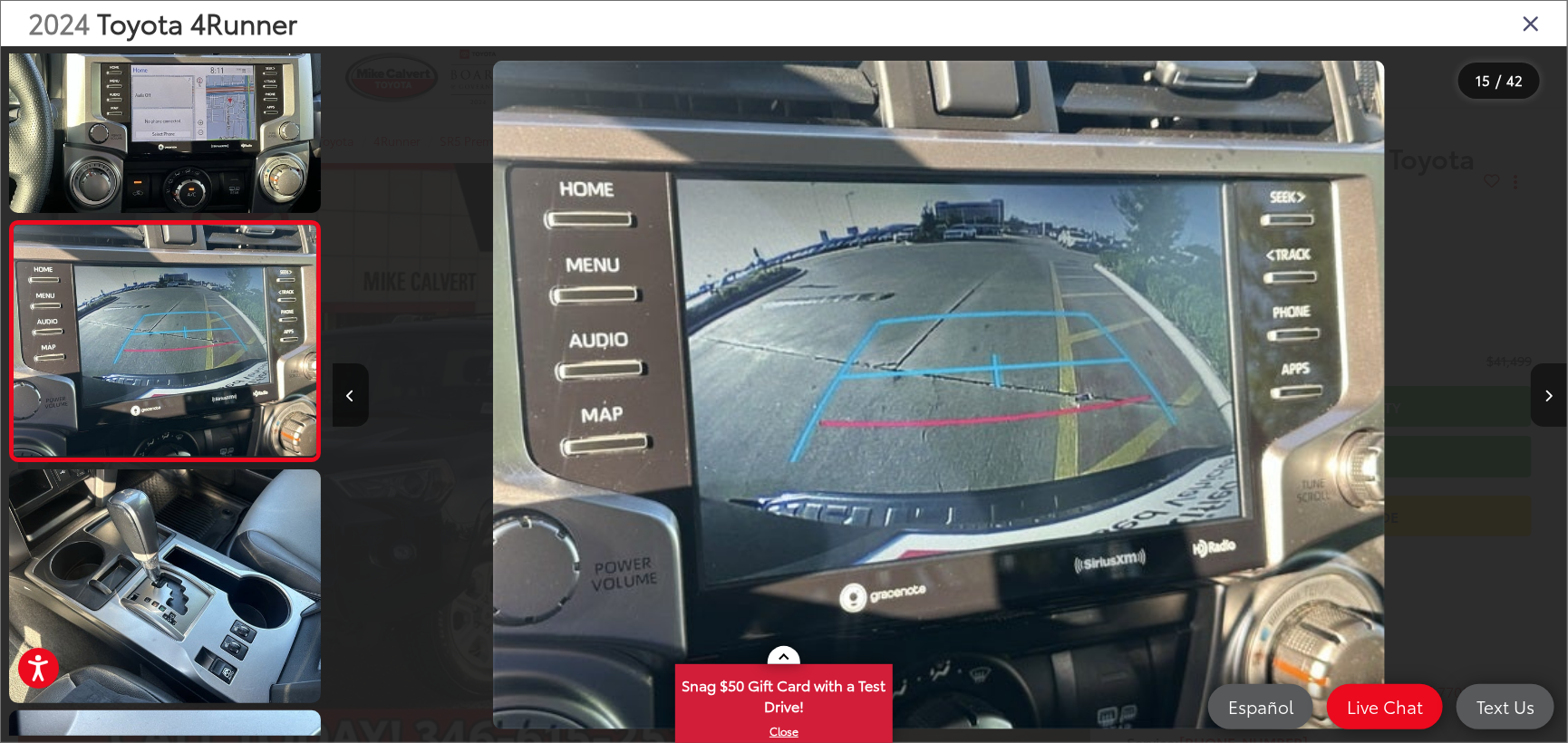
click at [1538, 390] on button "Next image" at bounding box center [1549, 395] width 37 height 63
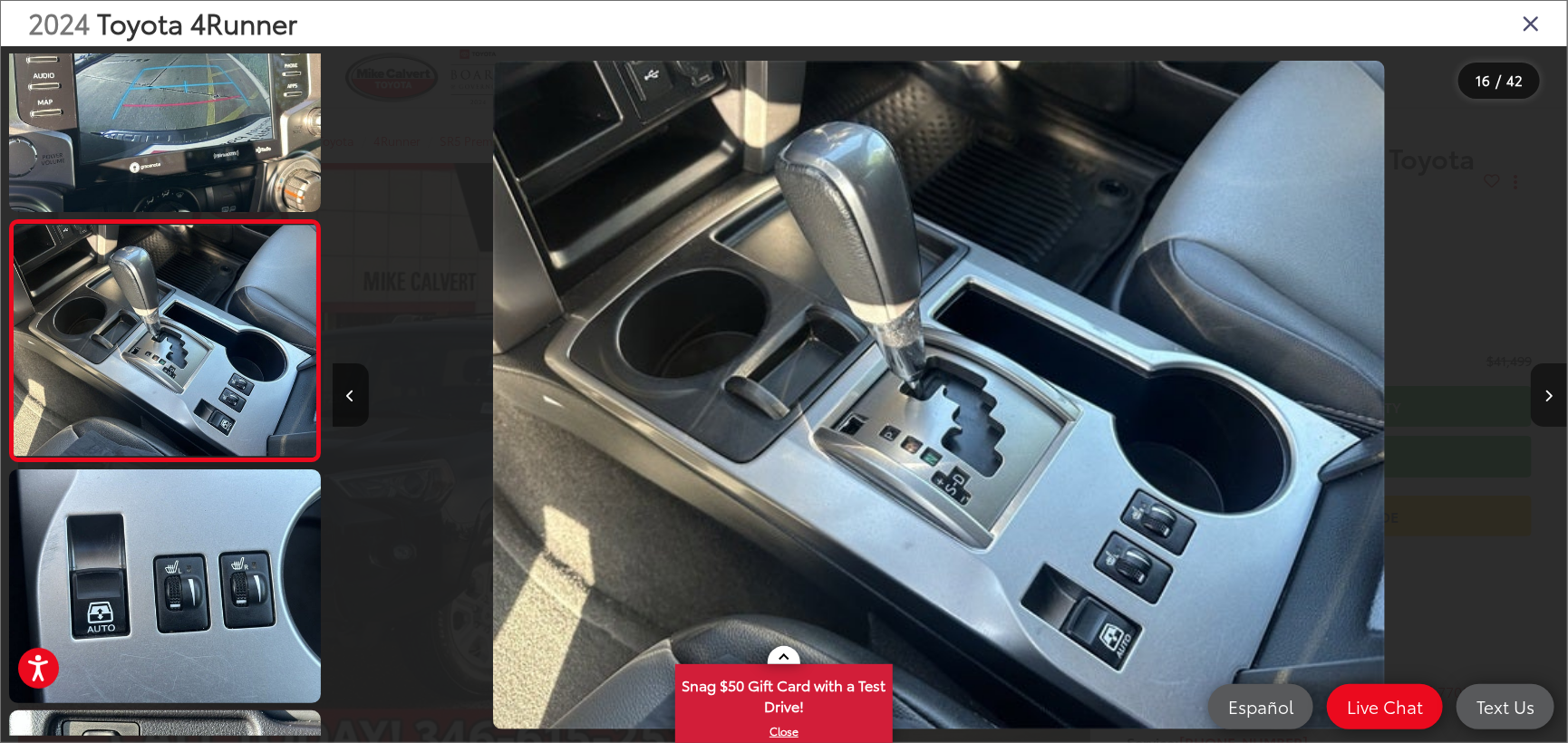
click at [1538, 390] on button "Next image" at bounding box center [1549, 395] width 37 height 63
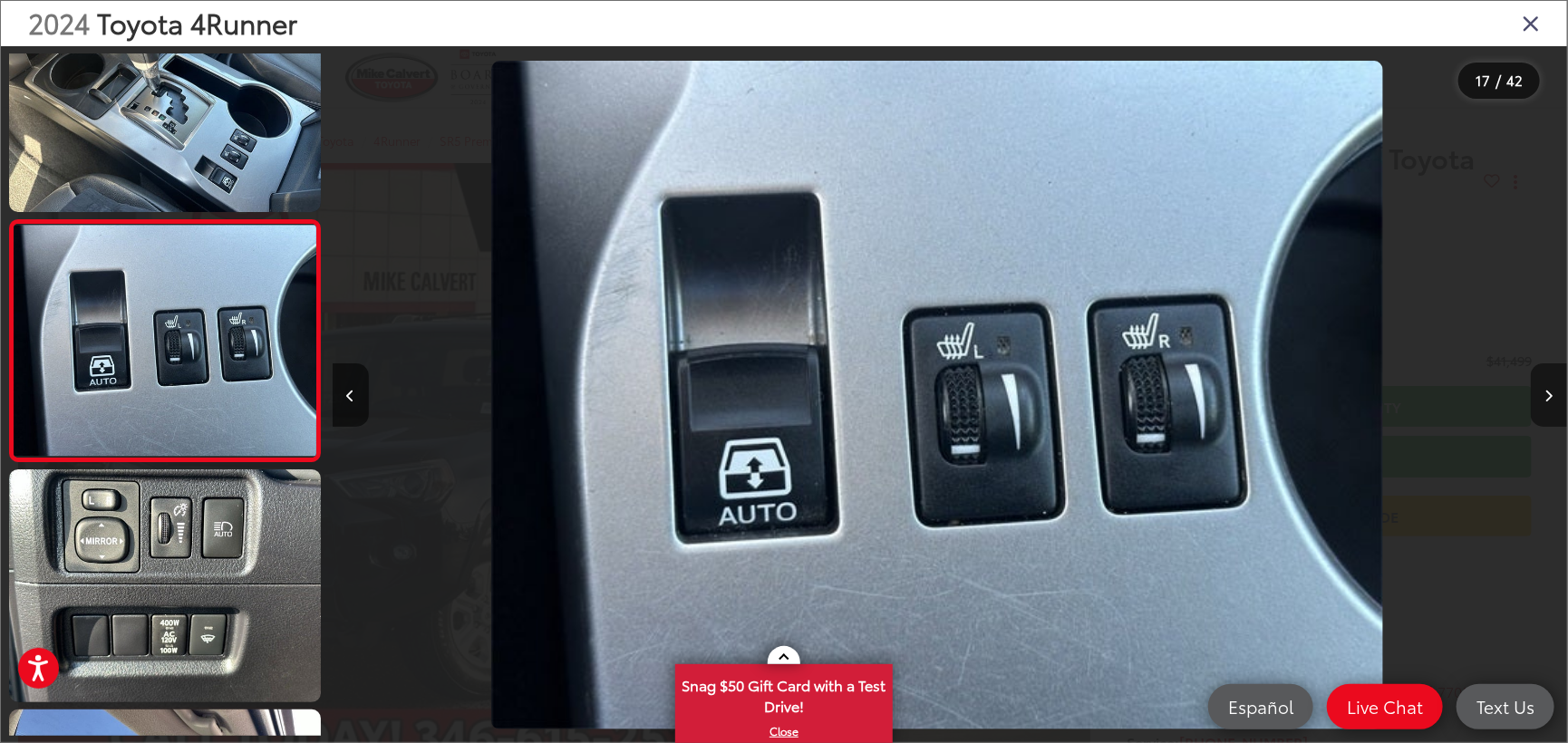
click at [1538, 390] on button "Next image" at bounding box center [1549, 395] width 37 height 63
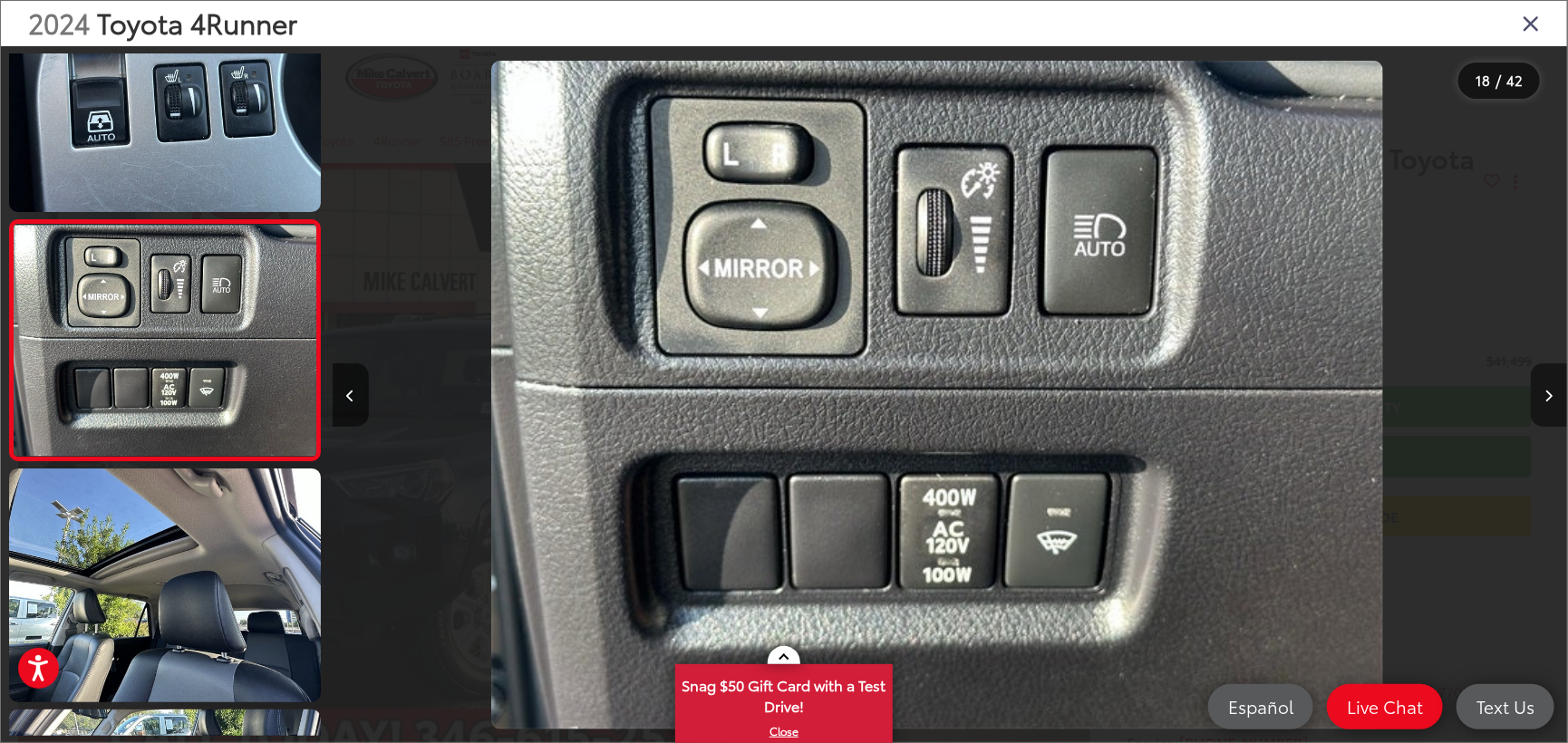
click at [1538, 390] on button "Next image" at bounding box center [1549, 395] width 37 height 63
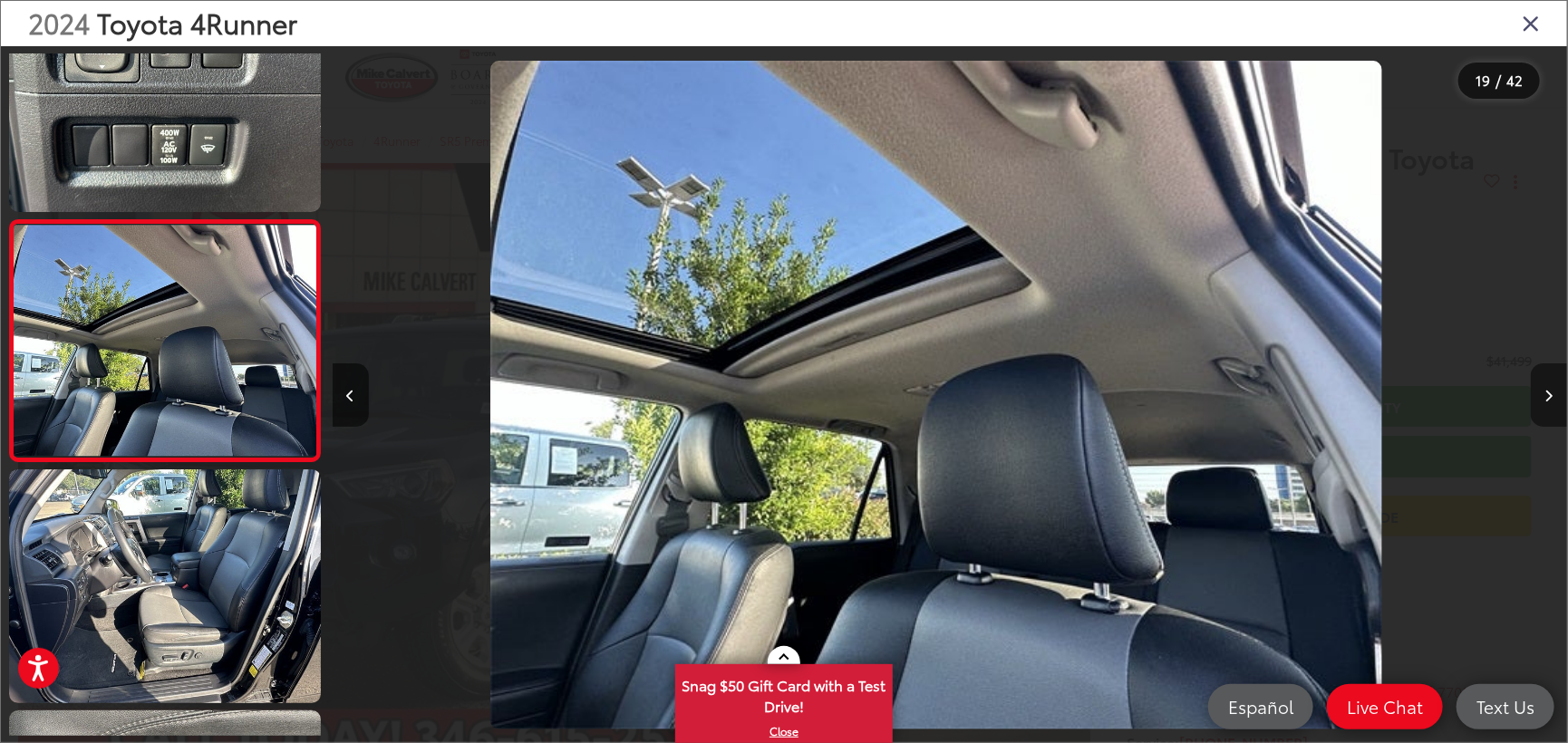
click at [1535, 392] on button "Next image" at bounding box center [1549, 395] width 37 height 63
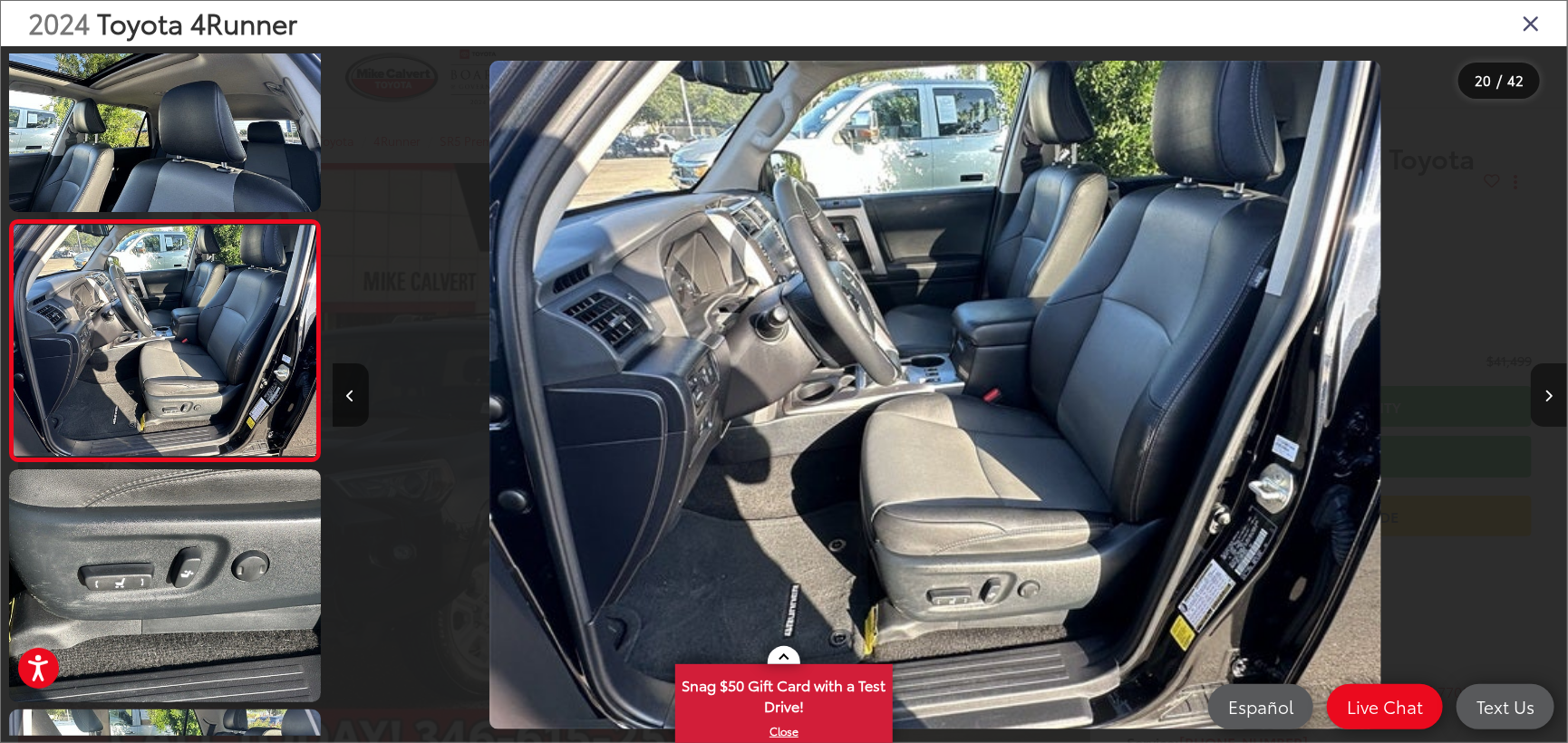
click at [1535, 392] on button "Next image" at bounding box center [1549, 395] width 37 height 63
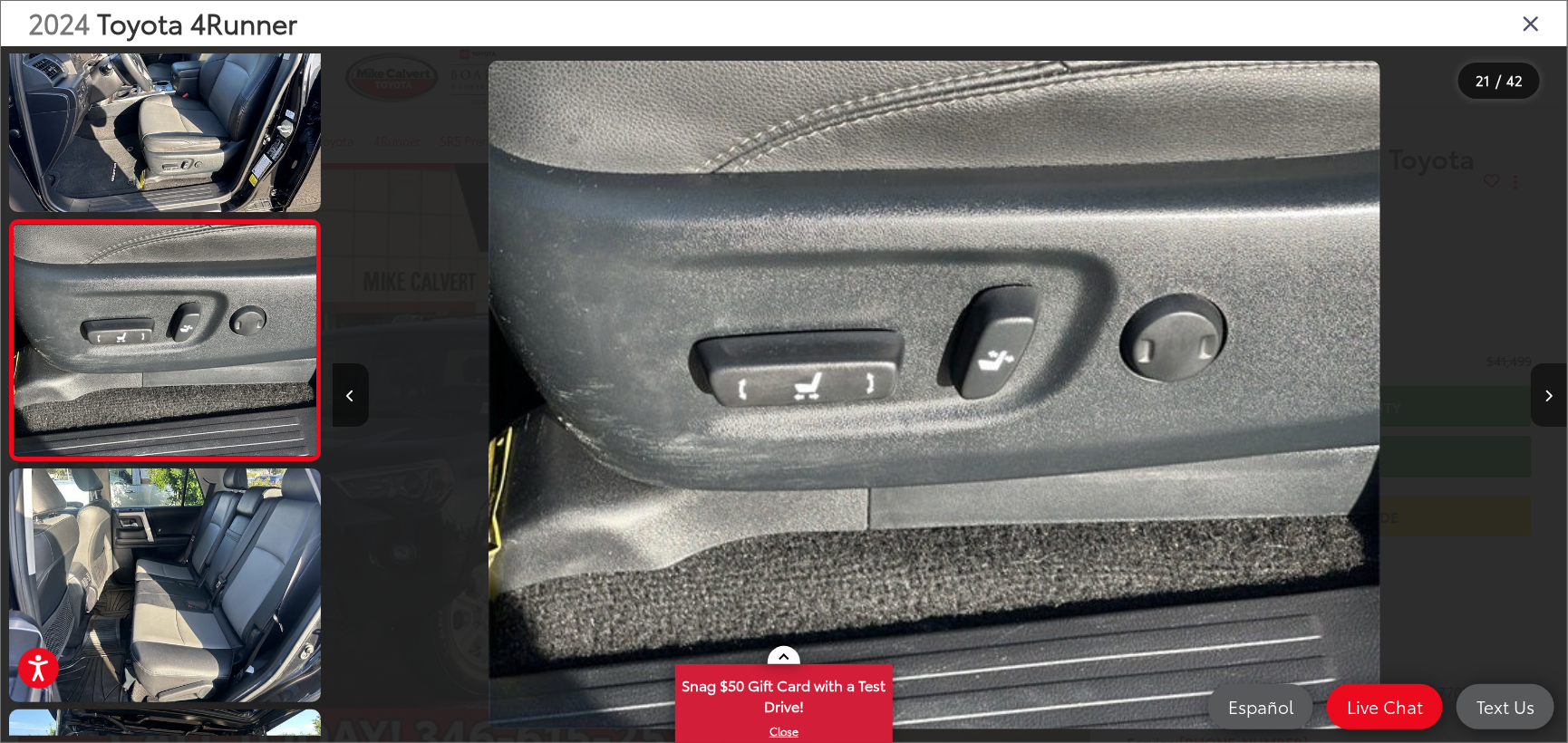
click at [1535, 392] on button "Next image" at bounding box center [1549, 395] width 37 height 63
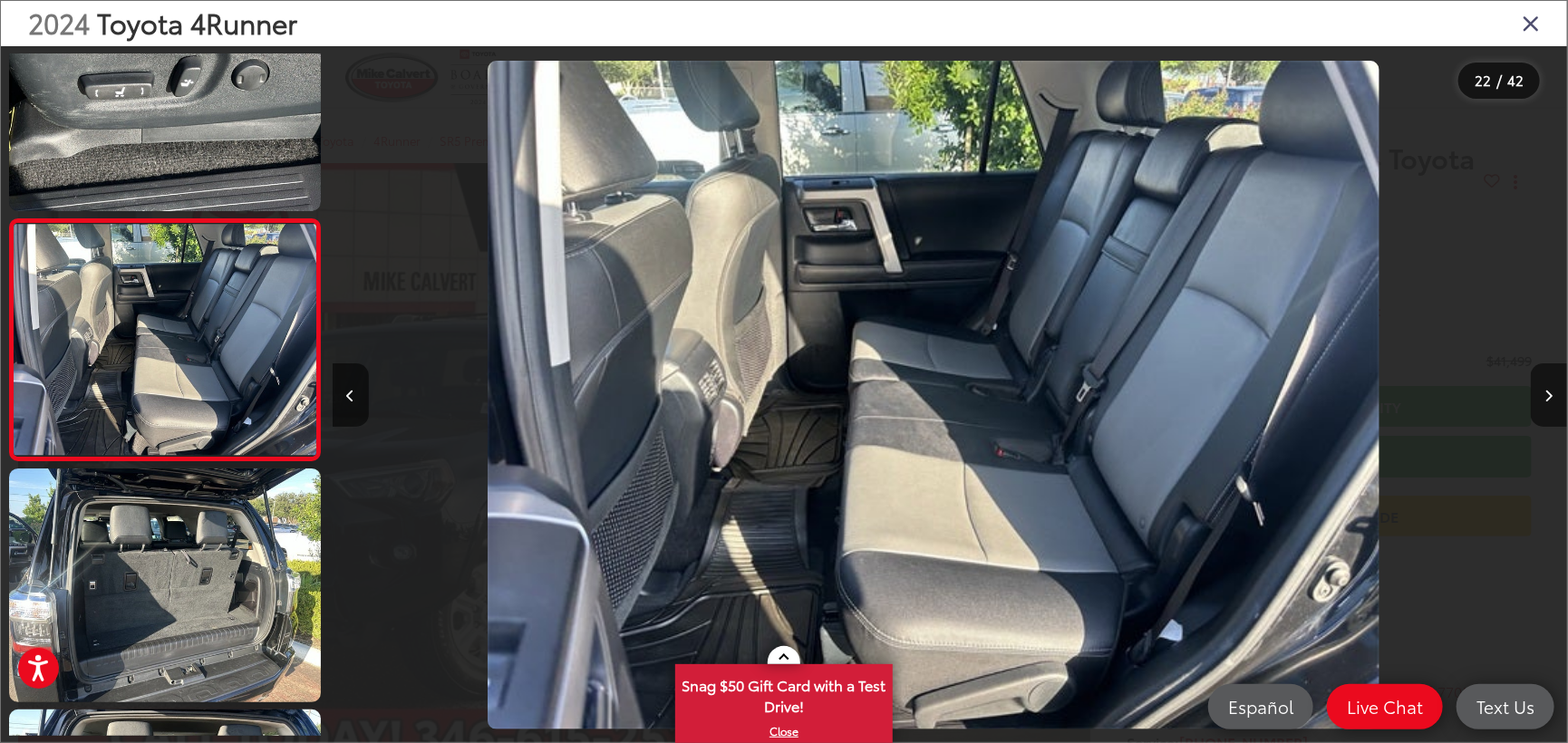
click at [1536, 32] on icon "Close gallery" at bounding box center [1531, 23] width 18 height 24
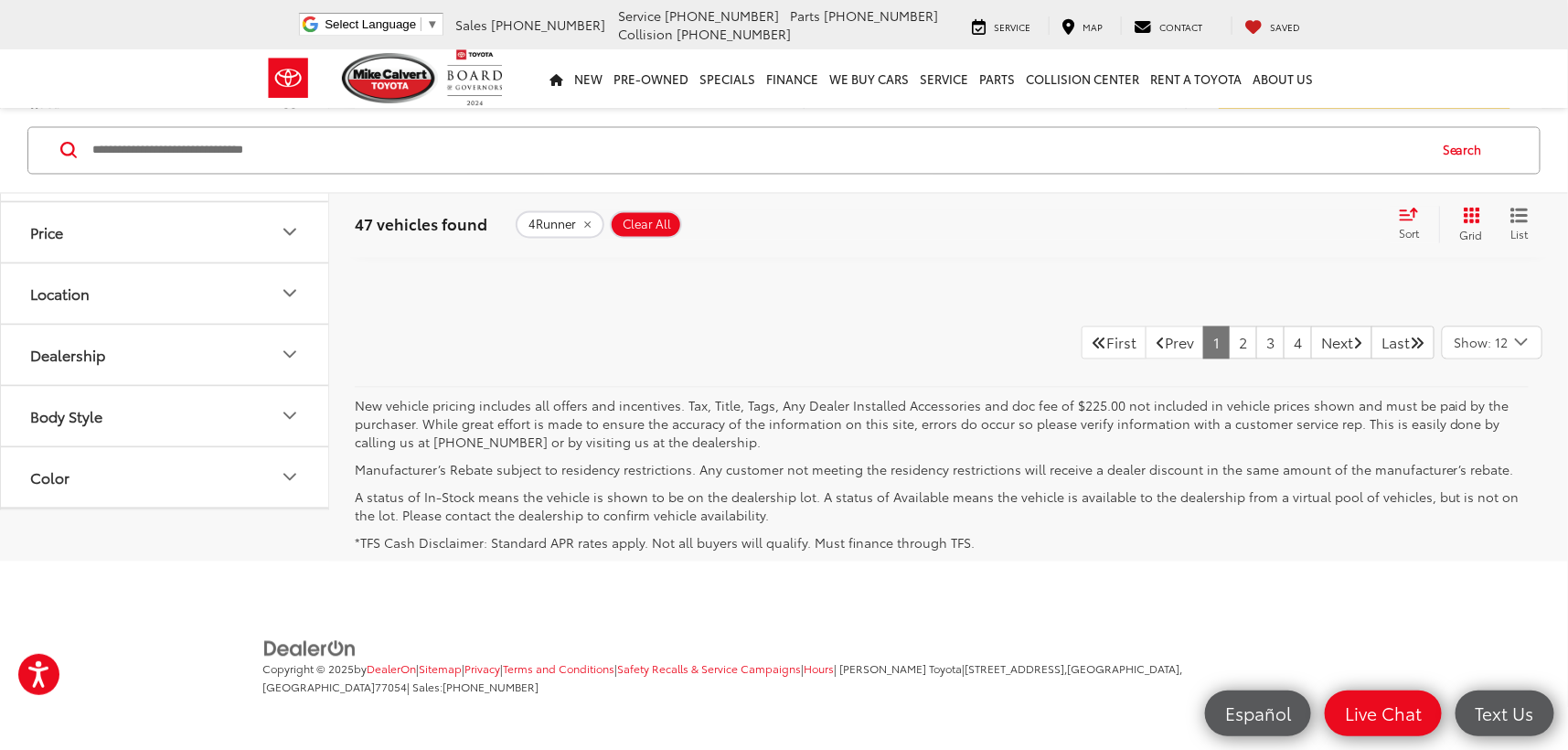
scroll to position [7823, 0]
click at [1340, 359] on link "Next" at bounding box center [1341, 342] width 61 height 33
click at [1258, 359] on link "3" at bounding box center [1270, 342] width 28 height 33
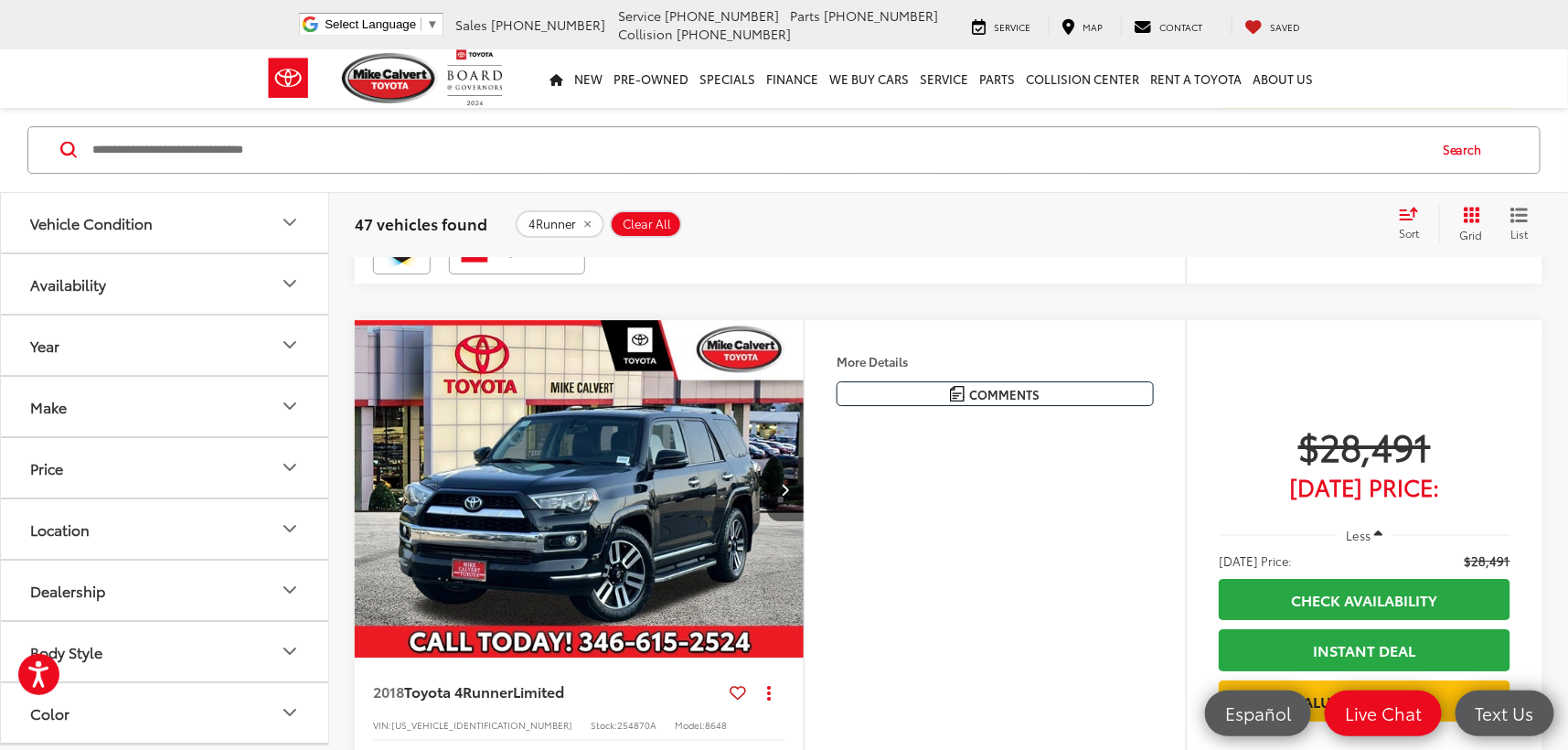
scroll to position [2702, 0]
